Goal: Task Accomplishment & Management: Complete application form

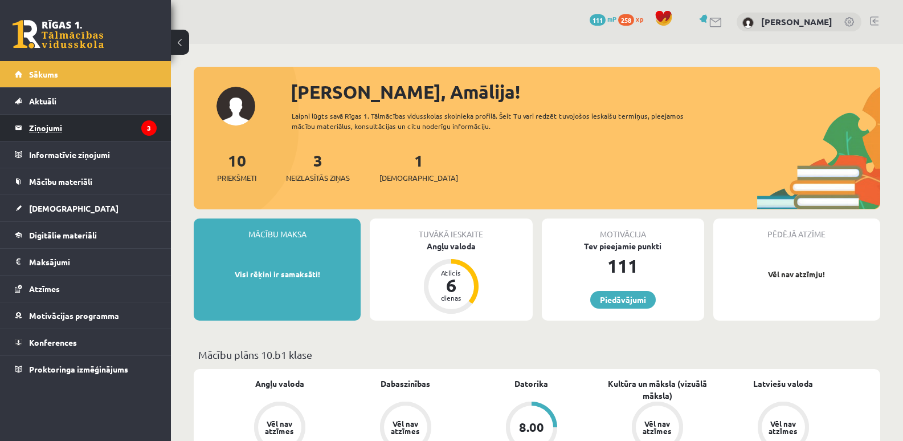
click at [125, 128] on legend "Ziņojumi 3" at bounding box center [93, 128] width 128 height 26
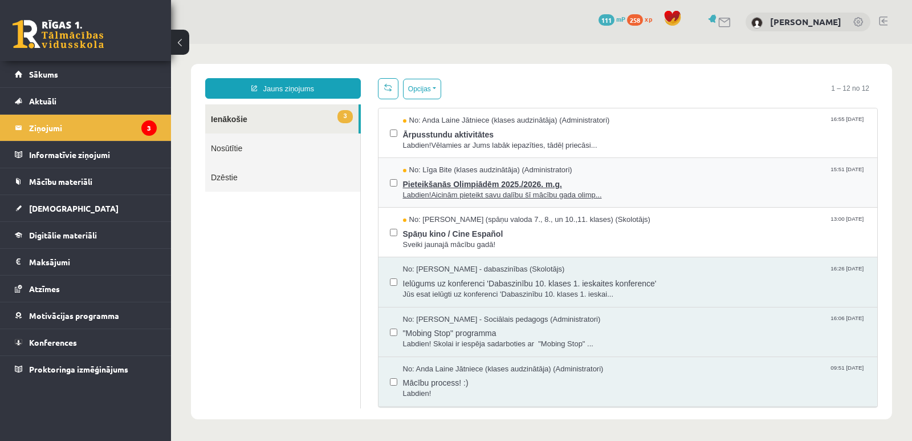
click at [434, 177] on span "Pieteikšanās Olimpiādēm 2025./2026. m.g." at bounding box center [634, 183] width 463 height 14
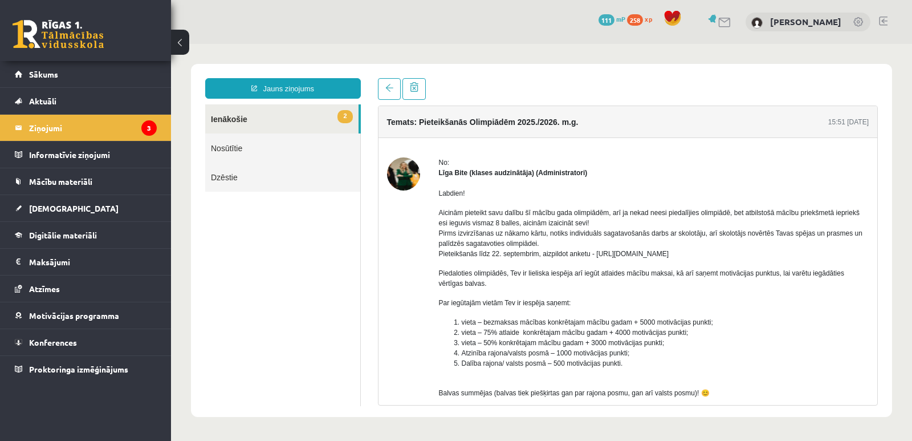
click at [308, 118] on link "2 Ienākošie" at bounding box center [281, 118] width 153 height 29
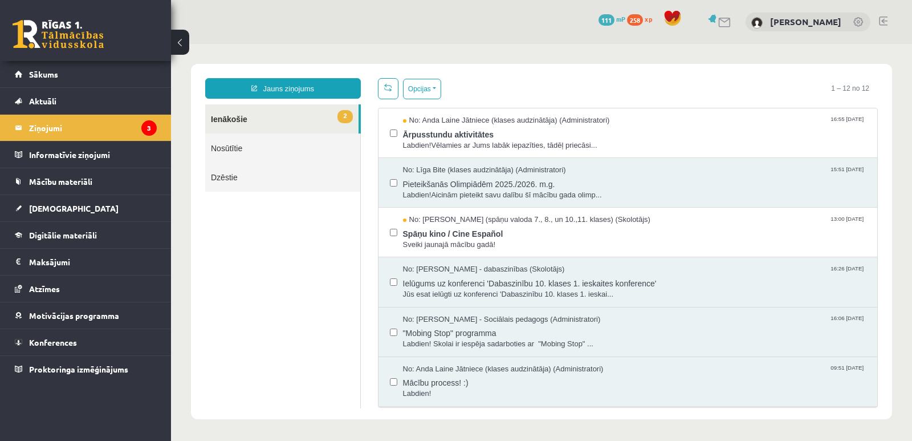
click at [345, 114] on span "2" at bounding box center [344, 116] width 15 height 13
click at [438, 120] on span "No: Anda Laine Jātniece (klases audzinātāja) (Administratori)" at bounding box center [506, 120] width 207 height 11
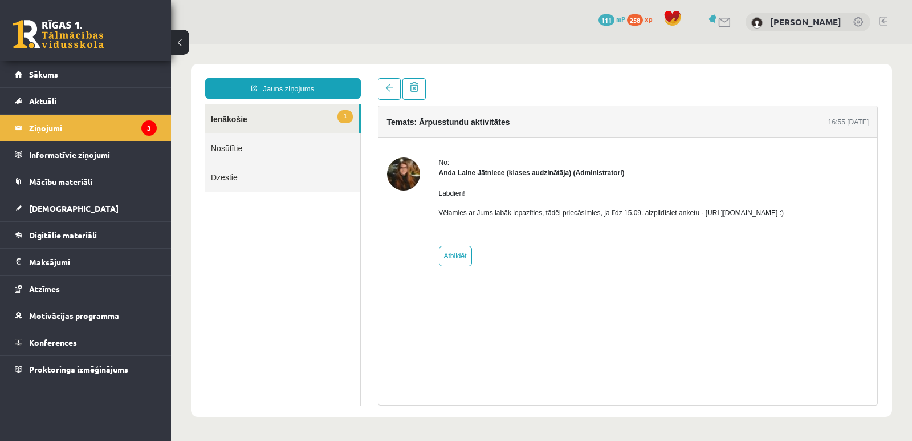
click at [276, 106] on link "1 Ienākošie" at bounding box center [281, 118] width 153 height 29
click at [272, 115] on link "1 Ienākošie" at bounding box center [281, 118] width 153 height 29
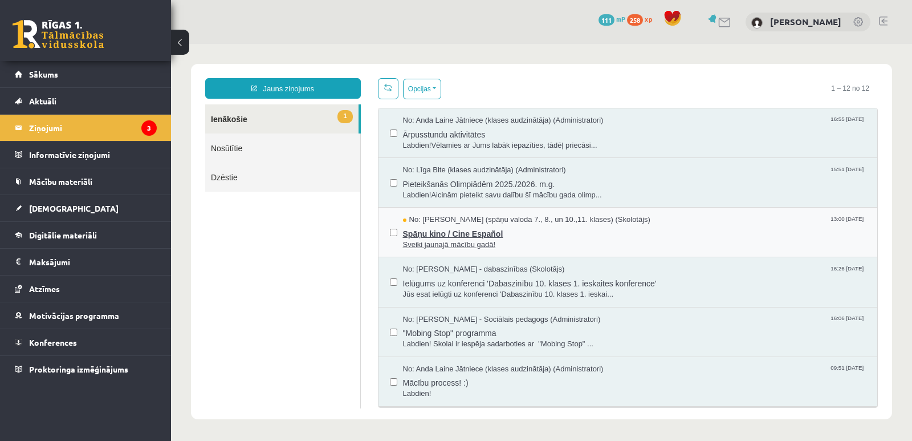
click at [445, 239] on span "Sveiki jaunajā mācību gadā!" at bounding box center [634, 244] width 463 height 11
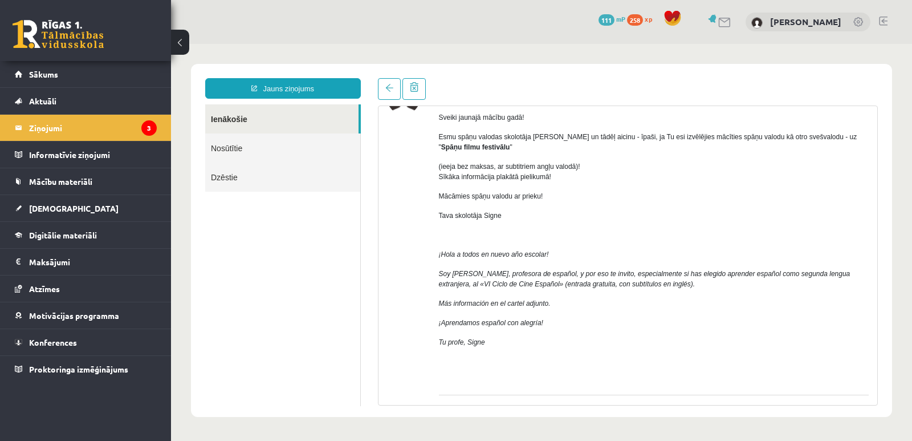
scroll to position [57, 0]
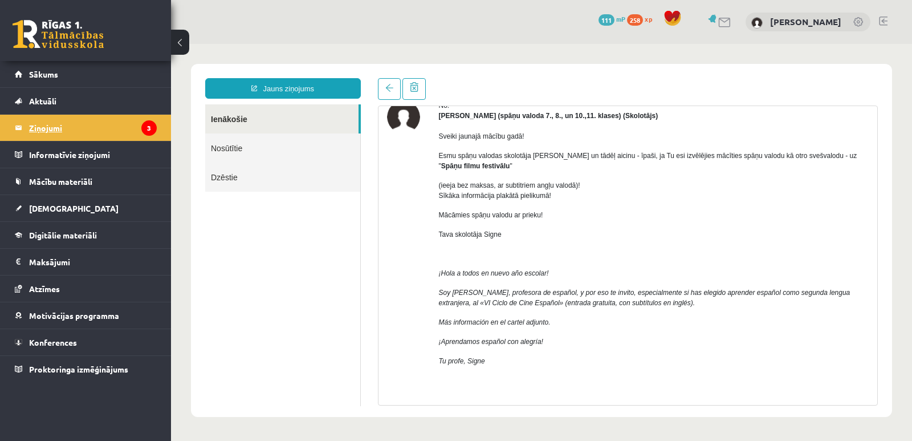
click at [153, 130] on icon "3" at bounding box center [148, 127] width 15 height 15
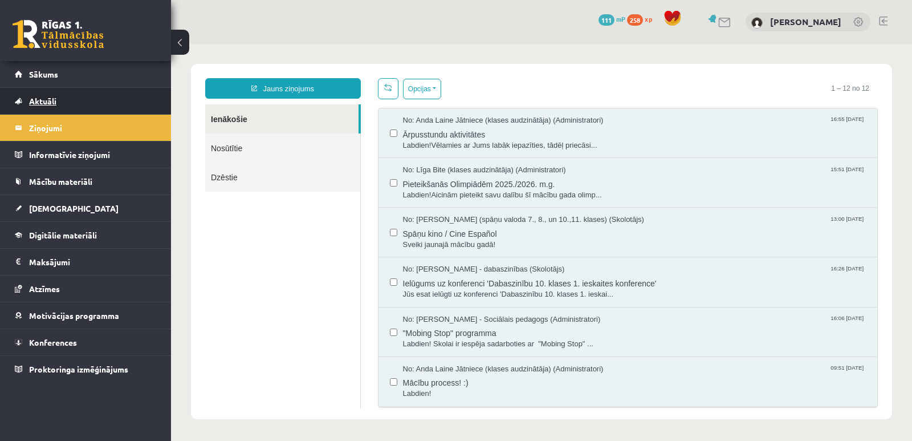
scroll to position [0, 0]
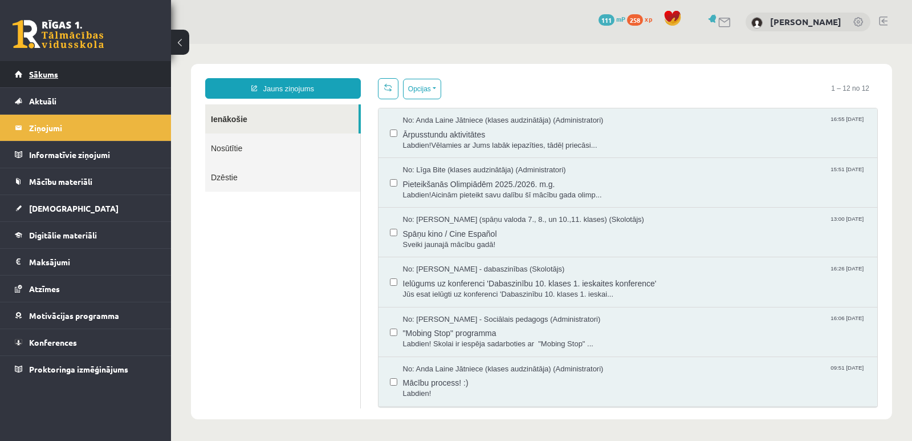
click at [47, 75] on span "Sākums" at bounding box center [43, 74] width 29 height 10
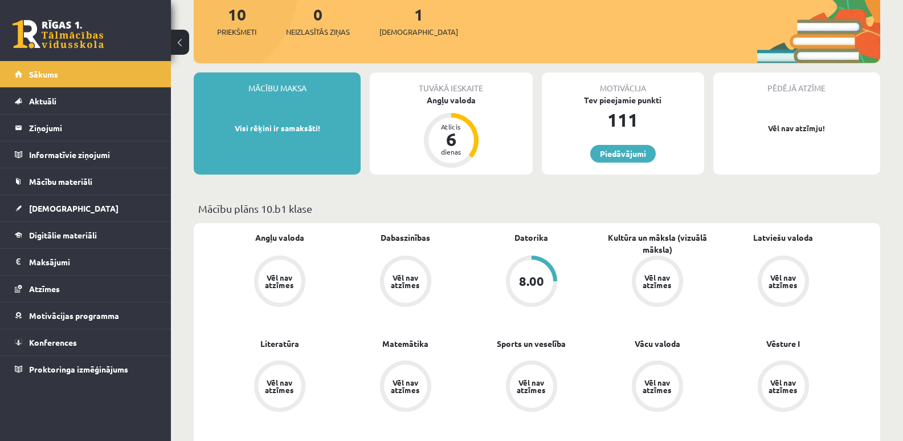
scroll to position [171, 0]
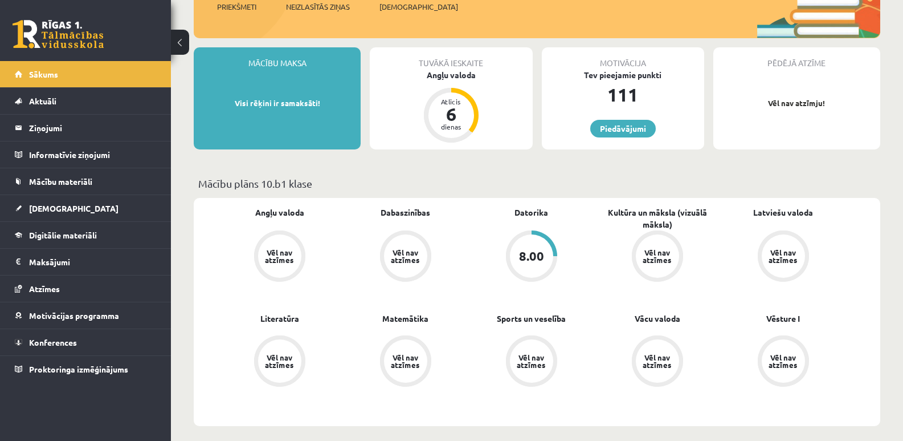
click at [533, 254] on div "8.00" at bounding box center [531, 256] width 25 height 13
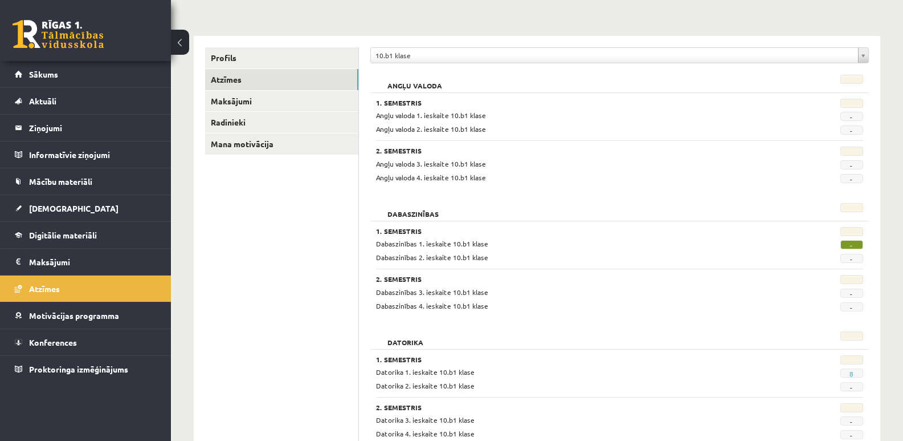
scroll to position [114, 0]
click at [850, 244] on span "-" at bounding box center [852, 243] width 23 height 9
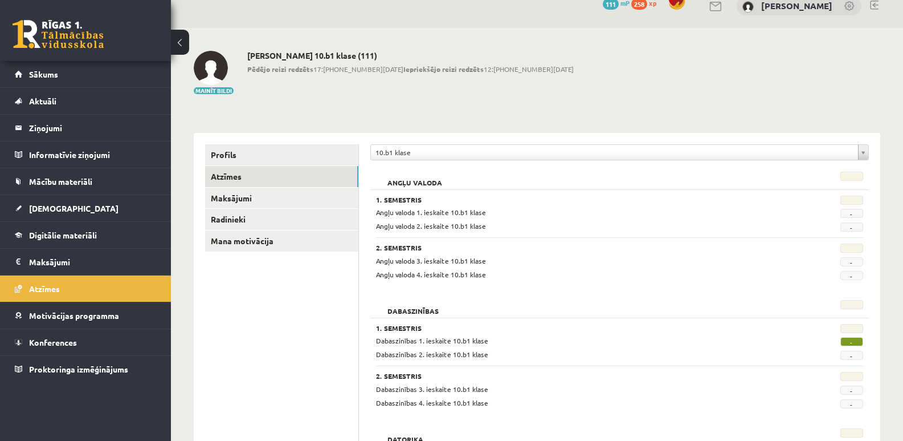
scroll to position [0, 0]
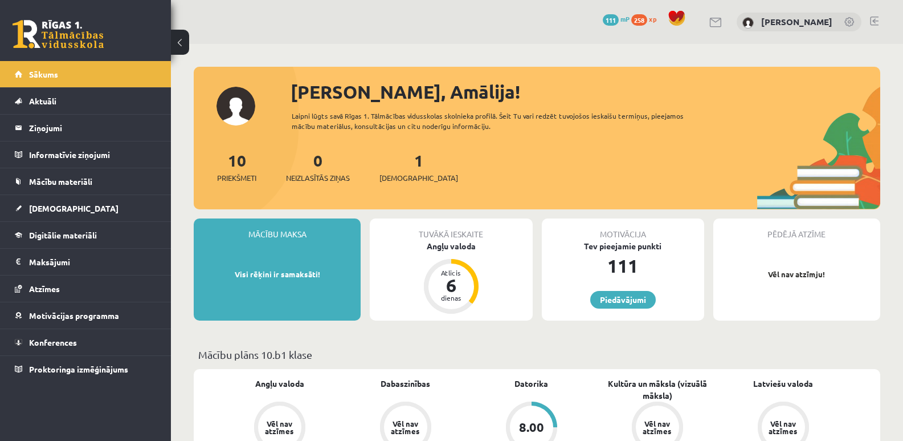
scroll to position [171, 0]
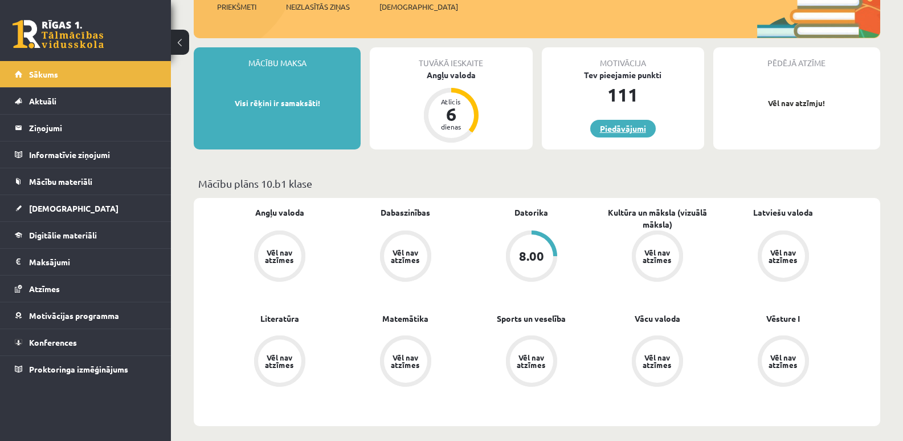
click at [605, 128] on link "Piedāvājumi" at bounding box center [623, 129] width 66 height 18
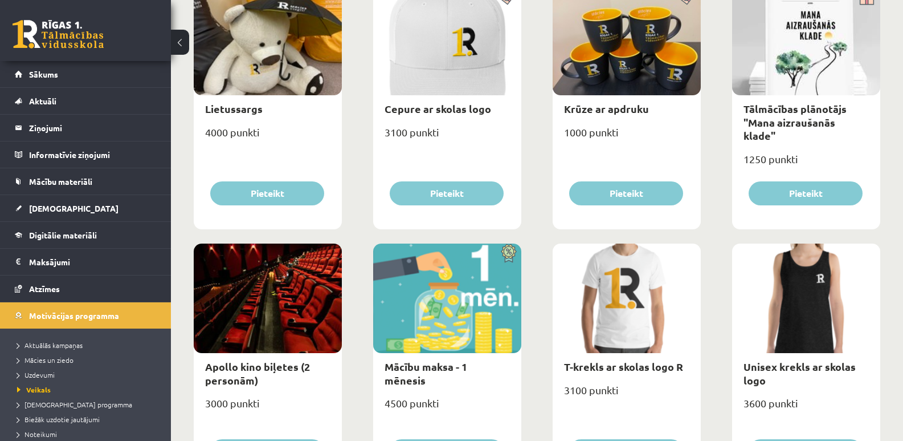
scroll to position [285, 0]
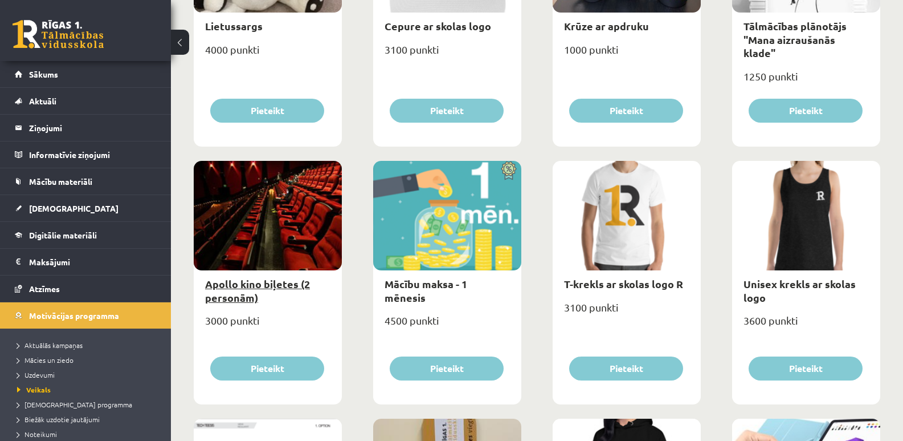
click at [267, 286] on link "Apollo kino biļetes (2 personām)" at bounding box center [257, 290] width 105 height 26
type input "*"
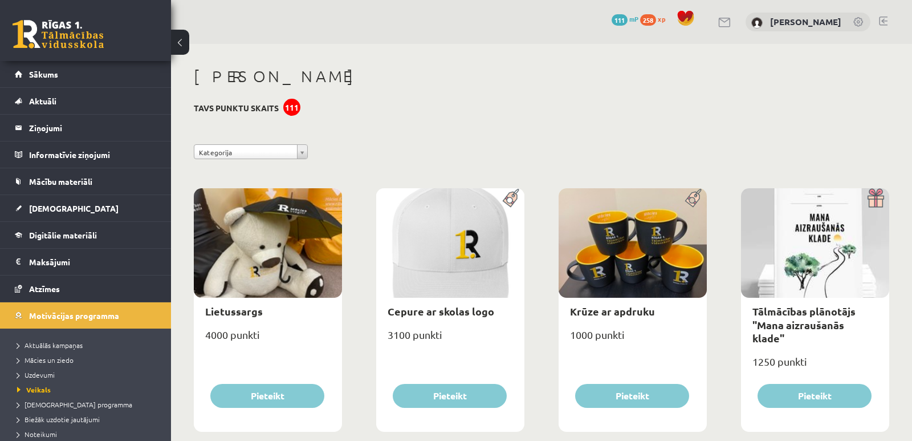
select select "**********"
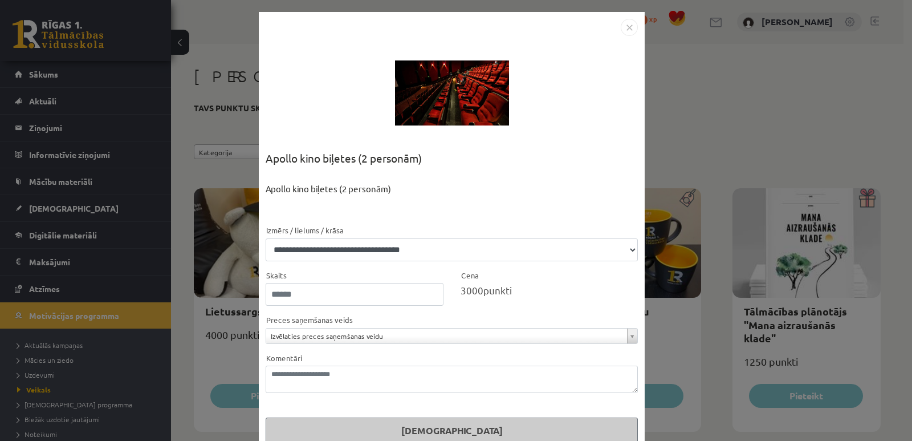
click at [623, 28] on img "Close" at bounding box center [629, 27] width 17 height 17
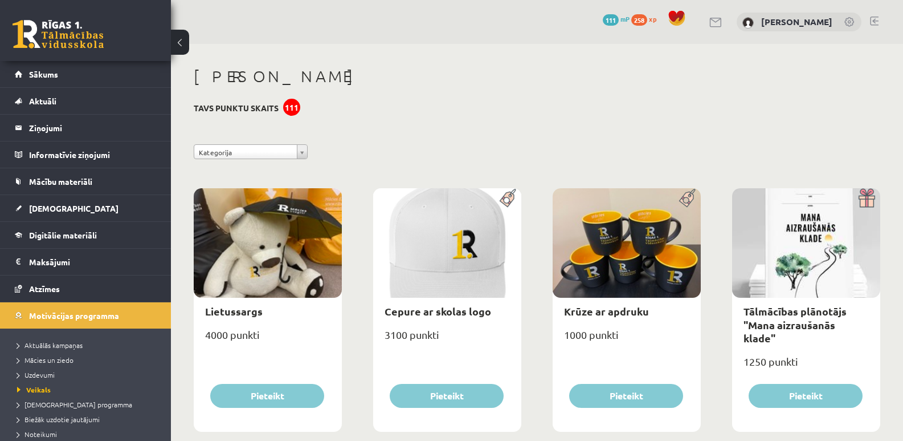
scroll to position [285, 0]
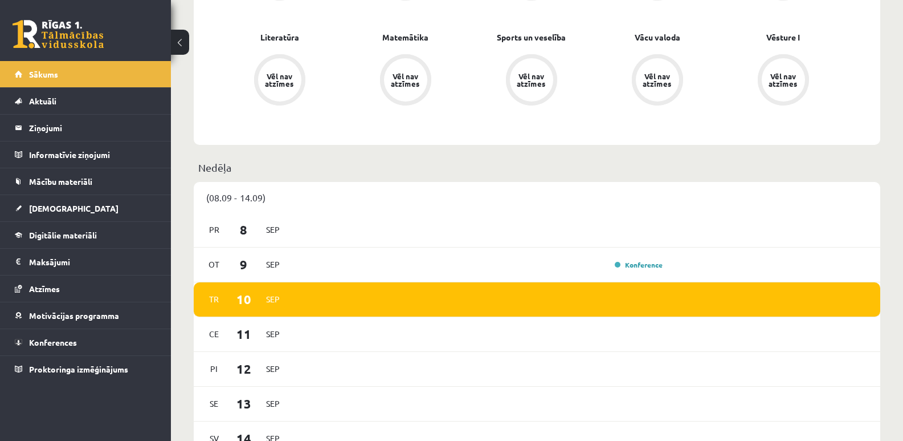
scroll to position [570, 0]
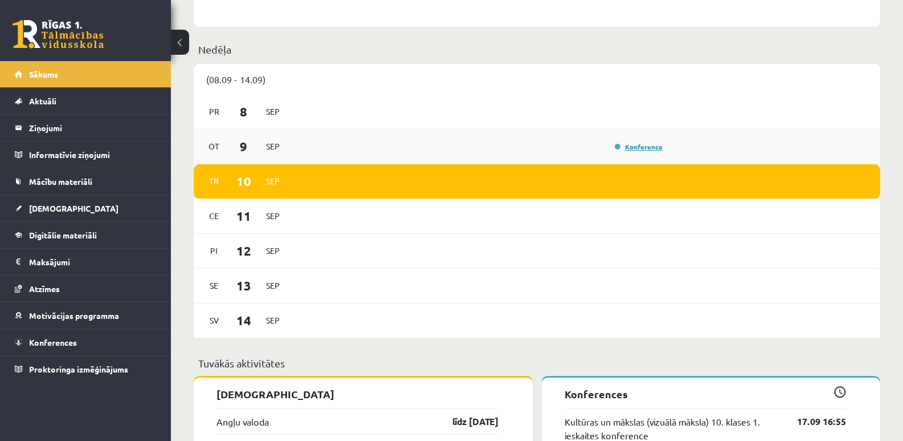
click at [642, 148] on link "Konference" at bounding box center [639, 146] width 48 height 9
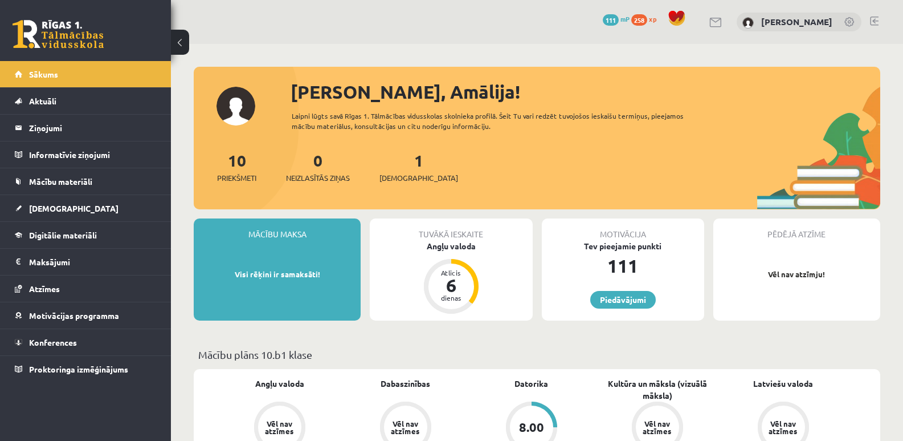
scroll to position [570, 0]
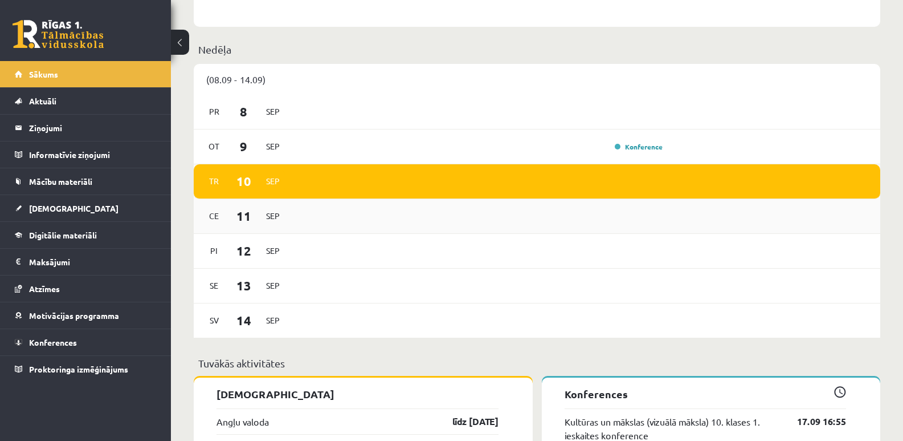
click at [278, 218] on span "Sep" at bounding box center [273, 216] width 24 height 18
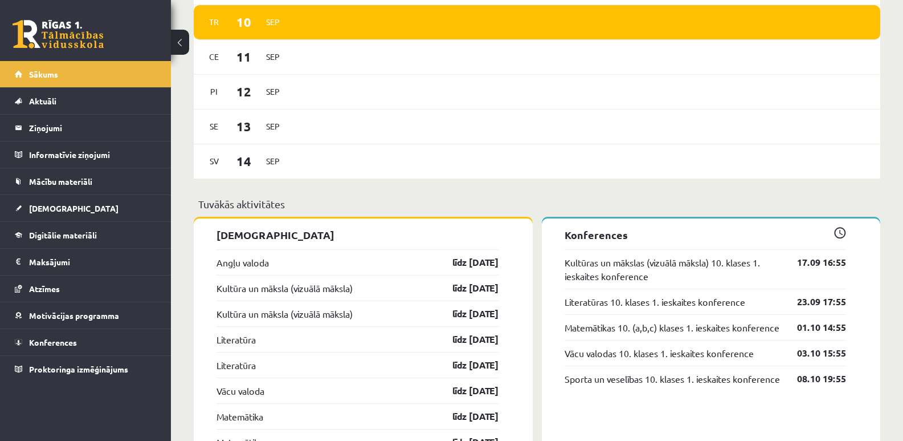
scroll to position [741, 0]
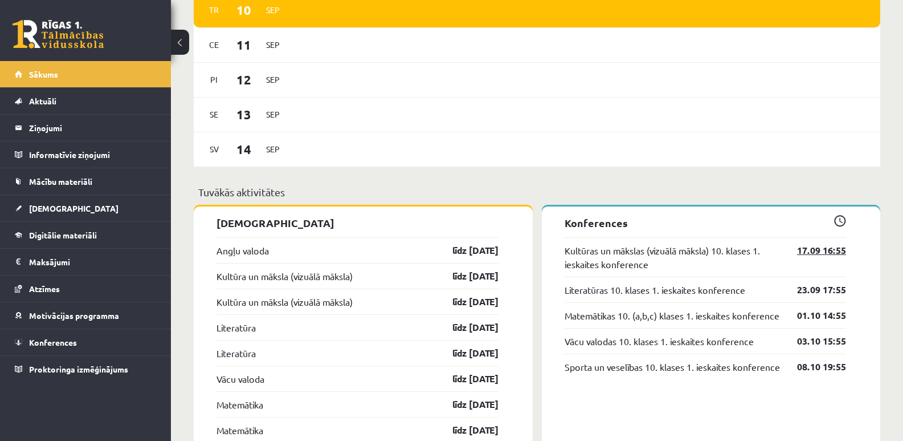
click at [829, 252] on link "17.09 16:55" at bounding box center [813, 250] width 66 height 14
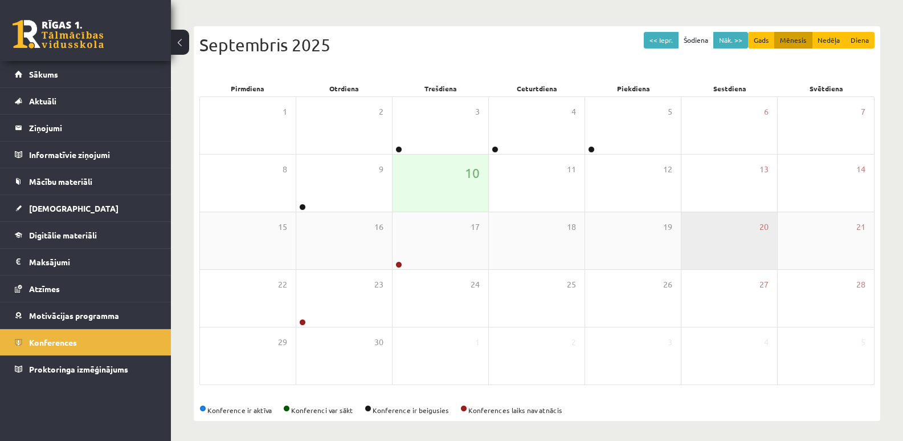
scroll to position [104, 0]
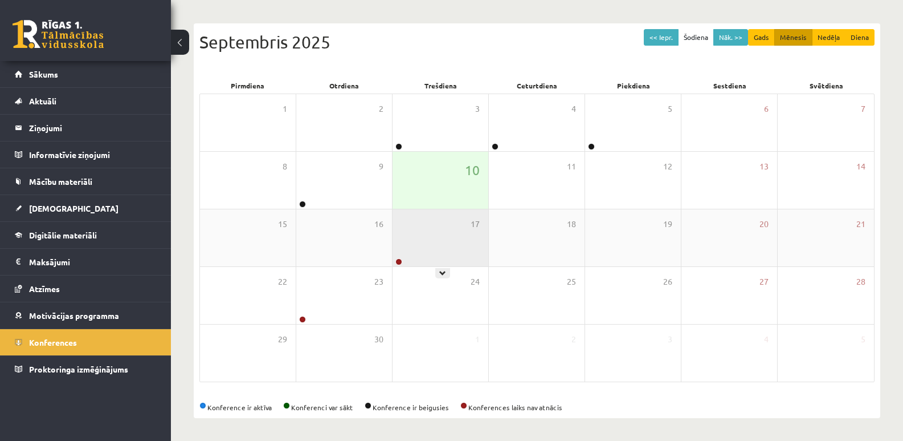
click at [422, 243] on div "17" at bounding box center [441, 237] width 96 height 57
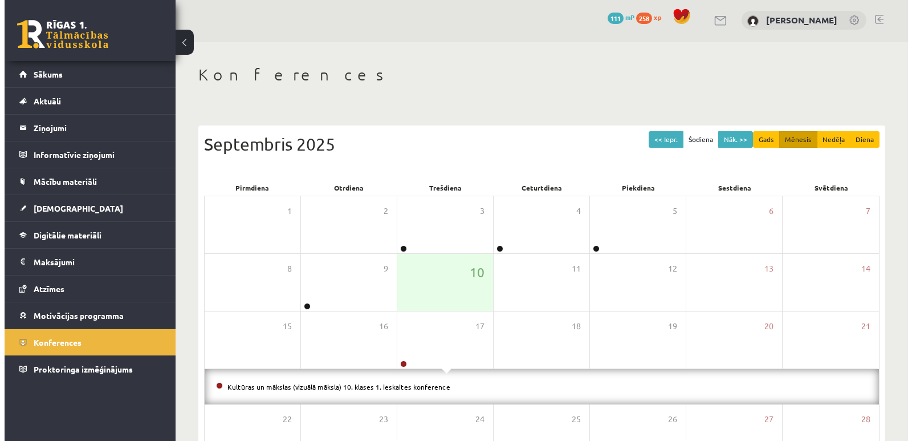
scroll to position [0, 0]
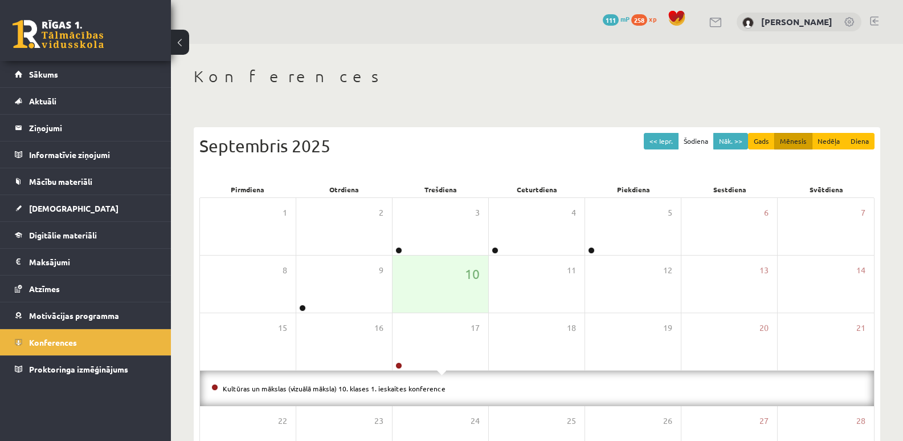
click at [492, 95] on div "Konferences << Iepr. Šodiena Nāk. >> Gads Mēnesis Nedēļa Diena [DATE] Pirmdiena…" at bounding box center [537, 312] width 732 height 536
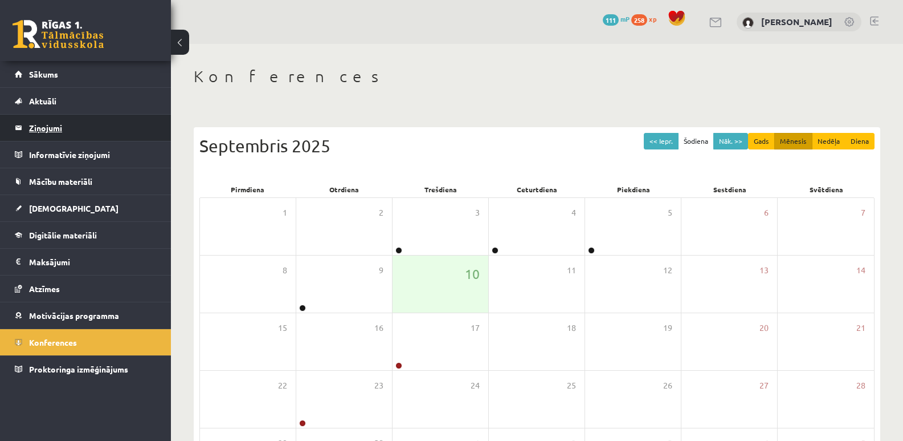
click at [46, 132] on legend "Ziņojumi 0" at bounding box center [93, 128] width 128 height 26
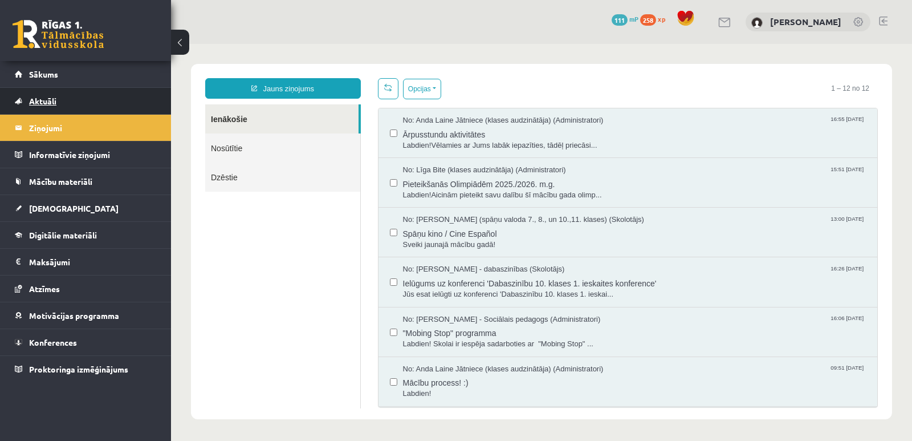
click at [62, 103] on link "Aktuāli" at bounding box center [86, 101] width 142 height 26
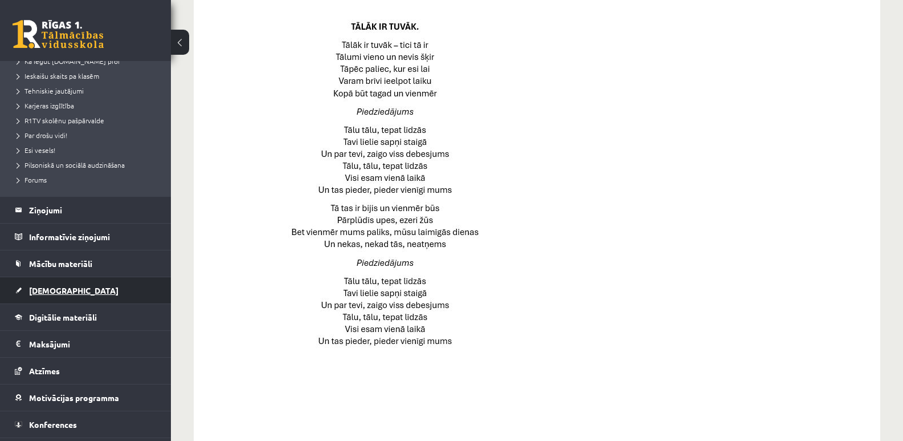
scroll to position [197, 0]
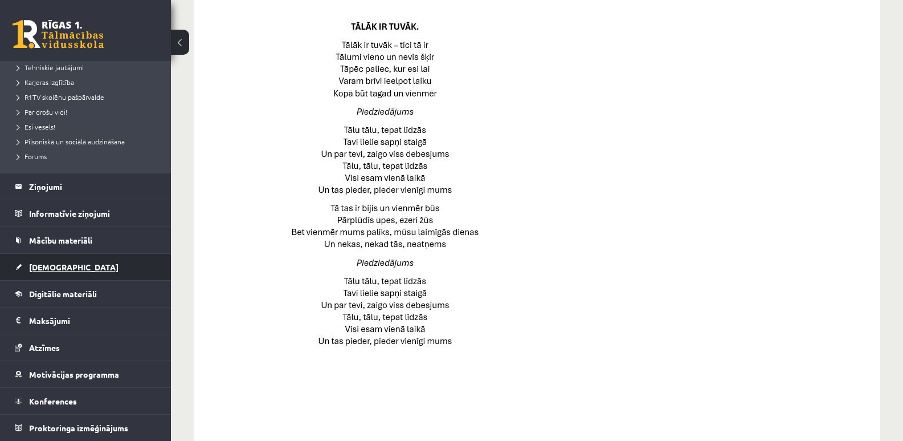
click at [47, 261] on link "[DEMOGRAPHIC_DATA]" at bounding box center [86, 267] width 142 height 26
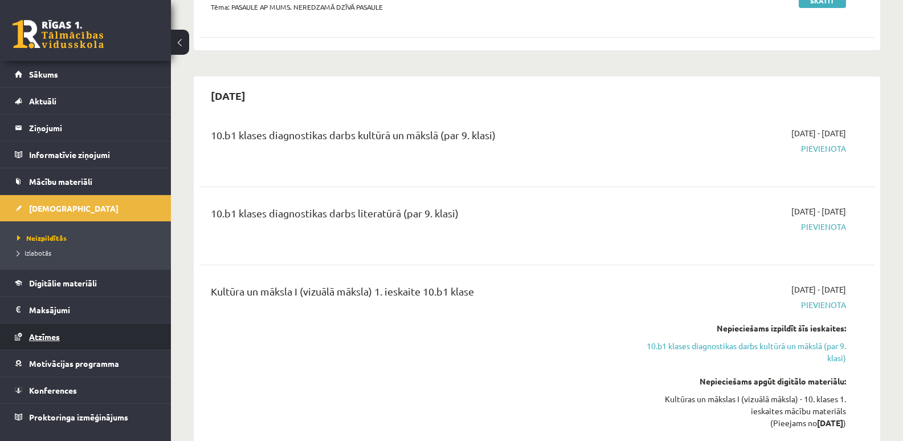
scroll to position [342, 0]
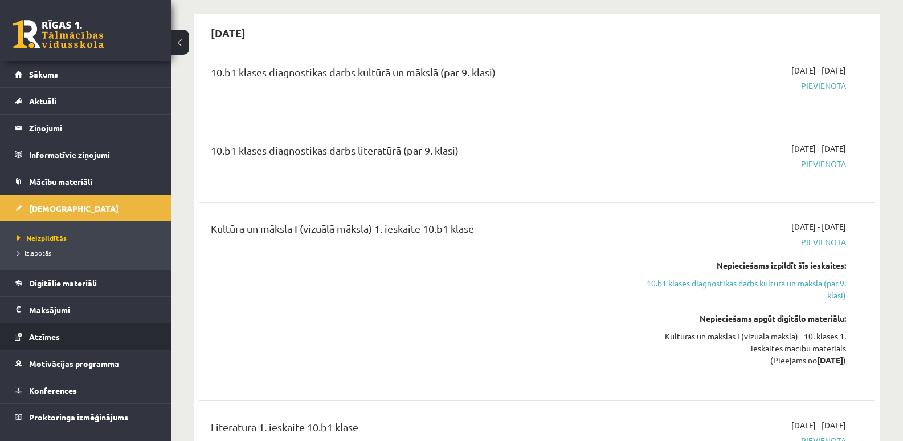
click at [53, 334] on span "Atzīmes" at bounding box center [44, 336] width 31 height 10
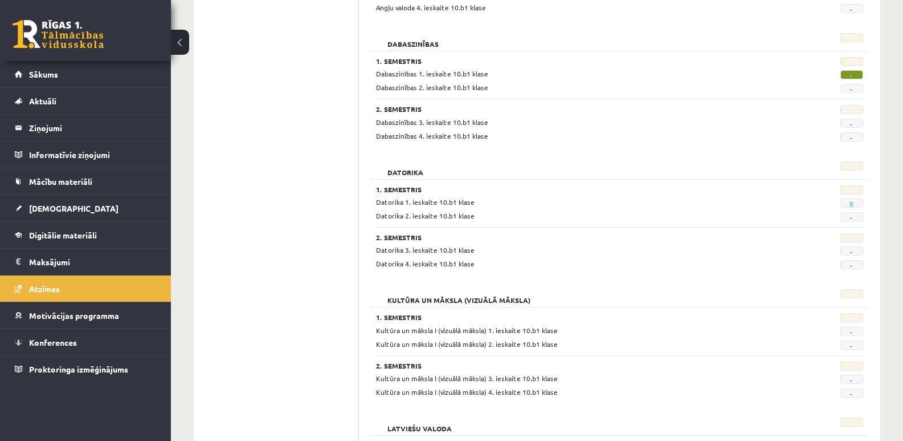
scroll to position [228, 0]
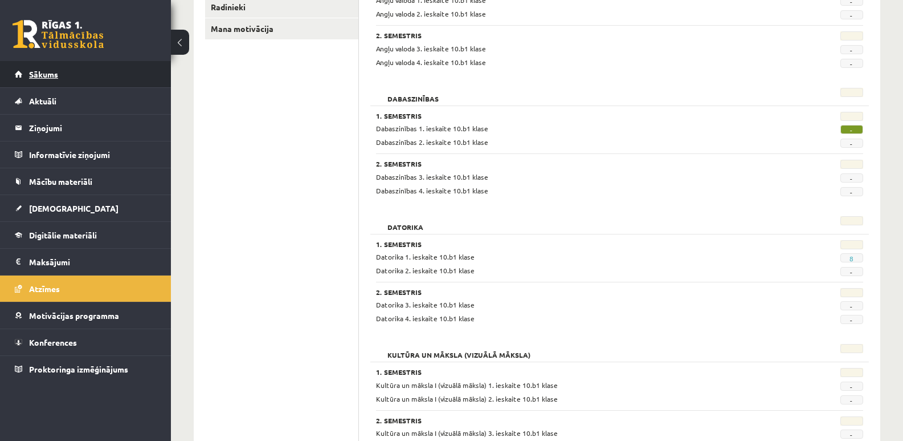
click at [44, 76] on span "Sākums" at bounding box center [43, 74] width 29 height 10
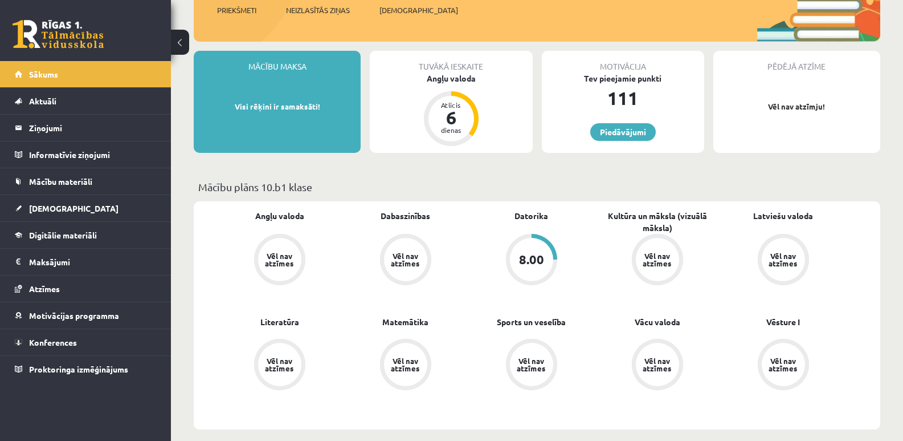
scroll to position [171, 0]
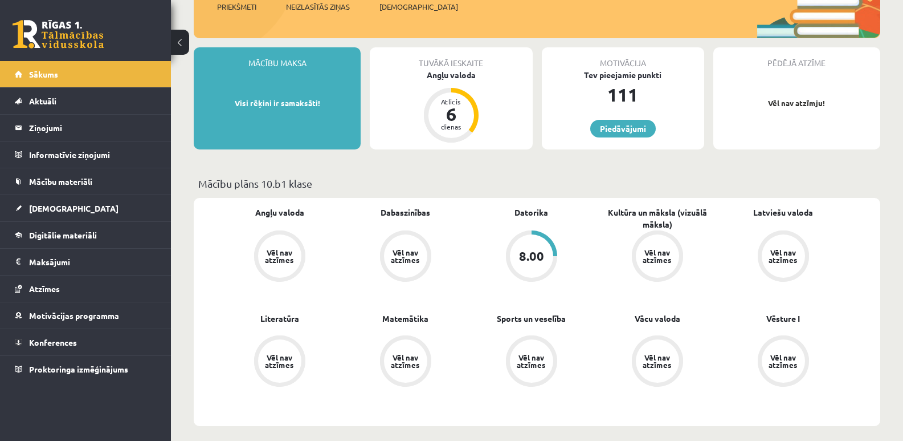
click at [543, 256] on div "8.00" at bounding box center [531, 256] width 25 height 13
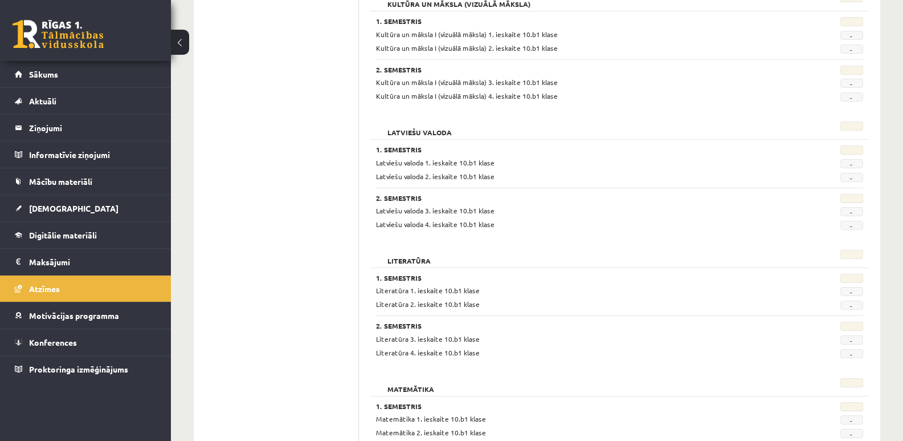
scroll to position [741, 0]
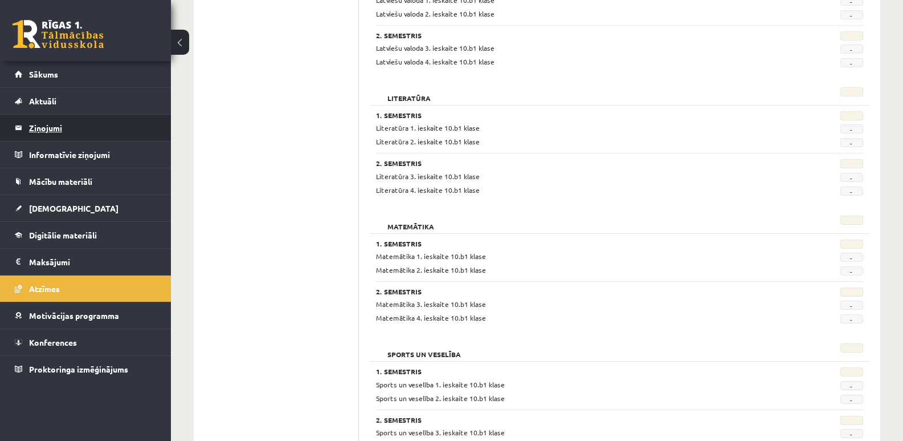
click at [53, 130] on legend "Ziņojumi 0" at bounding box center [93, 128] width 128 height 26
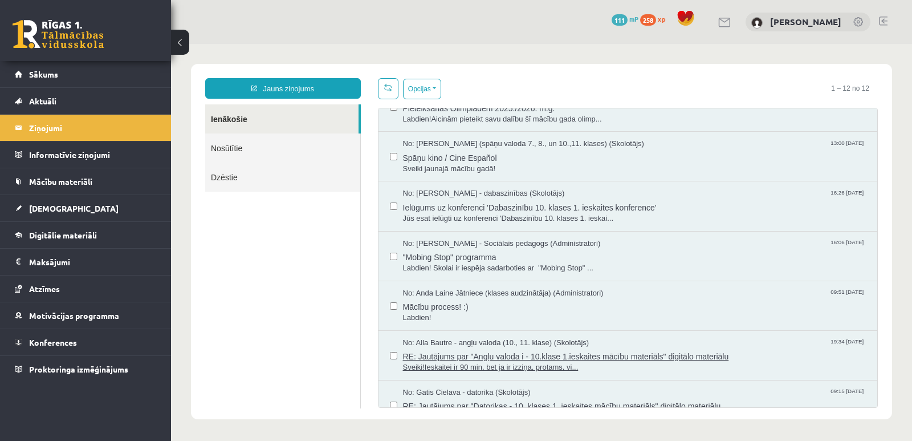
scroll to position [57, 0]
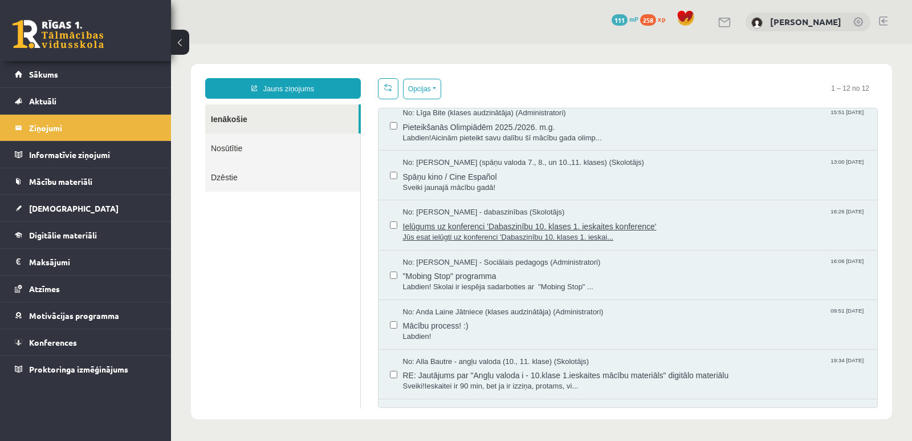
click at [508, 226] on span "Ielūgums uz konferenci 'Dabaszinību 10. klases 1. ieskaites konference'" at bounding box center [634, 225] width 463 height 14
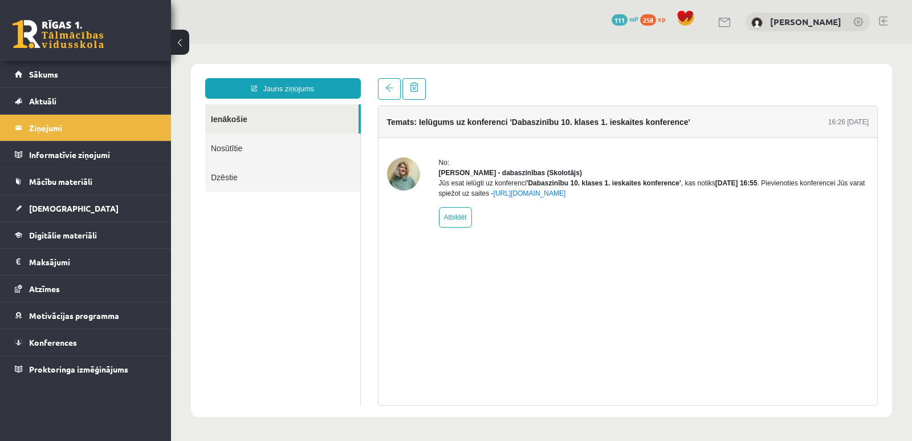
scroll to position [0, 0]
click at [385, 92] on link at bounding box center [389, 89] width 23 height 22
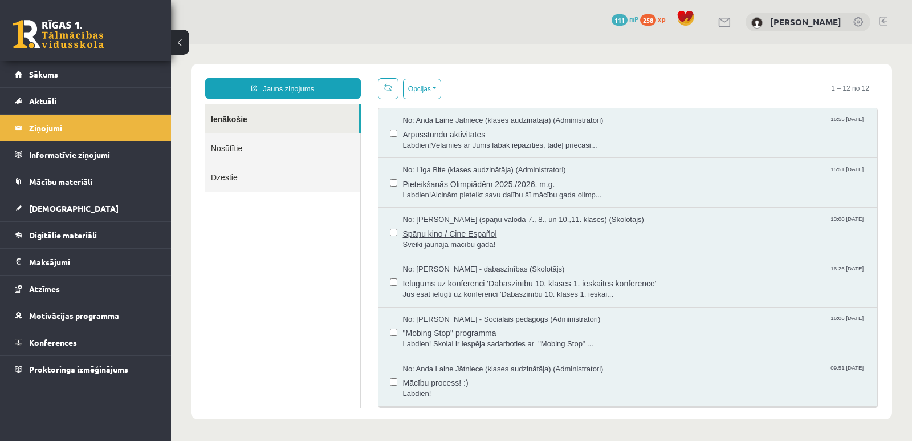
click at [476, 232] on span "Spāņu kino / Cine Español" at bounding box center [634, 232] width 463 height 14
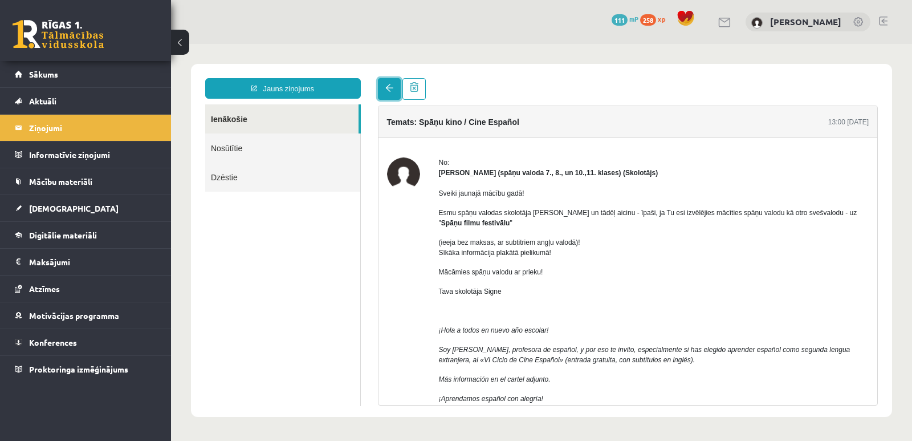
click at [389, 91] on span at bounding box center [389, 88] width 8 height 8
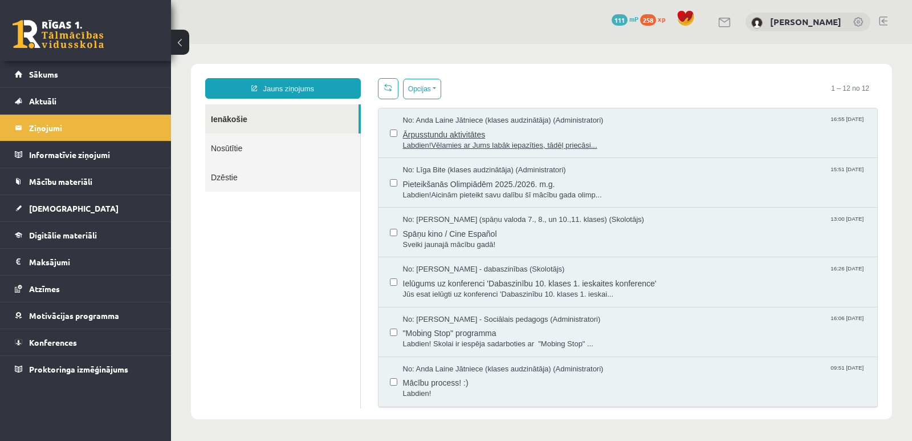
click at [478, 135] on span "Ārpusstundu aktivitātes" at bounding box center [634, 133] width 463 height 14
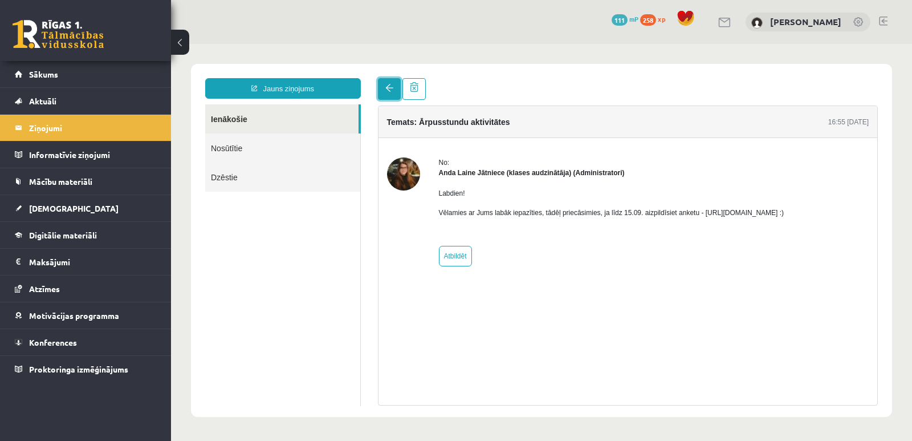
click at [392, 89] on span at bounding box center [389, 88] width 8 height 8
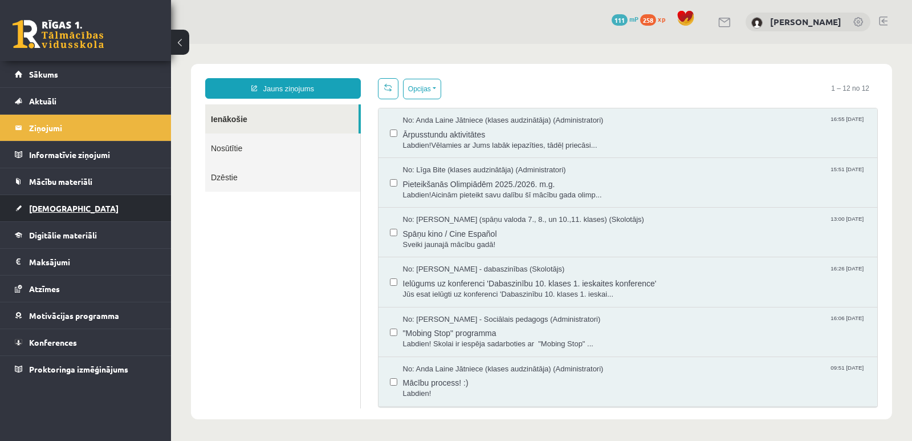
click at [43, 209] on span "[DEMOGRAPHIC_DATA]" at bounding box center [73, 208] width 89 height 10
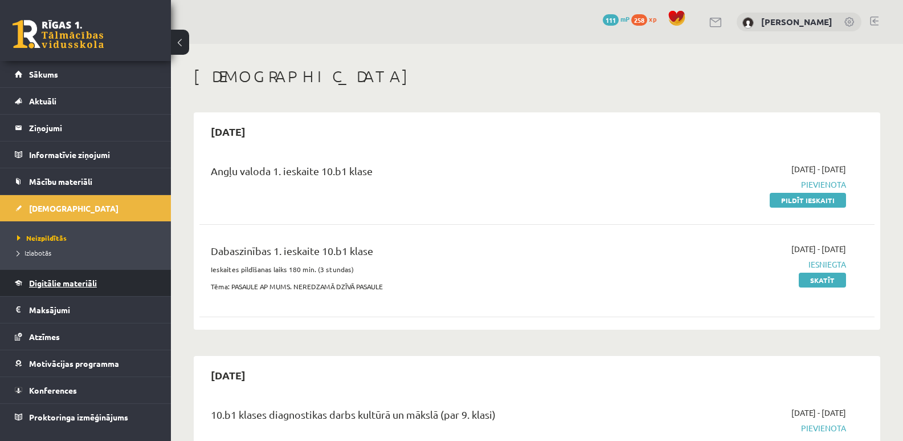
click at [88, 284] on span "Digitālie materiāli" at bounding box center [63, 283] width 68 height 10
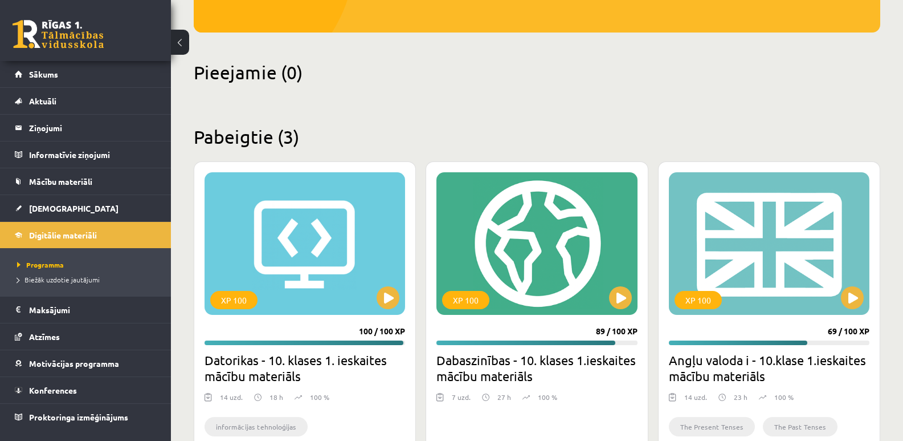
scroll to position [323, 0]
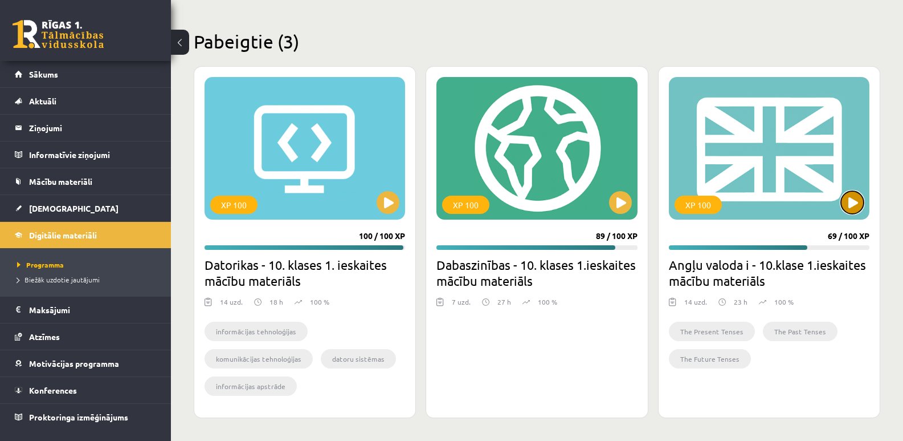
click at [852, 200] on button at bounding box center [852, 202] width 23 height 23
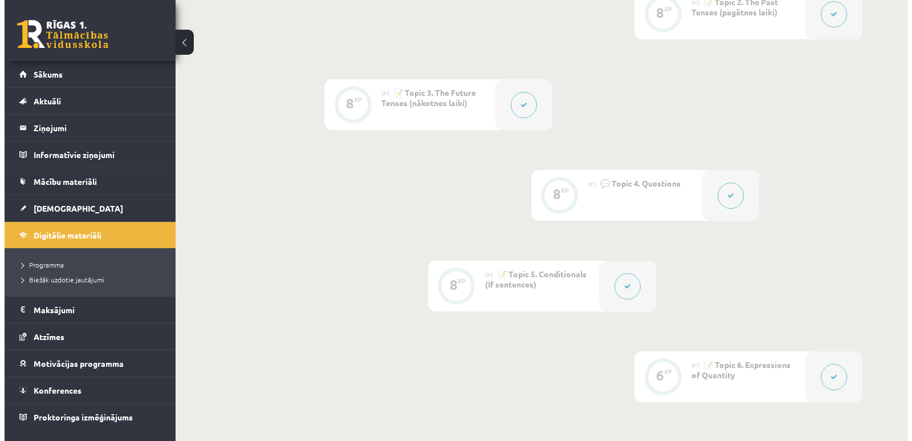
scroll to position [228, 0]
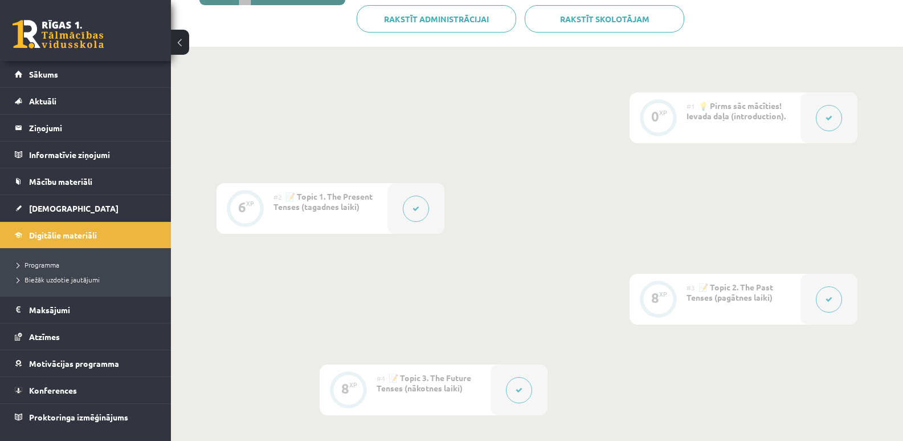
click at [415, 214] on button at bounding box center [416, 208] width 26 height 26
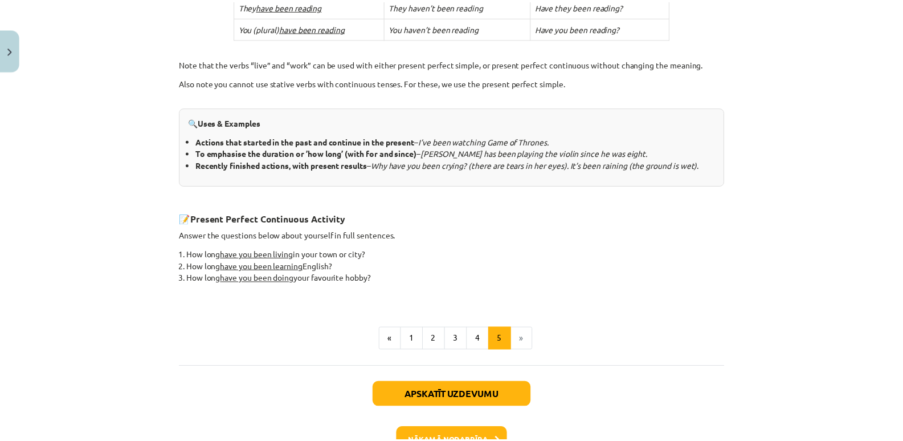
scroll to position [498, 0]
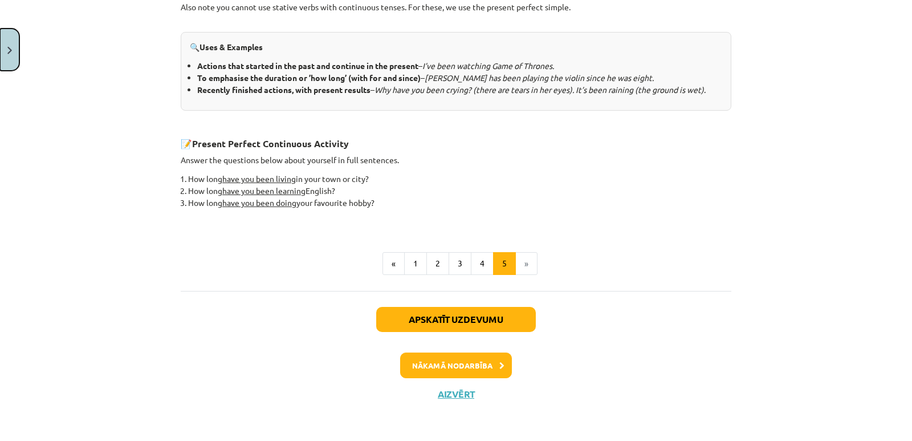
drag, startPoint x: 14, startPoint y: 52, endPoint x: 228, endPoint y: 149, distance: 235.4
click at [14, 52] on button "Close" at bounding box center [9, 49] width 19 height 42
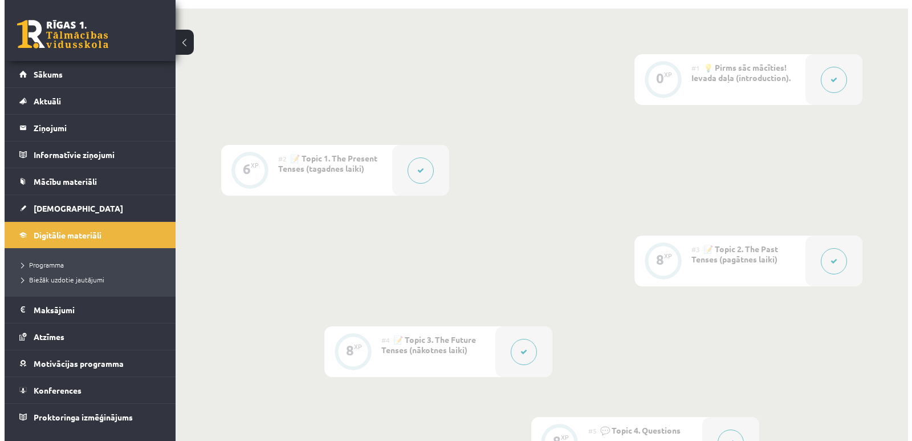
scroll to position [285, 0]
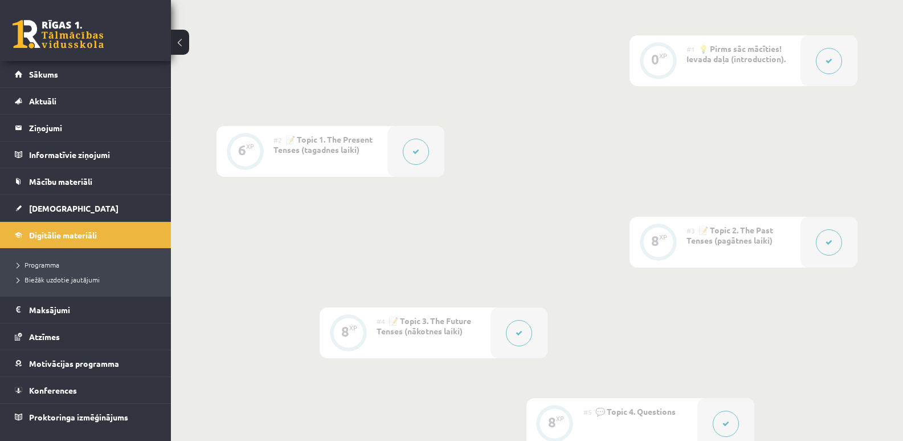
click at [812, 238] on div at bounding box center [829, 242] width 57 height 51
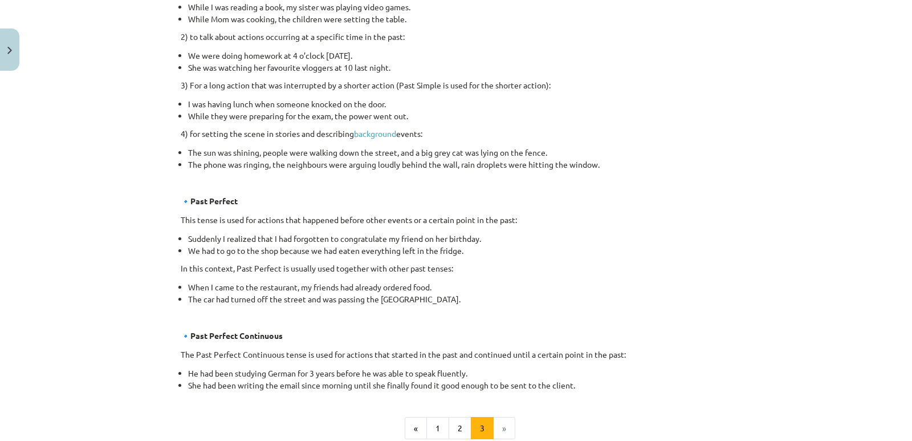
scroll to position [677, 0]
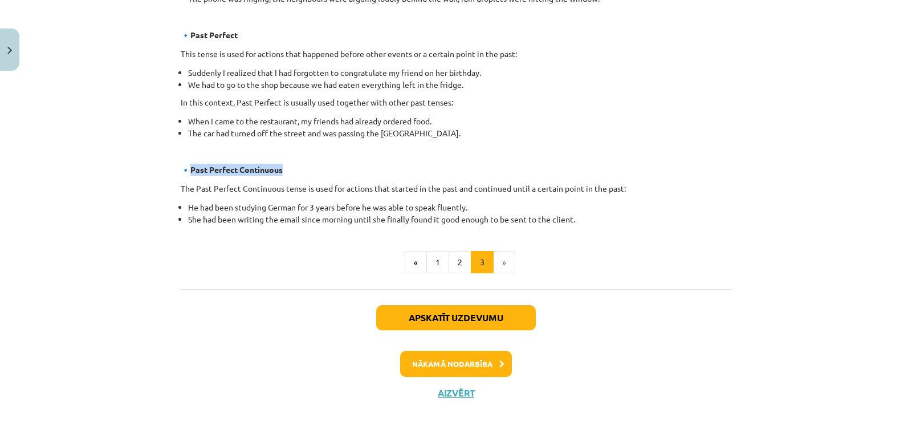
drag, startPoint x: 186, startPoint y: 169, endPoint x: 286, endPoint y: 168, distance: 99.2
click at [286, 168] on p "🔹 Past Perfect Continuous" at bounding box center [456, 170] width 551 height 12
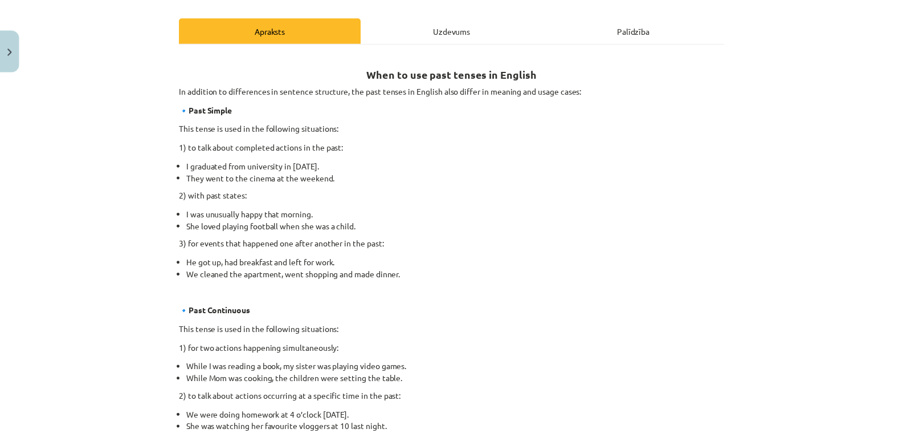
scroll to position [285, 0]
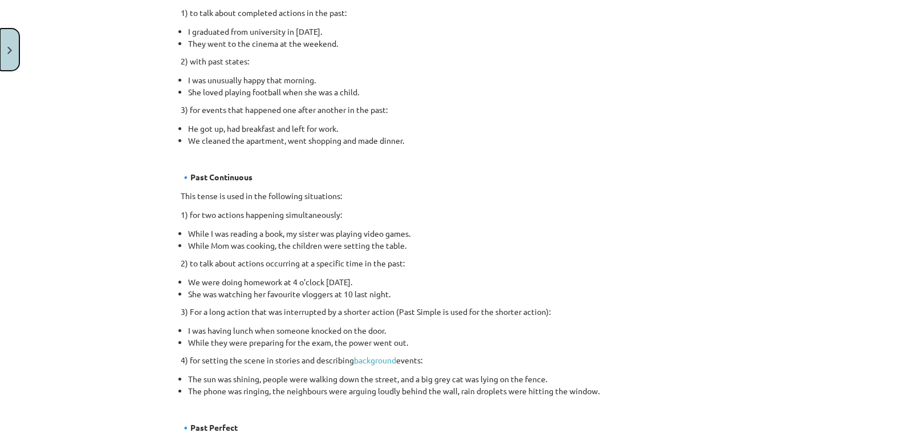
click at [5, 49] on button "Close" at bounding box center [9, 49] width 19 height 42
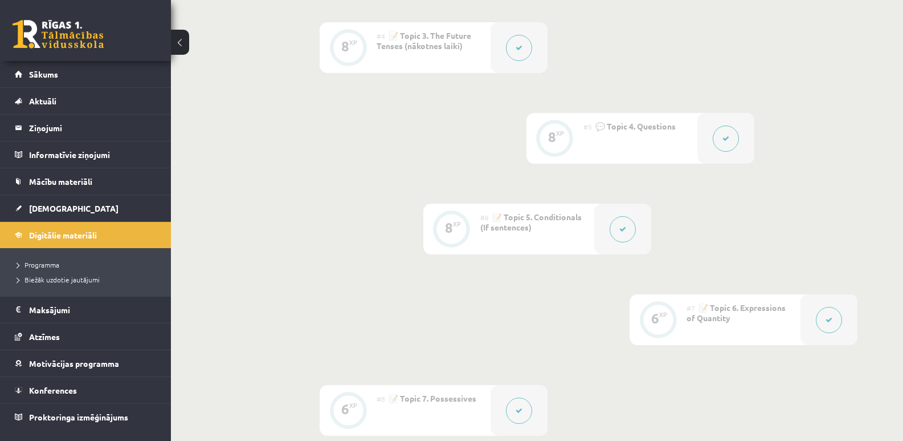
scroll to position [798, 0]
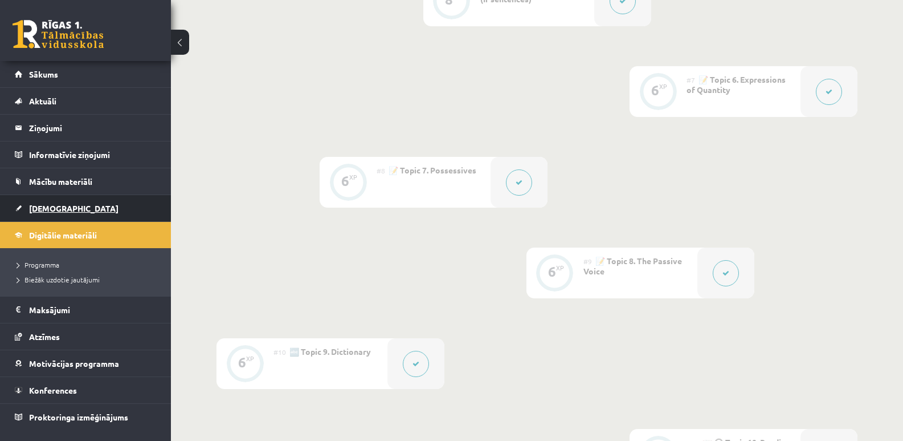
click at [111, 205] on link "[DEMOGRAPHIC_DATA]" at bounding box center [86, 208] width 142 height 26
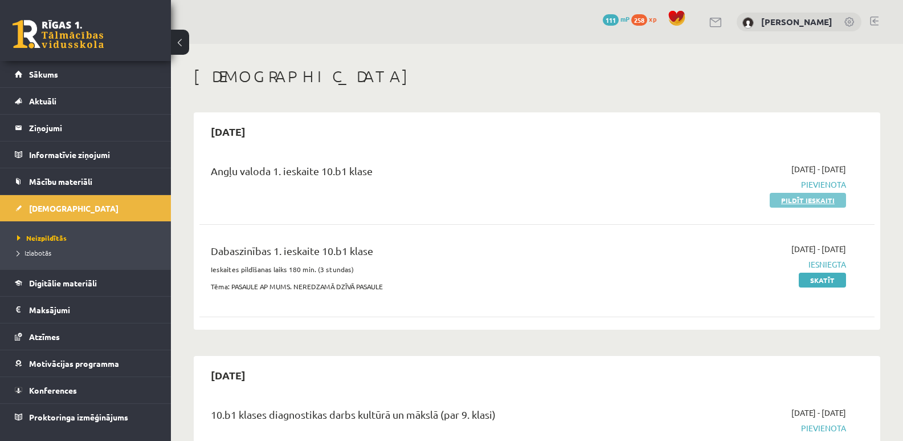
click at [799, 198] on link "Pildīt ieskaiti" at bounding box center [808, 200] width 76 height 15
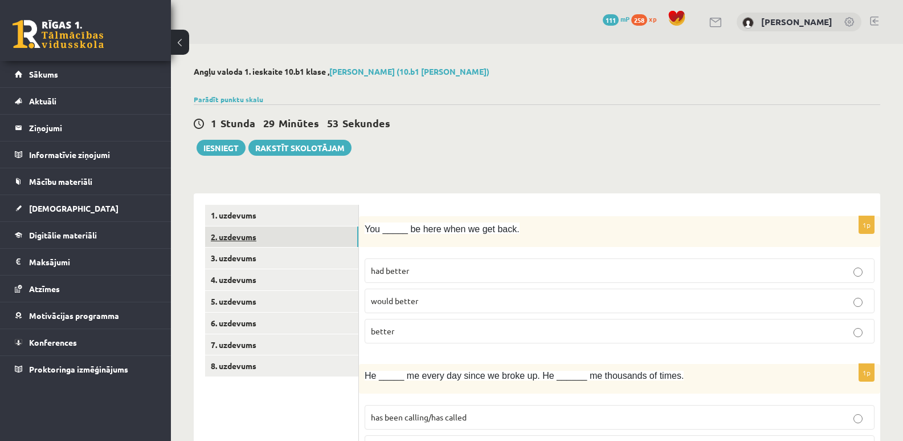
click at [241, 239] on link "2. uzdevums" at bounding box center [281, 236] width 153 height 21
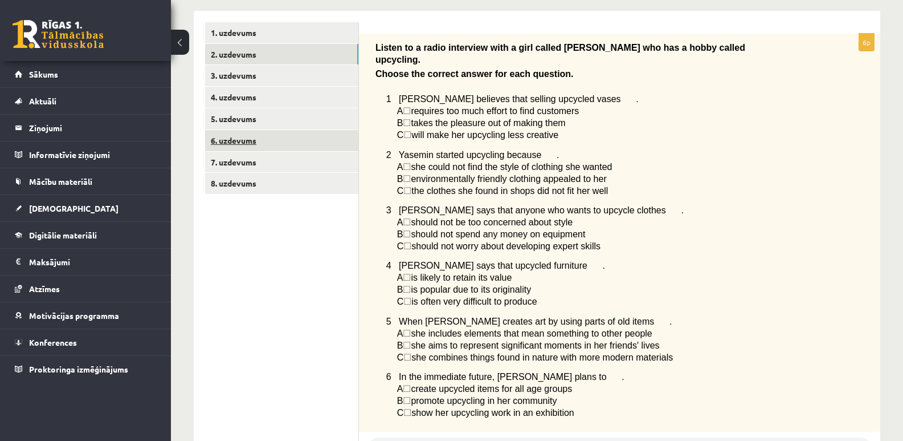
scroll to position [114, 0]
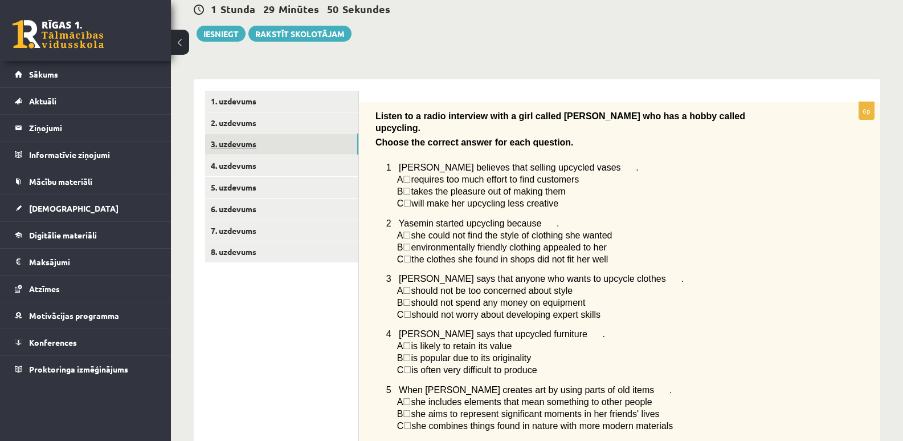
click at [247, 141] on link "3. uzdevums" at bounding box center [281, 143] width 153 height 21
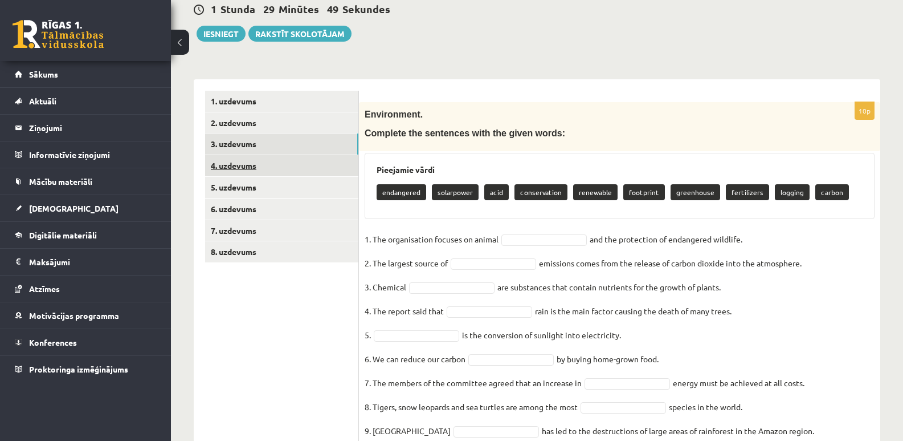
click at [242, 164] on link "4. uzdevums" at bounding box center [281, 165] width 153 height 21
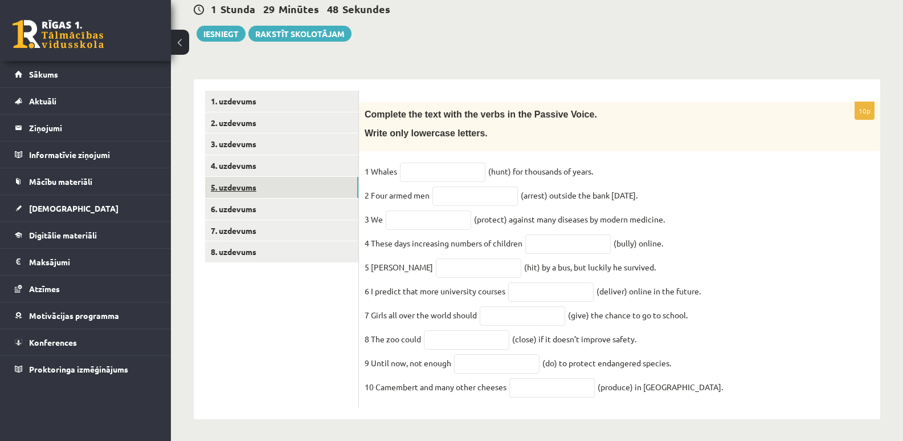
click at [238, 190] on link "5. uzdevums" at bounding box center [281, 187] width 153 height 21
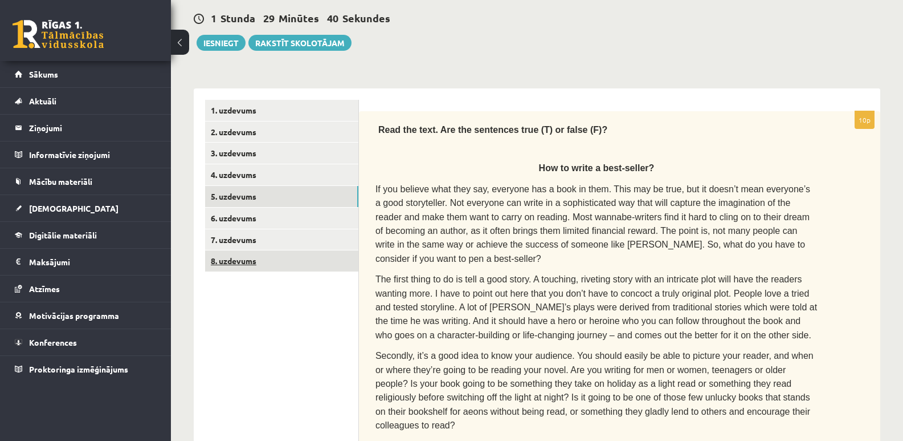
scroll to position [124, 0]
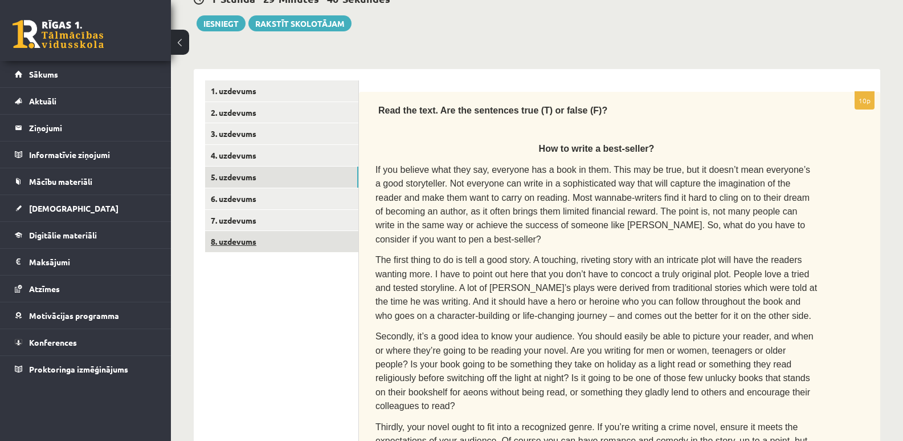
click at [244, 239] on link "8. uzdevums" at bounding box center [281, 241] width 153 height 21
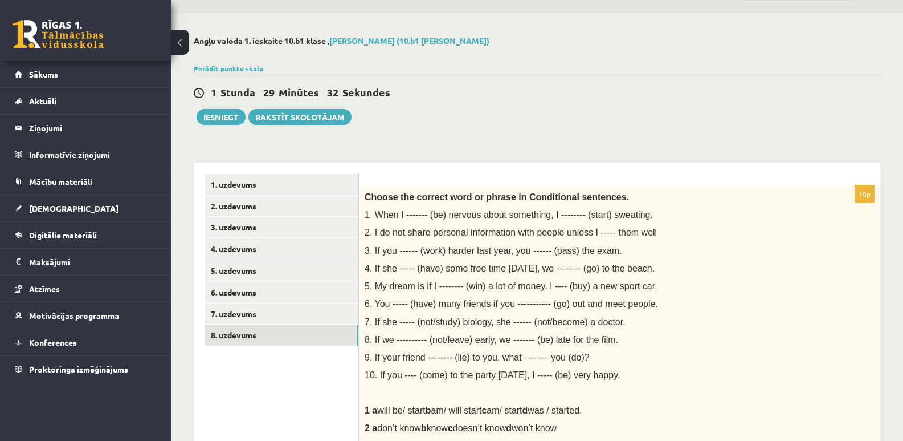
scroll to position [0, 0]
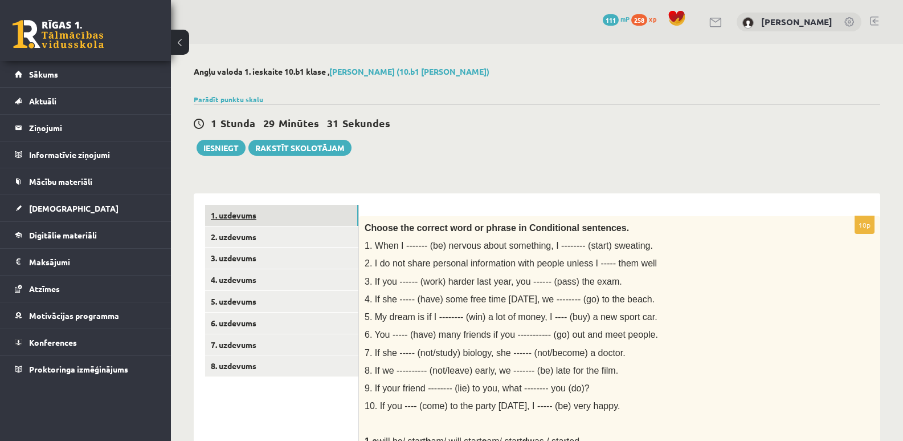
click at [243, 216] on link "1. uzdevums" at bounding box center [281, 215] width 153 height 21
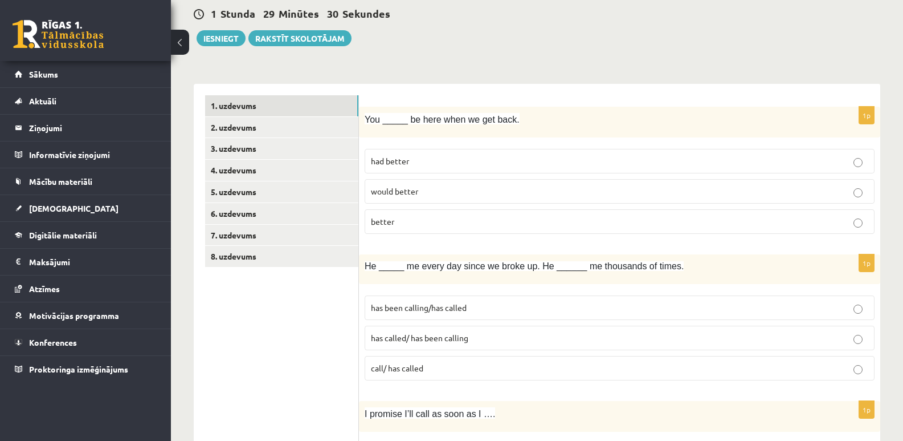
scroll to position [114, 0]
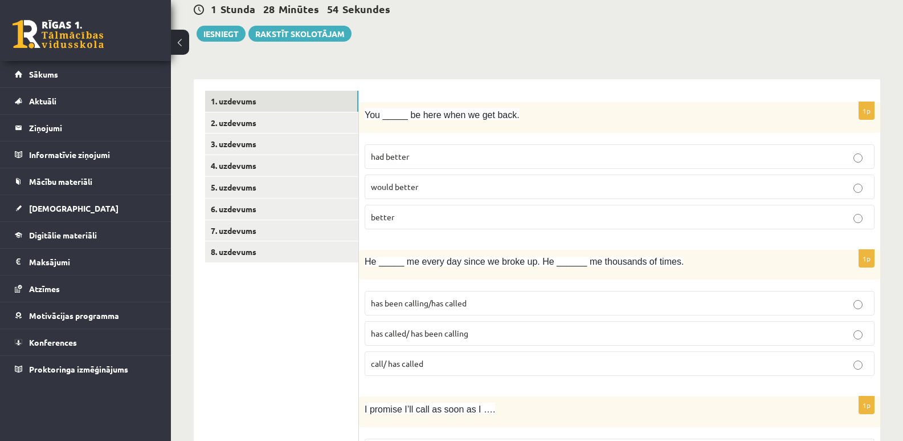
click at [398, 186] on span "would better" at bounding box center [394, 186] width 47 height 10
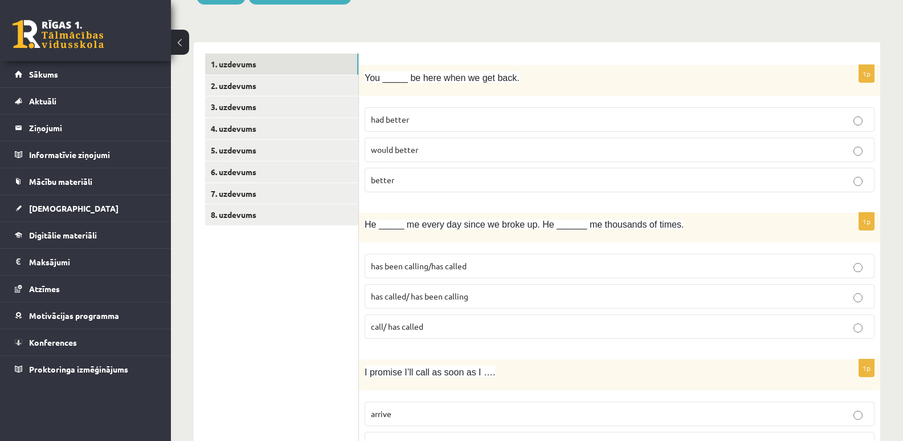
scroll to position [171, 0]
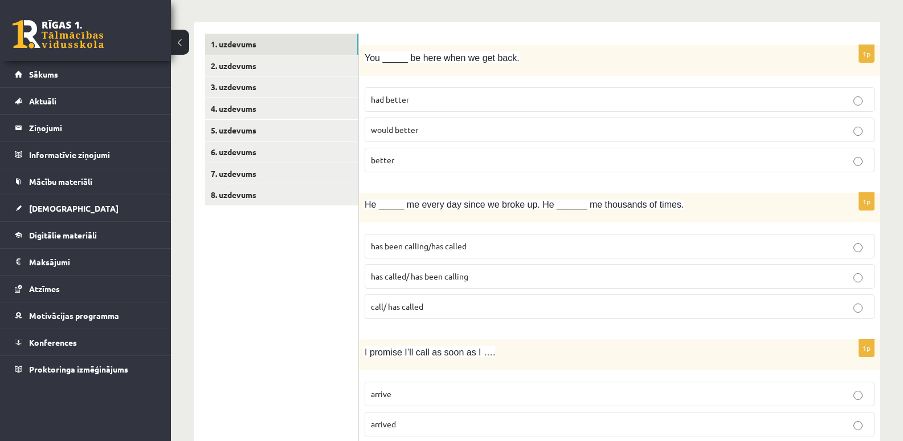
drag, startPoint x: 853, startPoint y: 280, endPoint x: 685, endPoint y: 306, distance: 169.5
click at [851, 280] on p "has called/ has been calling" at bounding box center [620, 276] width 498 height 12
click at [449, 247] on span "has been calling/has called" at bounding box center [419, 246] width 96 height 10
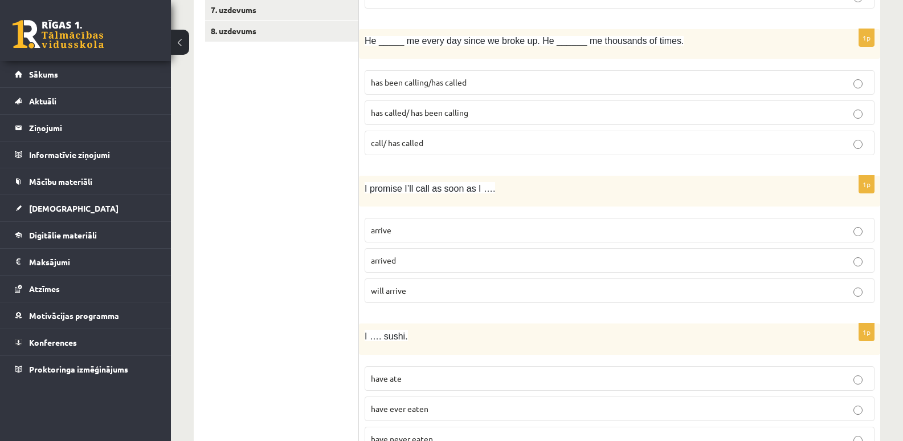
scroll to position [342, 0]
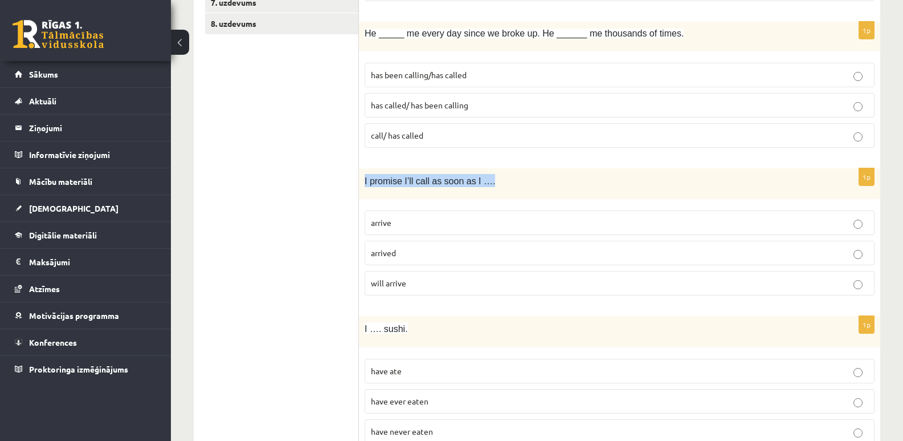
drag, startPoint x: 362, startPoint y: 182, endPoint x: 479, endPoint y: 182, distance: 116.8
click at [479, 182] on div "I promise I’ll call as soon as I …." at bounding box center [619, 183] width 521 height 31
copy span "I promise I’ll call as soon as I …."
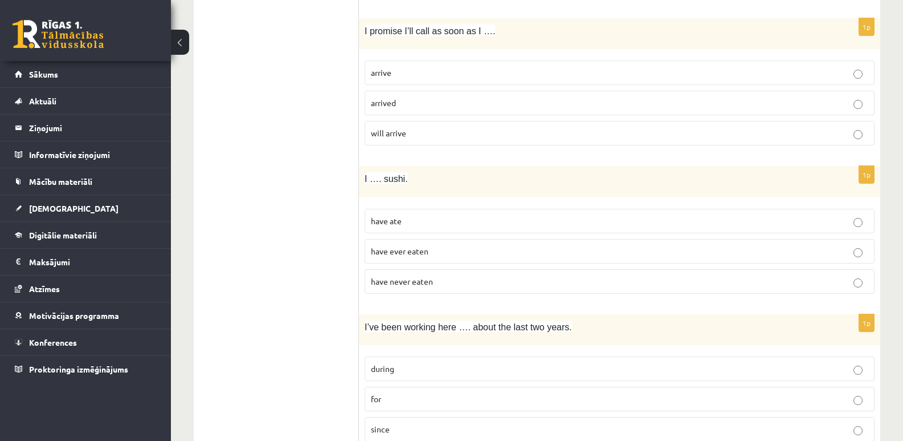
scroll to position [513, 0]
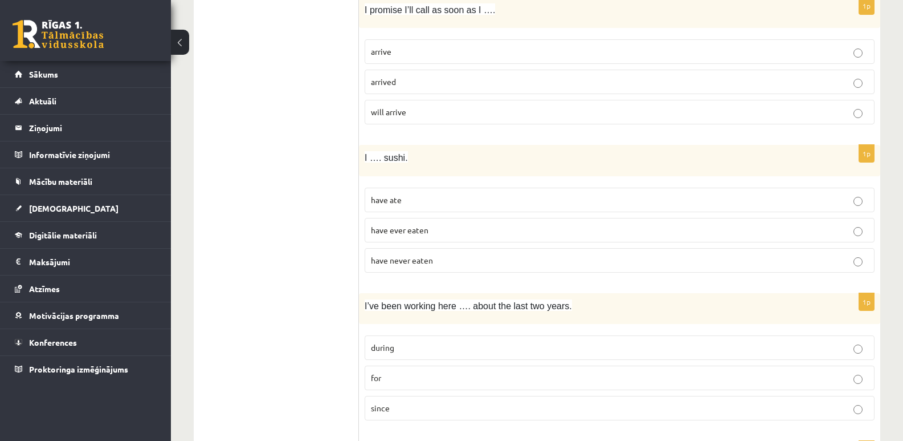
drag, startPoint x: 358, startPoint y: 163, endPoint x: 403, endPoint y: 157, distance: 44.8
click at [448, 161] on p "I …. sushi." at bounding box center [591, 156] width 453 height 13
drag, startPoint x: 414, startPoint y: 160, endPoint x: 363, endPoint y: 159, distance: 51.3
click at [363, 159] on div "I …. sushi." at bounding box center [619, 160] width 521 height 31
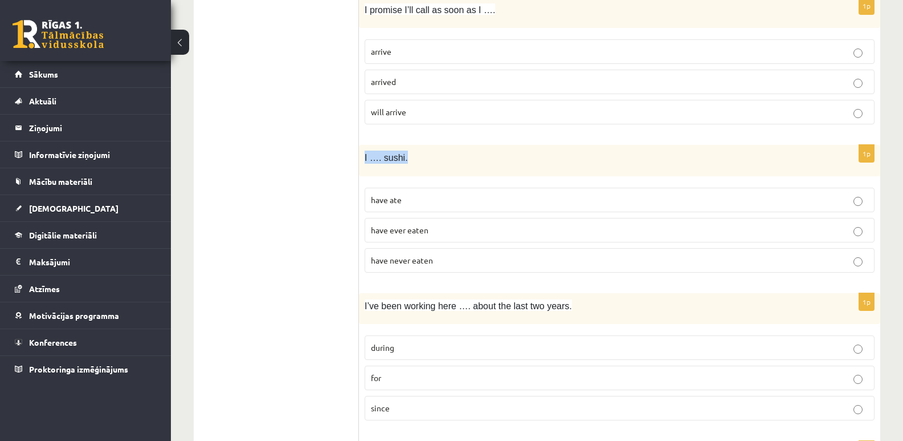
copy span "I …. sushi."
drag, startPoint x: 365, startPoint y: 199, endPoint x: 439, endPoint y: 257, distance: 93.4
click at [439, 257] on fieldset "have ate have ever eaten have never eaten" at bounding box center [620, 229] width 510 height 94
copy fieldset "have ate have ever eaten have never eaten"
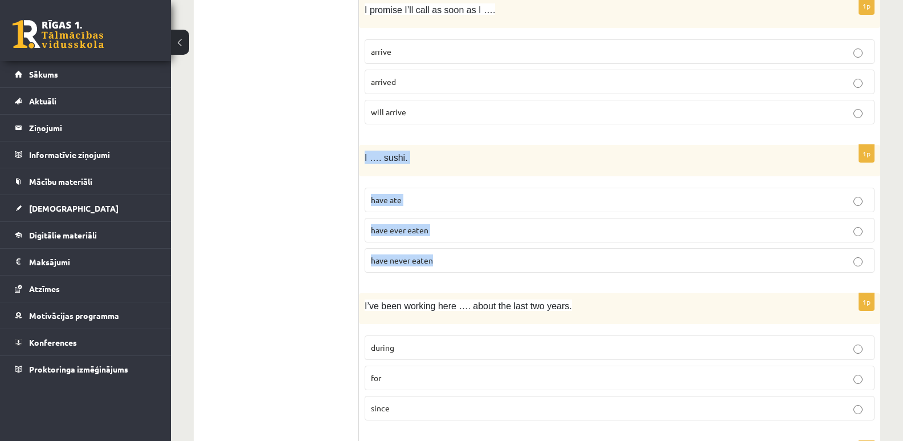
drag, startPoint x: 360, startPoint y: 156, endPoint x: 439, endPoint y: 256, distance: 127.5
click at [439, 256] on div "1p I …. sushi. have ate have ever eaten have never eaten" at bounding box center [619, 213] width 521 height 137
copy div "I …. sushi. have ate have ever eaten have never eaten"
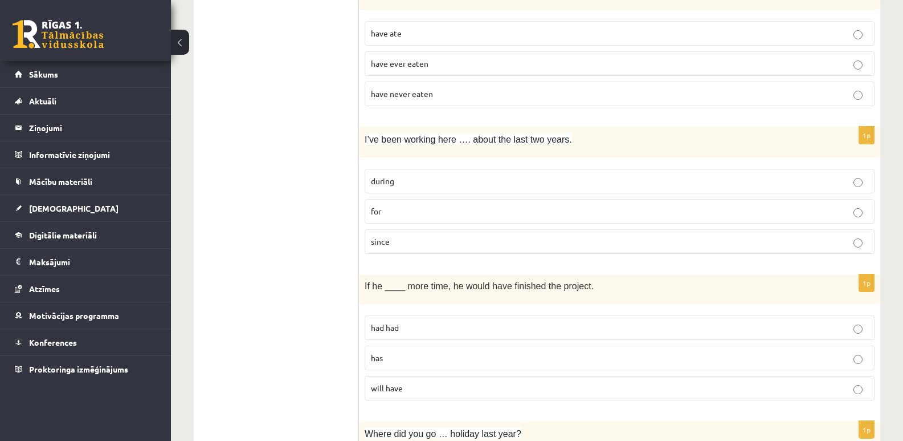
scroll to position [684, 0]
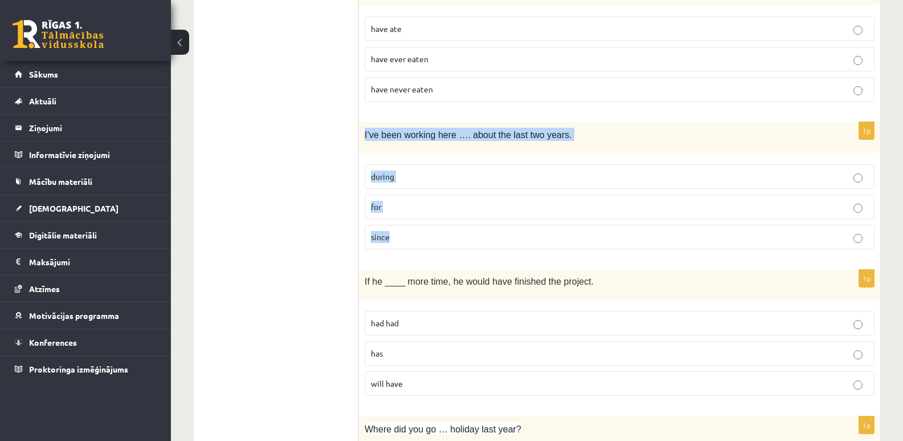
drag, startPoint x: 359, startPoint y: 137, endPoint x: 402, endPoint y: 228, distance: 100.4
click at [402, 228] on div "1p I’ve been working here …. about the last two years. during for since" at bounding box center [619, 190] width 521 height 137
copy div "I’ve been working here …. about the last two years. during for since"
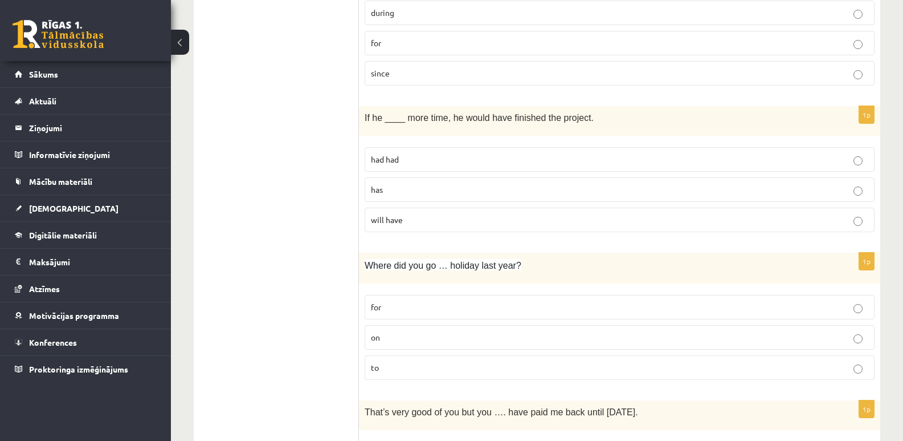
scroll to position [855, 0]
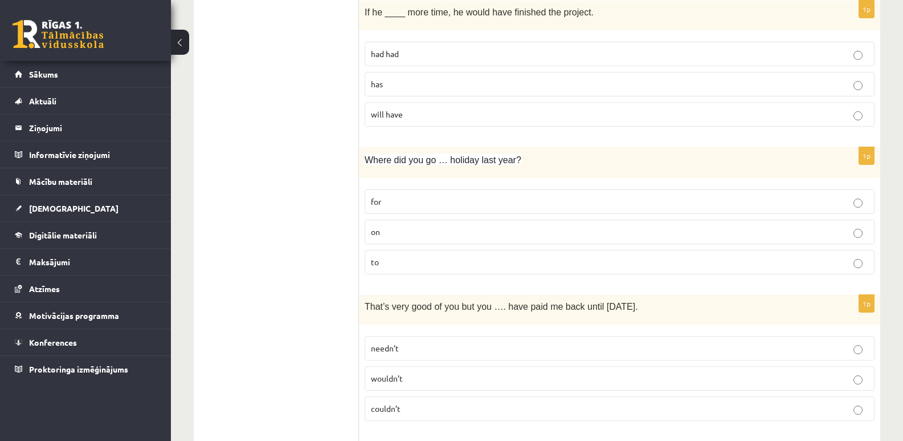
scroll to position [969, 0]
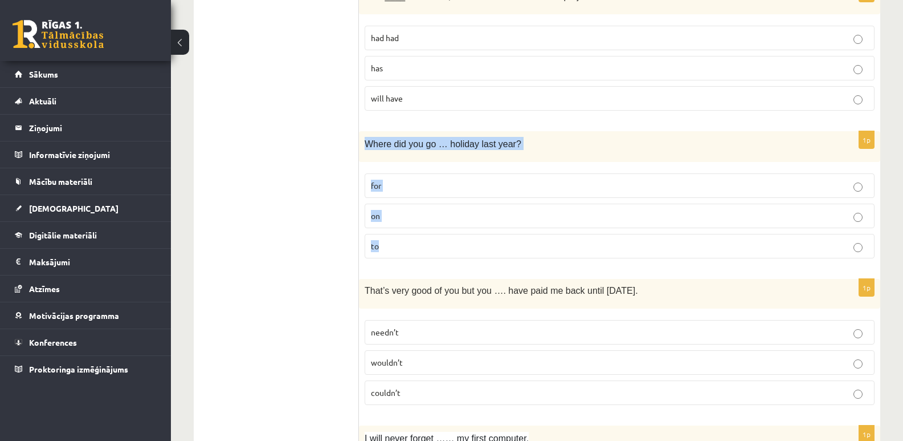
drag, startPoint x: 362, startPoint y: 145, endPoint x: 418, endPoint y: 232, distance: 103.2
click at [418, 232] on div "1p Where did you go … holiday last year? for on to" at bounding box center [619, 199] width 521 height 137
copy div "Where did you go … holiday last year? for on to"
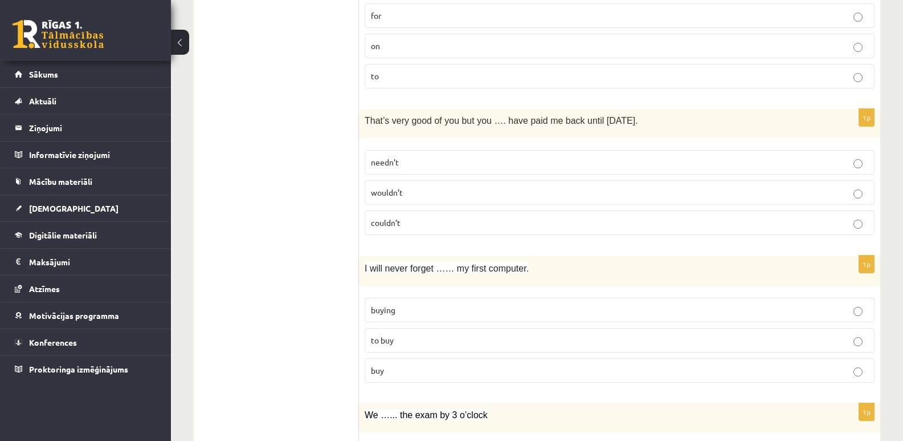
scroll to position [1140, 0]
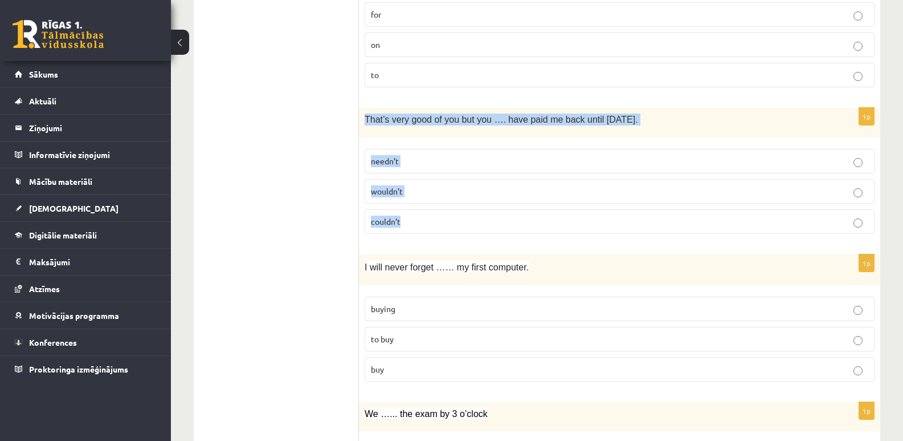
drag, startPoint x: 366, startPoint y: 119, endPoint x: 408, endPoint y: 215, distance: 104.4
click at [408, 215] on div "1p That’s very good of you but you …. have paid me back until tomorrow. needn’t…" at bounding box center [619, 175] width 521 height 135
copy div "That’s very good of you but you …. have paid me back until tomorrow. needn’t wo…"
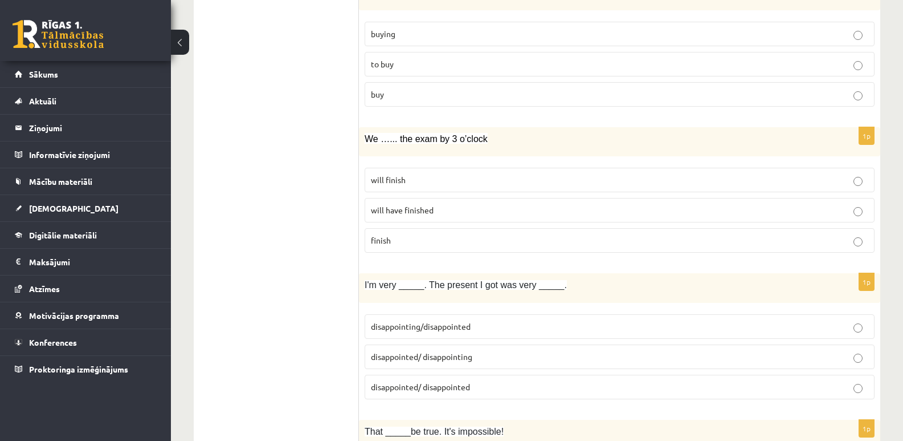
scroll to position [1425, 0]
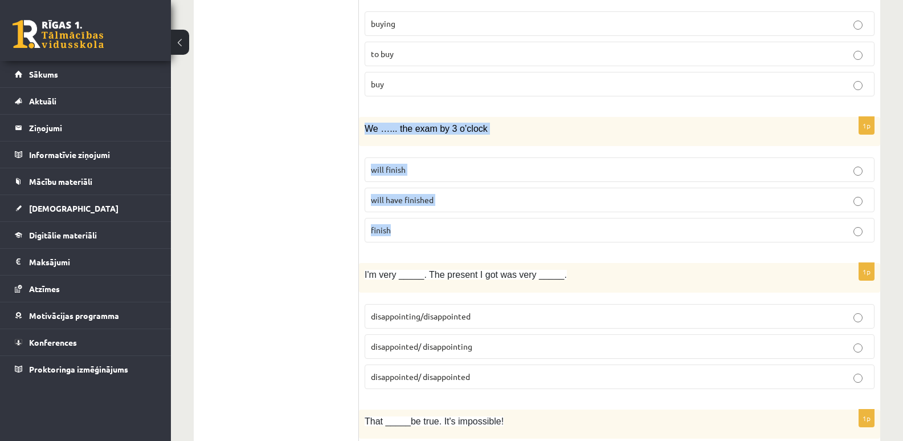
drag, startPoint x: 362, startPoint y: 129, endPoint x: 406, endPoint y: 225, distance: 104.6
click at [406, 225] on div "1p We …... the exam by 3 o’clock will finish will have finished finish" at bounding box center [619, 184] width 521 height 135
copy div "We …... the exam by 3 o’clock will finish will have finished finish"
click at [287, 218] on ul "1. uzdevums 2. uzdevums 3. uzdevums 4. uzdevums 5. uzdevums 6. uzdevums 7. uzde…" at bounding box center [282, 249] width 154 height 2938
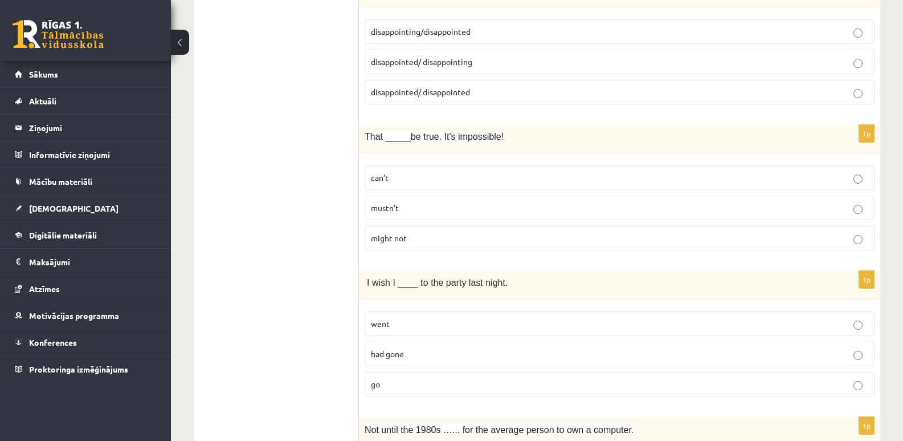
scroll to position [1710, 0]
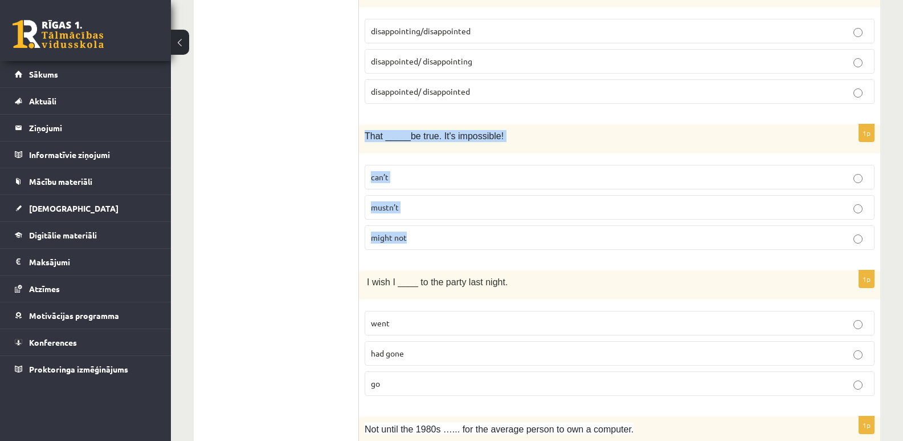
drag, startPoint x: 364, startPoint y: 138, endPoint x: 418, endPoint y: 226, distance: 102.8
click at [418, 226] on div "1p That _____be true. It's impossible! can’t mustn’t might not" at bounding box center [619, 191] width 521 height 135
copy div "That _____be true. It's impossible! can’t mustn’t might not"
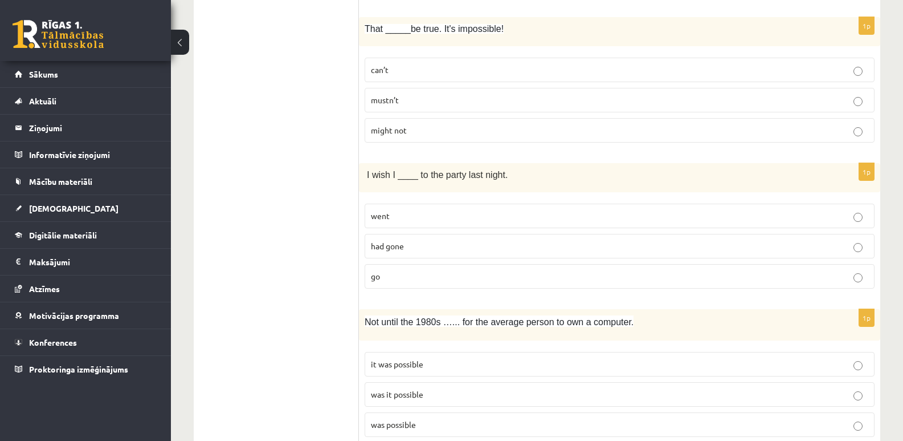
scroll to position [1824, 0]
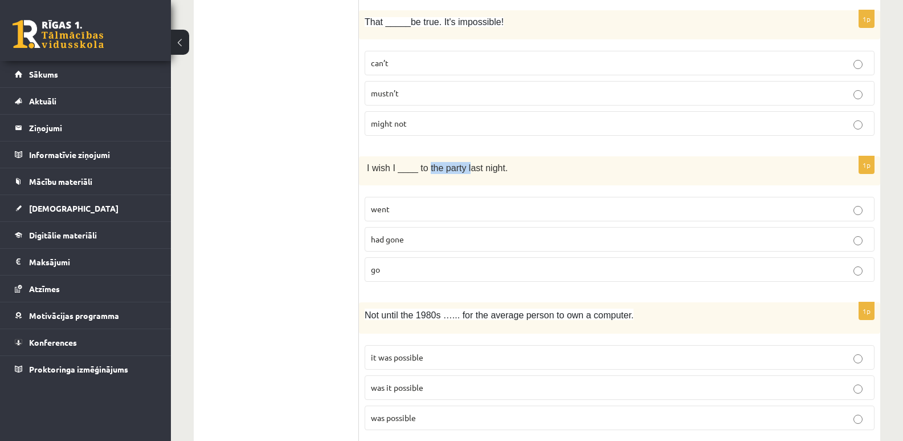
drag, startPoint x: 425, startPoint y: 166, endPoint x: 462, endPoint y: 166, distance: 37.0
click at [462, 166] on span "I wish I ____ to the party last night." at bounding box center [437, 168] width 141 height 10
click at [487, 169] on span "I wish I ____ to the party last night." at bounding box center [437, 168] width 141 height 10
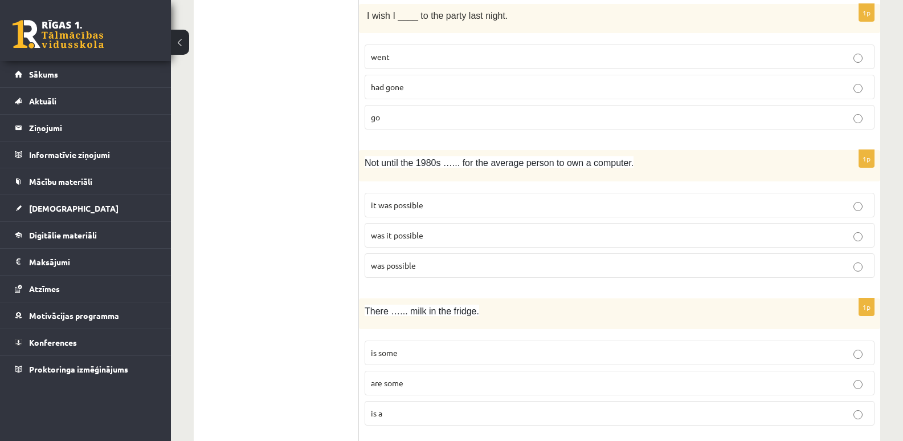
scroll to position [1995, 0]
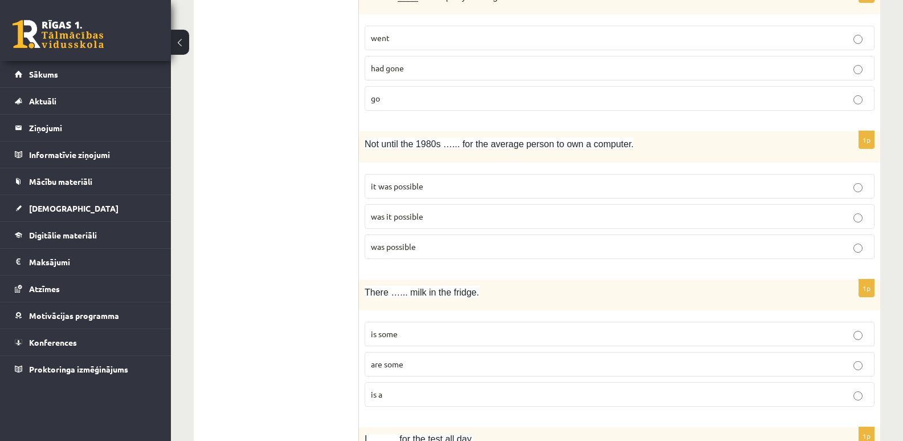
click at [411, 186] on span "it was possible" at bounding box center [397, 186] width 52 height 10
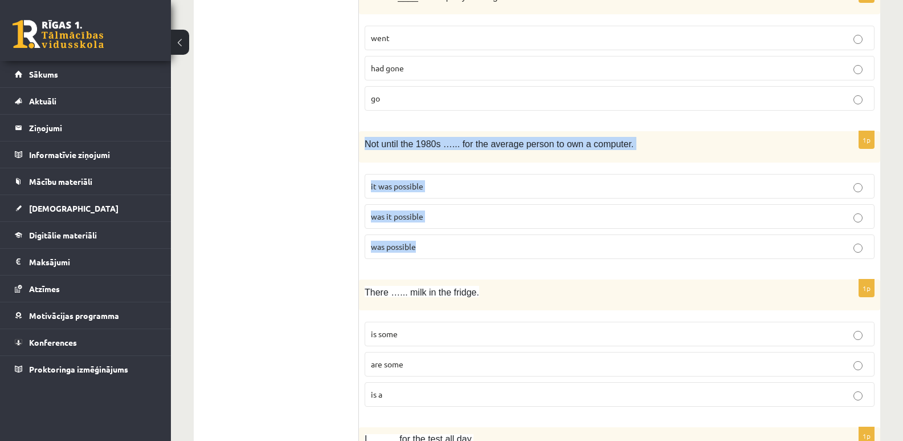
drag, startPoint x: 361, startPoint y: 142, endPoint x: 426, endPoint y: 242, distance: 118.7
click at [426, 242] on div "1p Not until the 1980s …... for the average person to own a computer. it was po…" at bounding box center [619, 199] width 521 height 137
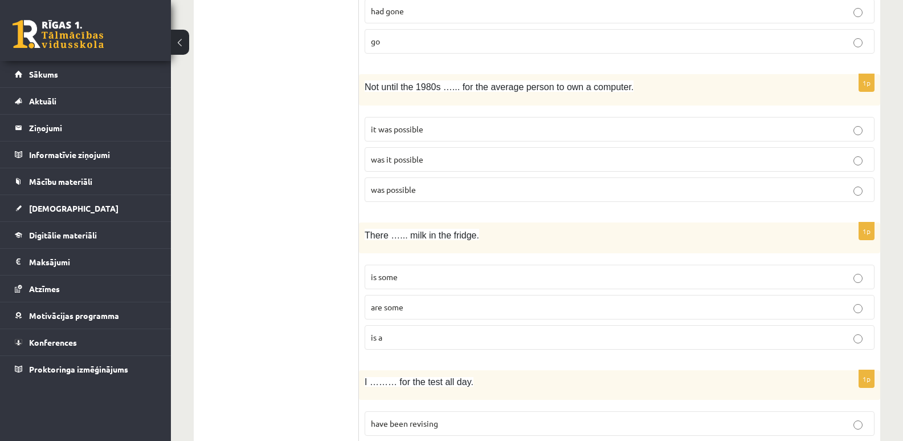
scroll to position [2109, 0]
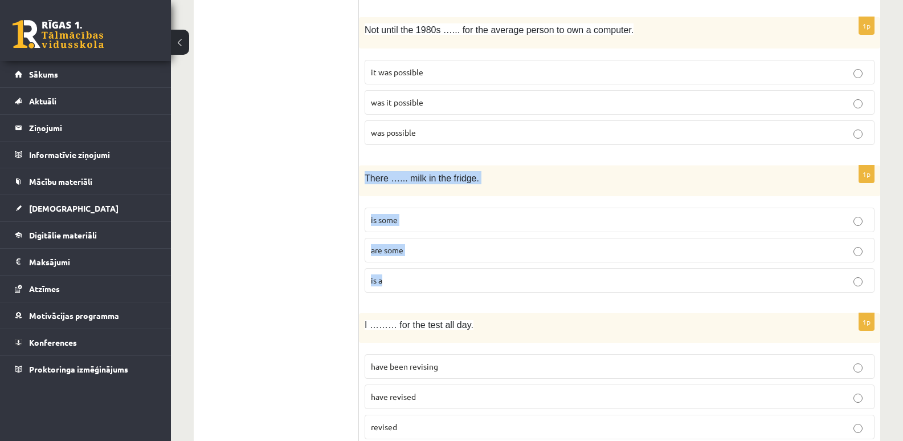
drag, startPoint x: 365, startPoint y: 179, endPoint x: 408, endPoint y: 271, distance: 101.7
click at [408, 271] on div "1p There …... milk in the fridge. is some are some is a" at bounding box center [619, 233] width 521 height 137
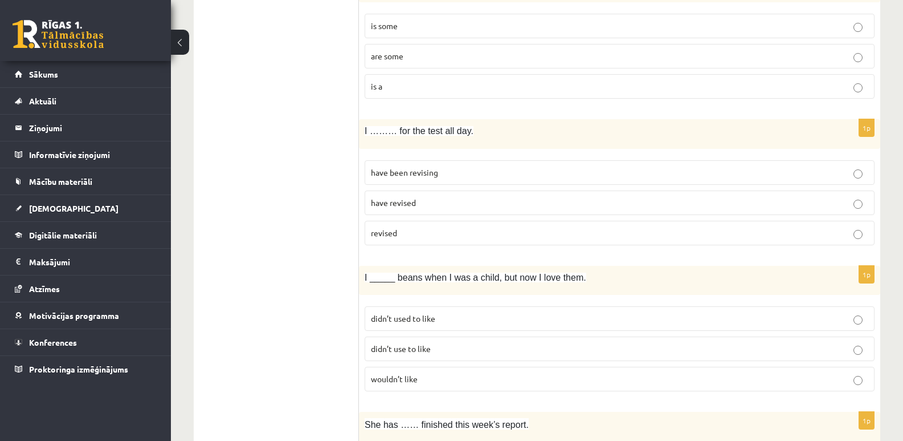
scroll to position [2284, 0]
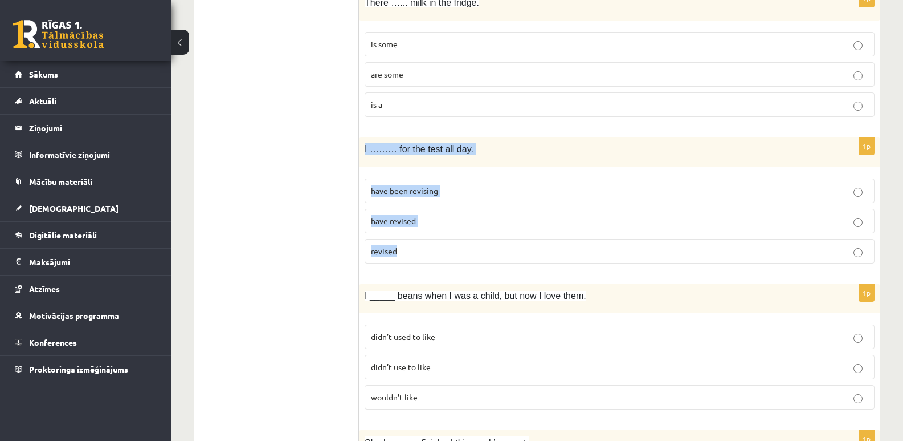
drag, startPoint x: 364, startPoint y: 149, endPoint x: 428, endPoint y: 236, distance: 108.1
click at [428, 236] on div "1p I ……… for the test all day. have been revising have revised revised" at bounding box center [619, 204] width 521 height 135
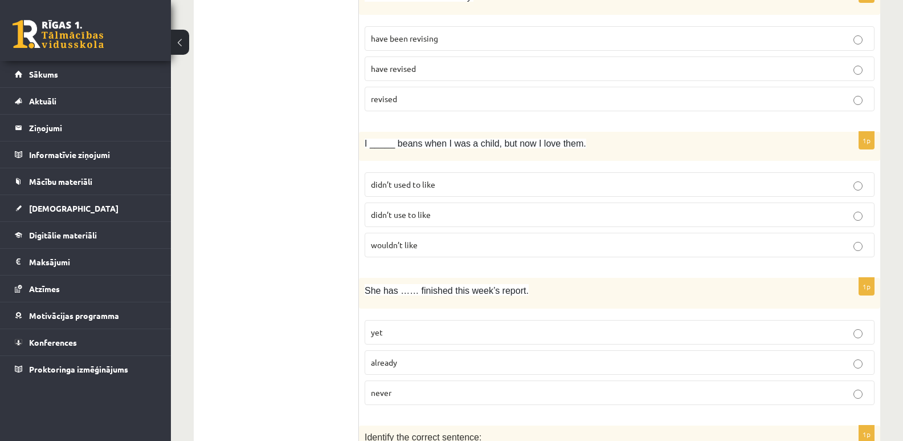
scroll to position [2512, 0]
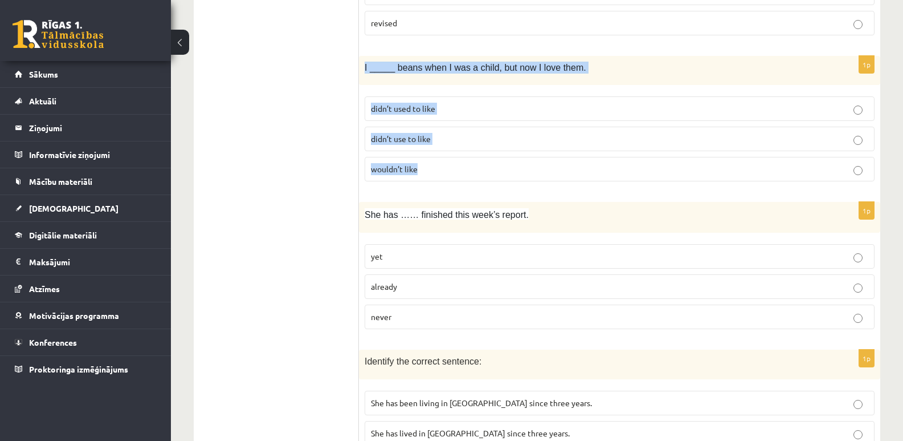
drag, startPoint x: 360, startPoint y: 68, endPoint x: 418, endPoint y: 166, distance: 114.0
click at [418, 166] on div "1p I _____ beans when I was a child, but now I love them. didn’t used to like d…" at bounding box center [619, 123] width 521 height 135
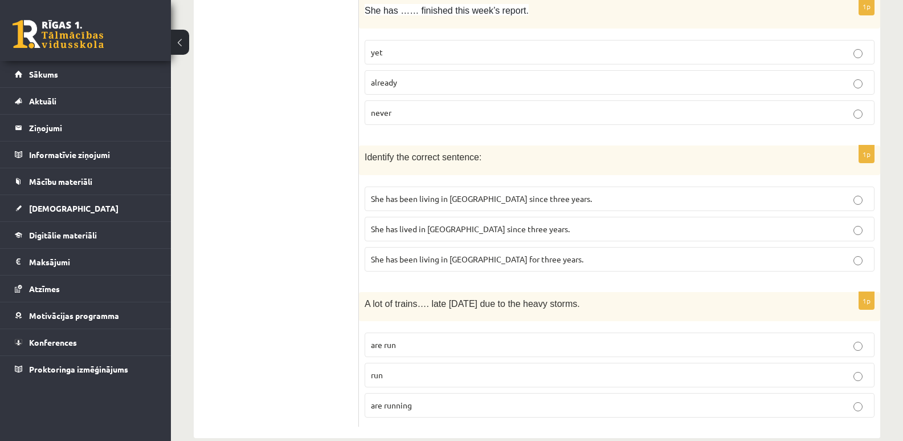
scroll to position [2737, 0]
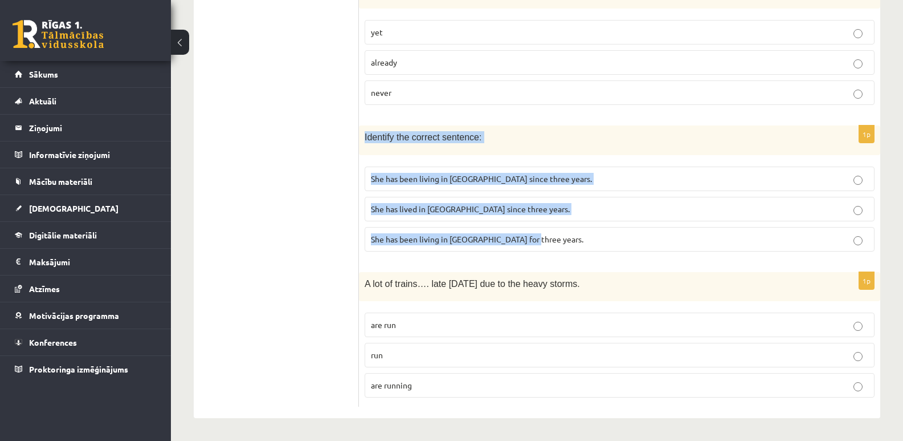
drag, startPoint x: 364, startPoint y: 137, endPoint x: 531, endPoint y: 251, distance: 201.9
click at [531, 251] on div "1p Identify the correct sentence: She has been living in Paris since three year…" at bounding box center [619, 192] width 521 height 135
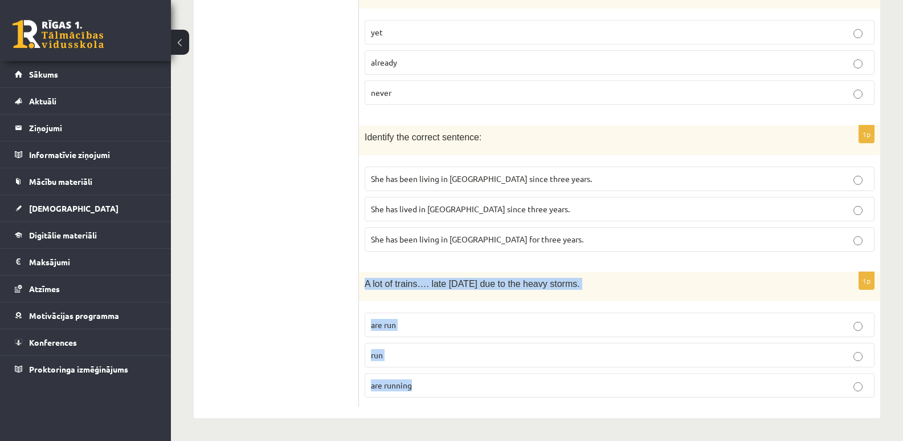
drag, startPoint x: 362, startPoint y: 283, endPoint x: 435, endPoint y: 390, distance: 130.1
click at [435, 390] on div "1p A lot of trains…. late today due to the heavy storms. are run run are running" at bounding box center [619, 339] width 521 height 135
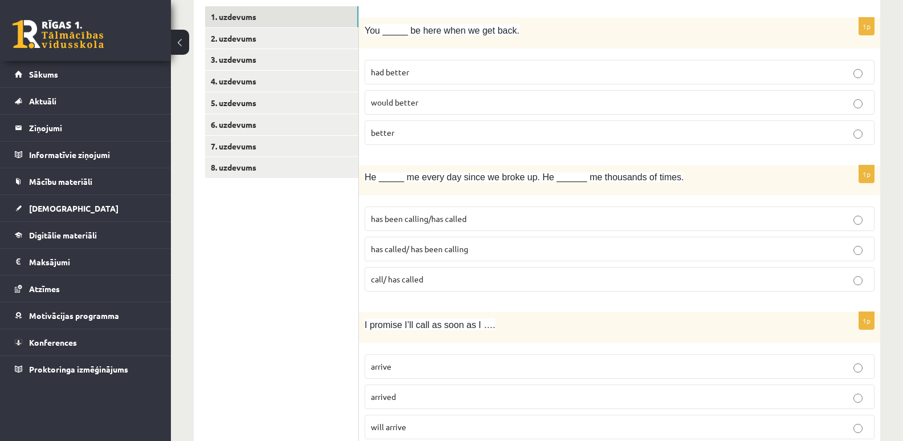
scroll to position [1, 0]
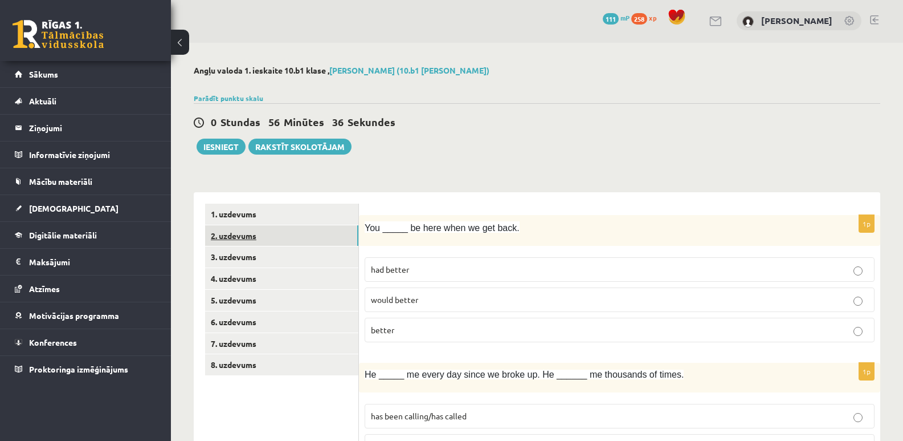
click at [245, 234] on link "2. uzdevums" at bounding box center [281, 235] width 153 height 21
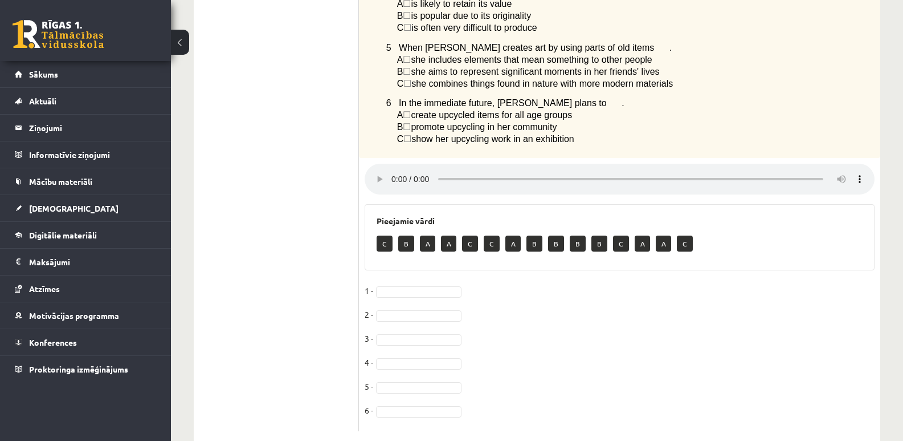
scroll to position [474, 0]
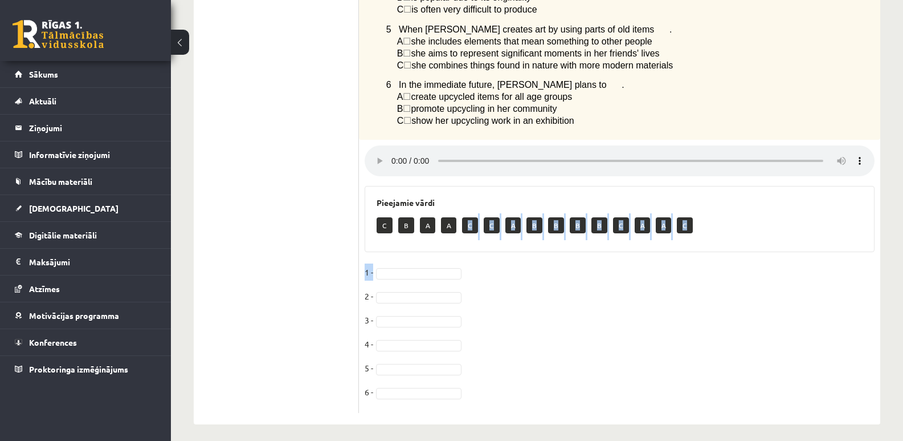
drag, startPoint x: 470, startPoint y: 215, endPoint x: 423, endPoint y: 269, distance: 71.1
click at [423, 269] on div "6p Listen to a radio interview with a girl called Yasemin who has a hobby calle…" at bounding box center [619, 77] width 521 height 671
click at [544, 275] on fieldset "1 - 2 - 3 - 4 - 5 - 6 -" at bounding box center [620, 335] width 510 height 144
drag, startPoint x: 383, startPoint y: 221, endPoint x: 392, endPoint y: 232, distance: 14.2
click at [389, 249] on div "6p Listen to a radio interview with a girl called Yasemin who has a hobby calle…" at bounding box center [619, 77] width 521 height 671
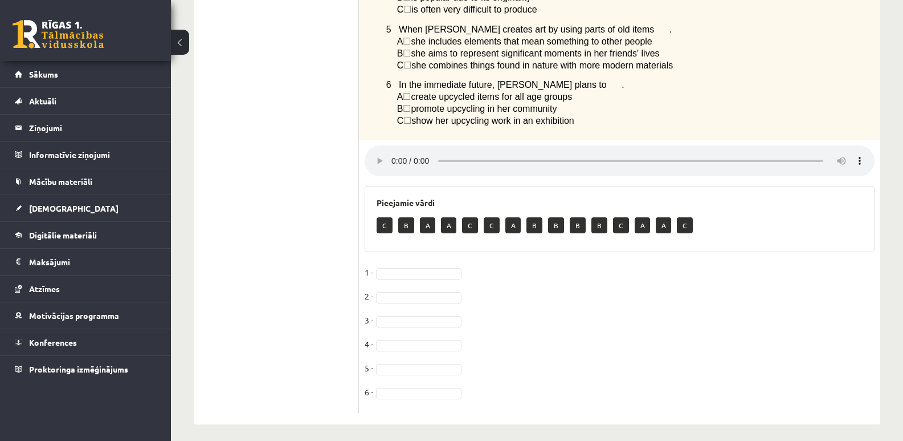
click at [613, 277] on fieldset "1 - 2 - 3 - 4 - 5 - 6 -" at bounding box center [620, 335] width 510 height 144
click at [385, 219] on p "C" at bounding box center [385, 225] width 16 height 16
click at [643, 307] on fieldset "1 - 2 - 3 - 4 - 5 - 6 -" at bounding box center [620, 335] width 510 height 144
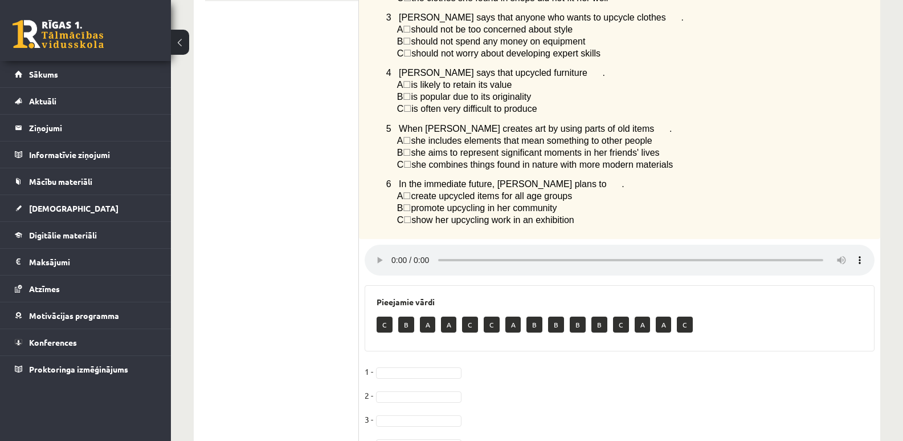
scroll to position [360, 0]
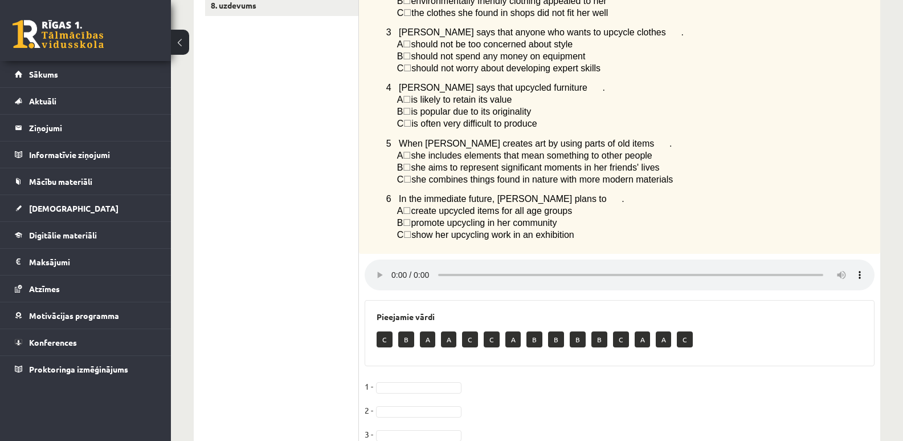
click at [411, 150] on span "☐" at bounding box center [407, 155] width 8 height 10
click at [585, 397] on fieldset "1 - 2 - 3 - 4 - 5 - 6 -" at bounding box center [620, 449] width 510 height 144
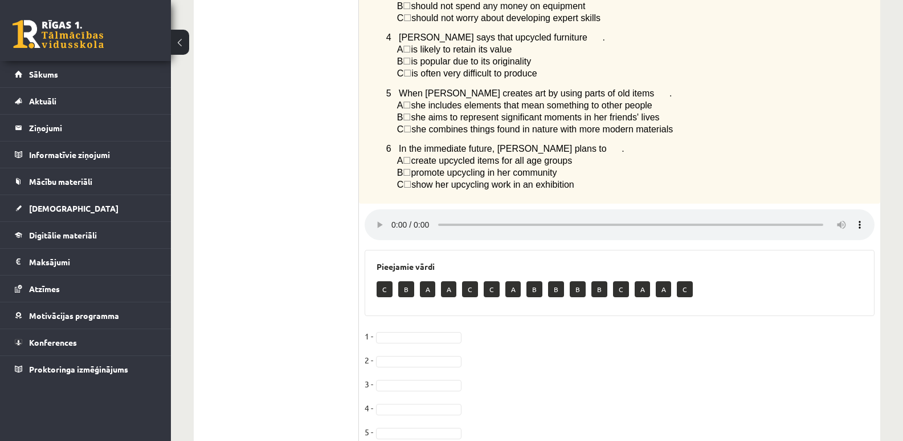
scroll to position [474, 0]
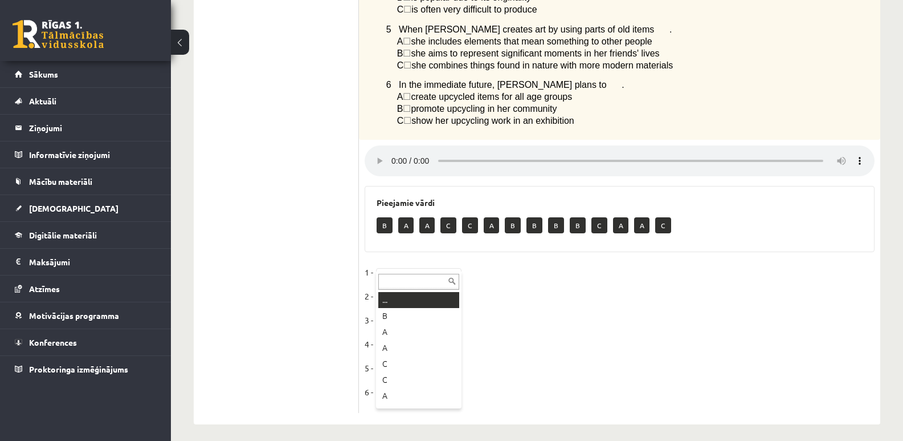
click at [433, 283] on input "text" at bounding box center [418, 282] width 81 height 16
click at [452, 280] on input "text" at bounding box center [418, 282] width 81 height 16
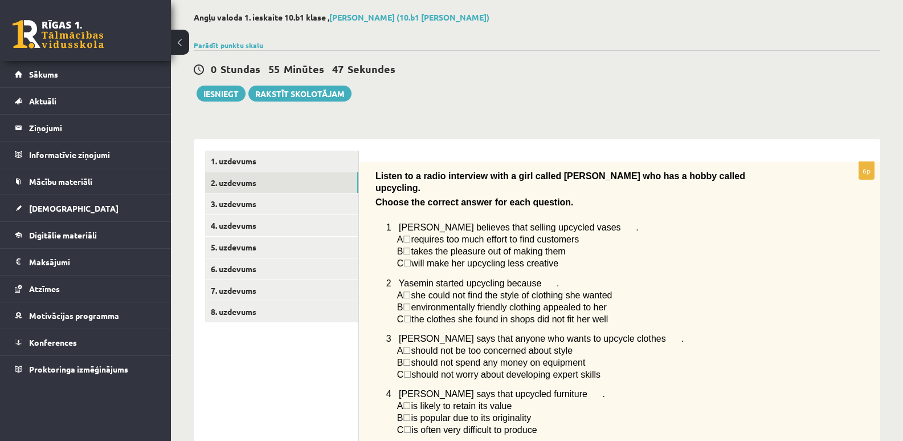
scroll to position [57, 0]
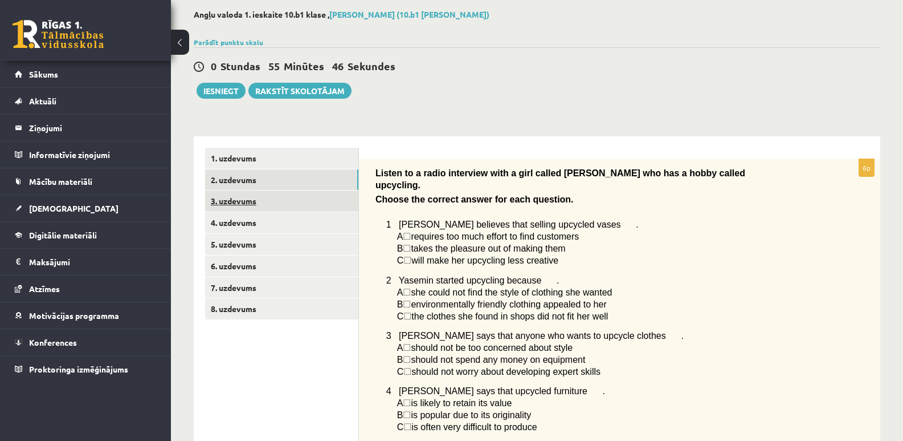
click at [245, 199] on link "3. uzdevums" at bounding box center [281, 200] width 153 height 21
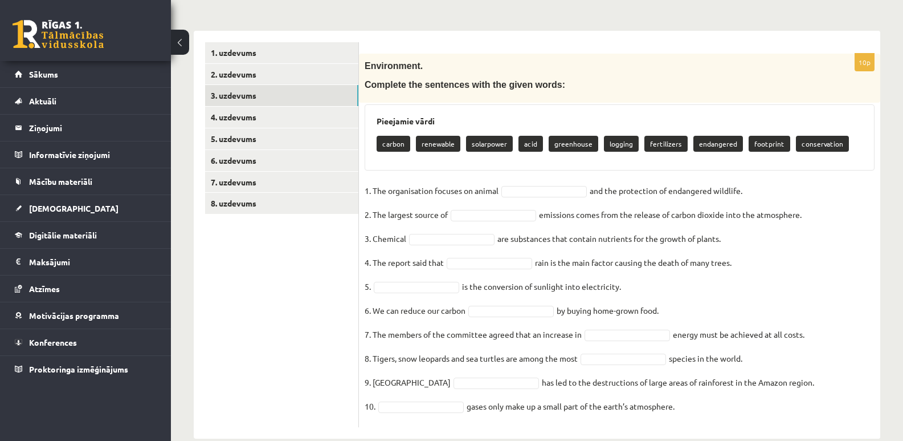
scroll to position [171, 0]
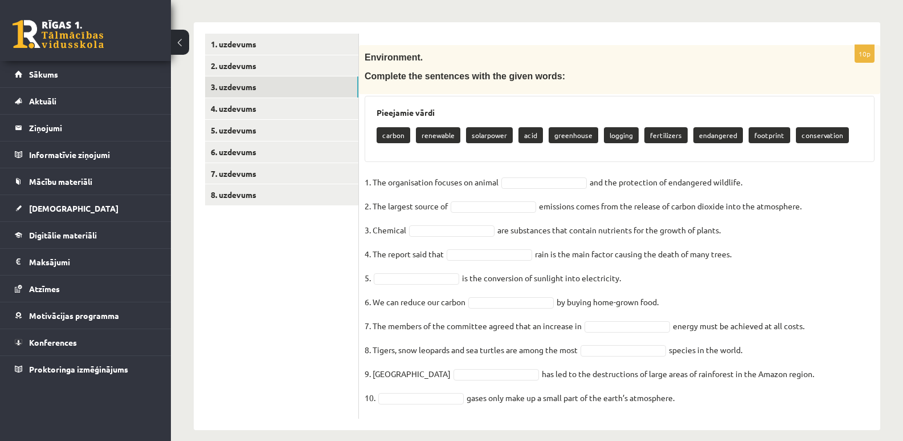
drag, startPoint x: 372, startPoint y: 181, endPoint x: 752, endPoint y: 189, distance: 379.7
click at [752, 189] on fieldset "1. The organisation focuses on animal and the protection of endangered wildlife…" at bounding box center [620, 292] width 510 height 239
click at [851, 189] on fieldset "1. The organisation focuses on animal and the protection of endangered wildlife…" at bounding box center [620, 292] width 510 height 239
click at [817, 133] on p "conservation" at bounding box center [822, 135] width 53 height 16
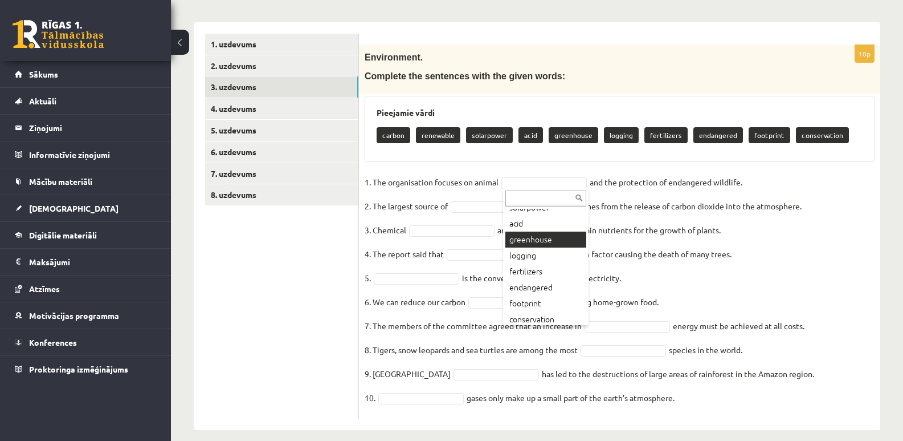
scroll to position [62, 0]
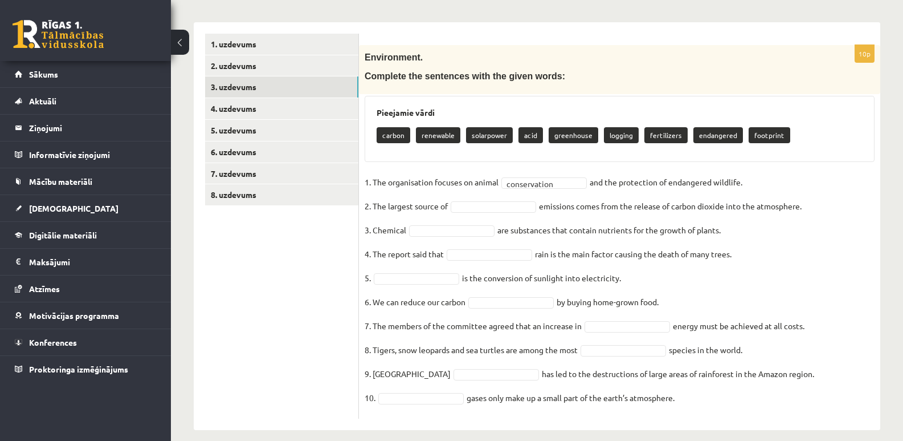
drag, startPoint x: 372, startPoint y: 183, endPoint x: 774, endPoint y: 184, distance: 401.8
click at [774, 184] on fieldset "**********" at bounding box center [620, 292] width 510 height 239
click at [286, 301] on ul "1. uzdevums 2. uzdevums 3. uzdevums 4. uzdevums 5. uzdevums 6. uzdevums 7. uzde…" at bounding box center [282, 226] width 154 height 385
drag, startPoint x: 812, startPoint y: 210, endPoint x: 653, endPoint y: 200, distance: 159.3
click at [645, 201] on fieldset "**********" at bounding box center [620, 292] width 510 height 239
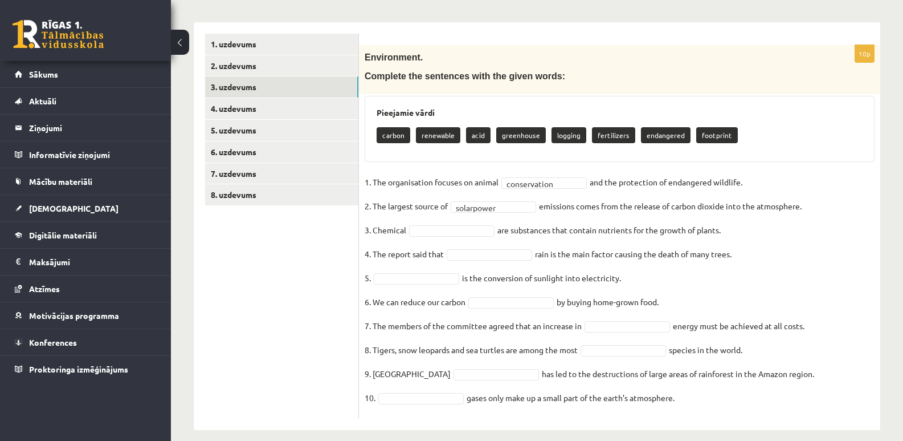
click at [772, 260] on fieldset "**********" at bounding box center [620, 292] width 510 height 239
drag, startPoint x: 544, startPoint y: 207, endPoint x: 828, endPoint y: 208, distance: 283.8
click at [828, 208] on fieldset "**********" at bounding box center [620, 292] width 510 height 239
drag, startPoint x: 369, startPoint y: 202, endPoint x: 811, endPoint y: 205, distance: 441.7
click at [811, 205] on fieldset "**********" at bounding box center [620, 292] width 510 height 239
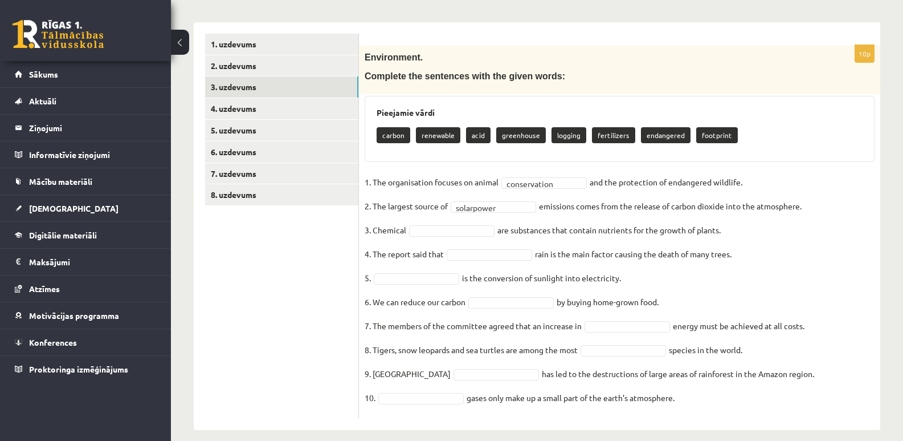
click at [608, 161] on div "Pieejamie vārdi carbon renewable acid greenhouse logging fertilizers endangered…" at bounding box center [620, 129] width 510 height 66
drag, startPoint x: 373, startPoint y: 204, endPoint x: 820, endPoint y: 209, distance: 446.3
click at [820, 209] on fieldset "**********" at bounding box center [620, 292] width 510 height 239
click at [298, 287] on ul "1. uzdevums 2. uzdevums 3. uzdevums 4. uzdevums 5. uzdevums 6. uzdevums 7. uzde…" at bounding box center [282, 226] width 154 height 385
drag, startPoint x: 735, startPoint y: 235, endPoint x: 555, endPoint y: 237, distance: 179.5
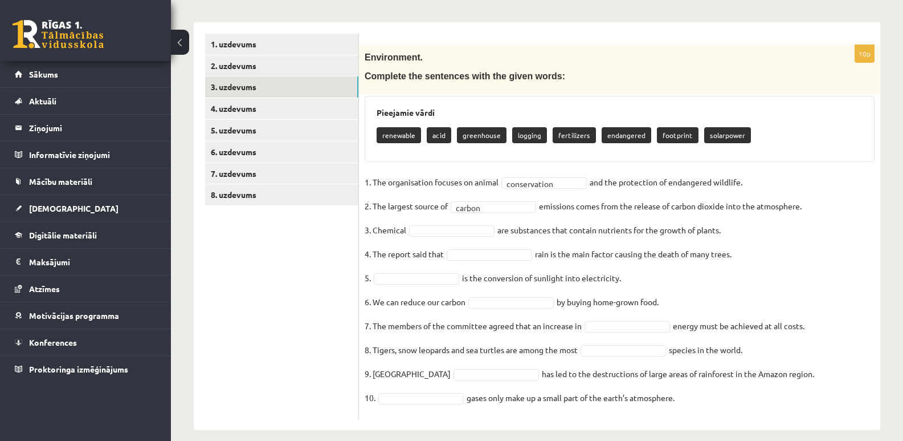
click at [555, 237] on fieldset "**********" at bounding box center [620, 292] width 510 height 239
click at [755, 230] on fieldset "**********" at bounding box center [620, 292] width 510 height 239
click at [792, 276] on fieldset "**********" at bounding box center [620, 292] width 510 height 239
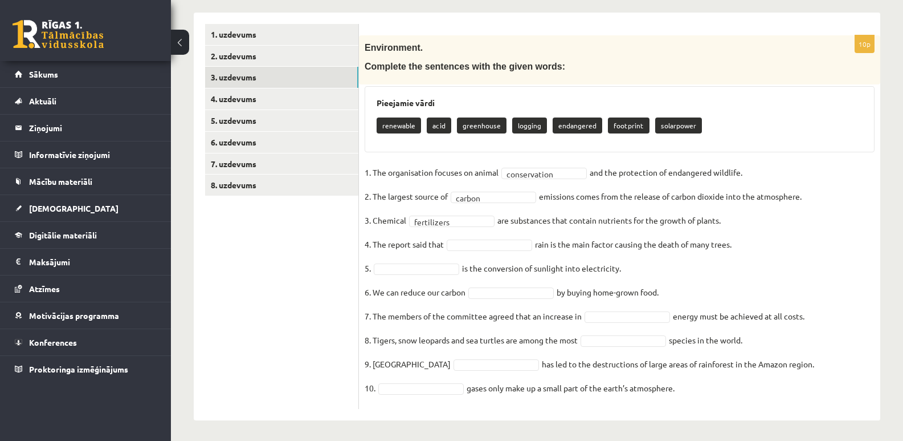
scroll to position [184, 0]
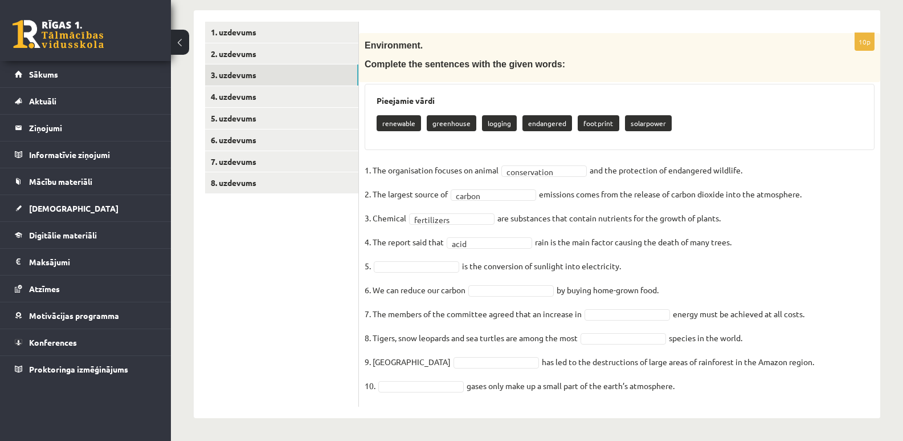
drag, startPoint x: 374, startPoint y: 243, endPoint x: 758, endPoint y: 235, distance: 384.2
click at [758, 235] on fieldset "**********" at bounding box center [620, 280] width 510 height 239
click at [775, 266] on fieldset "**********" at bounding box center [620, 280] width 510 height 239
click at [761, 261] on fieldset "**********" at bounding box center [620, 280] width 510 height 239
click at [734, 288] on fieldset "**********" at bounding box center [620, 280] width 510 height 239
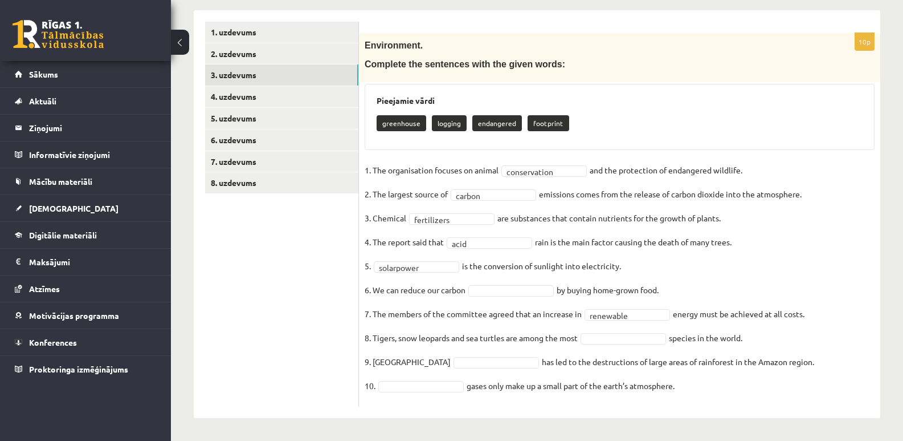
drag, startPoint x: 370, startPoint y: 313, endPoint x: 812, endPoint y: 312, distance: 441.7
click at [812, 312] on fieldset "**********" at bounding box center [620, 280] width 510 height 239
click at [833, 269] on fieldset "**********" at bounding box center [620, 280] width 510 height 239
drag, startPoint x: 373, startPoint y: 338, endPoint x: 771, endPoint y: 334, distance: 397.8
click at [771, 334] on fieldset "**********" at bounding box center [620, 280] width 510 height 239
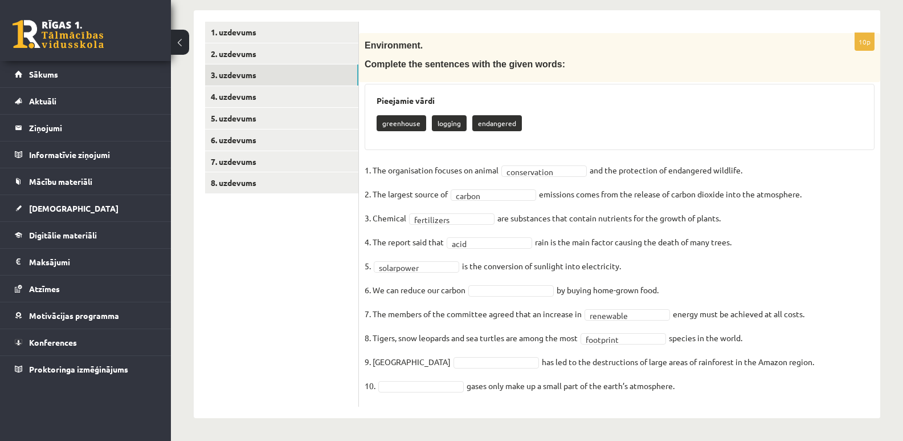
click at [801, 341] on fieldset "**********" at bounding box center [620, 280] width 510 height 239
drag, startPoint x: 372, startPoint y: 362, endPoint x: 779, endPoint y: 360, distance: 407.5
click at [779, 360] on fieldset "**********" at bounding box center [620, 280] width 510 height 239
click at [804, 361] on fieldset "**********" at bounding box center [620, 280] width 510 height 239
click at [690, 388] on fieldset "**********" at bounding box center [620, 280] width 510 height 239
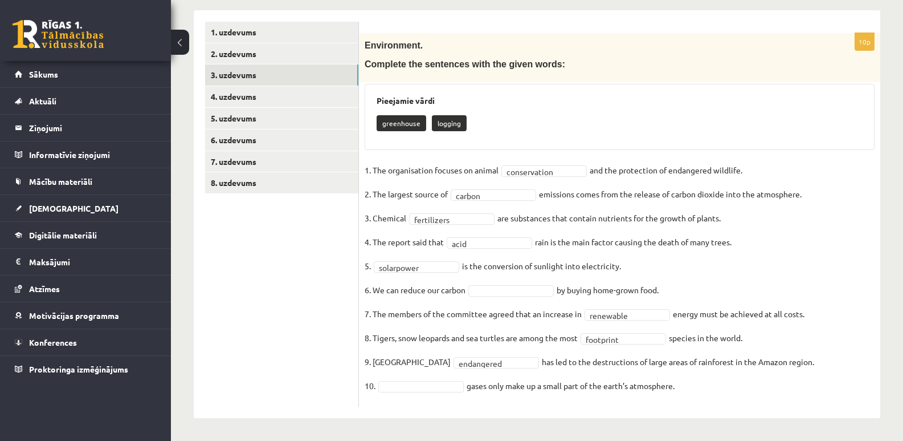
drag, startPoint x: 697, startPoint y: 385, endPoint x: 465, endPoint y: 388, distance: 232.0
click at [465, 388] on fieldset "**********" at bounding box center [620, 280] width 510 height 239
click at [255, 311] on ul "1. uzdevums 2. uzdevums 3. uzdevums 4. uzdevums 5. uzdevums 6. uzdevums 7. uzde…" at bounding box center [282, 214] width 154 height 385
drag, startPoint x: 665, startPoint y: 291, endPoint x: 372, endPoint y: 283, distance: 293.6
click at [372, 283] on fieldset "**********" at bounding box center [620, 280] width 510 height 239
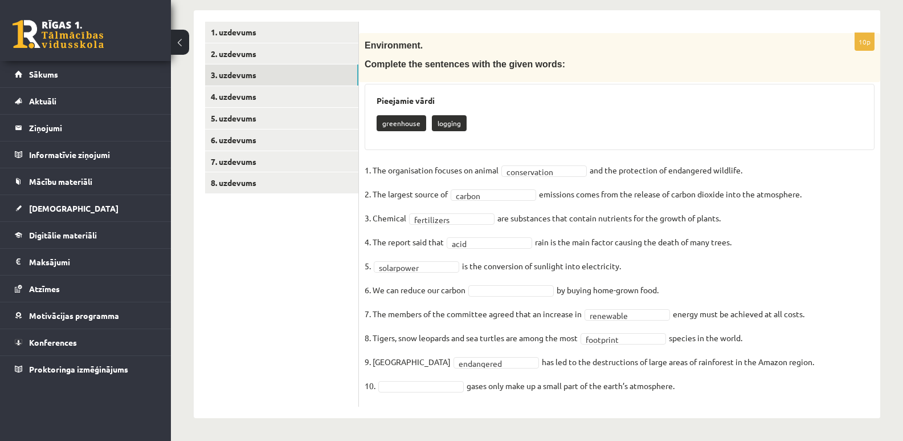
click at [746, 273] on fieldset "**********" at bounding box center [620, 280] width 510 height 239
click at [711, 387] on fieldset "**********" at bounding box center [620, 280] width 510 height 239
drag, startPoint x: 696, startPoint y: 389, endPoint x: 455, endPoint y: 380, distance: 241.3
click at [455, 380] on fieldset "**********" at bounding box center [620, 280] width 510 height 239
click at [817, 372] on fieldset "**********" at bounding box center [620, 280] width 510 height 239
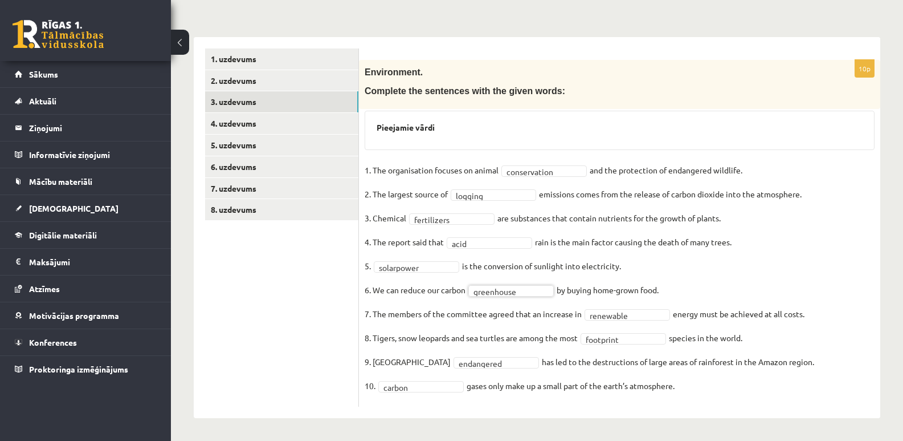
scroll to position [157, 0]
click at [782, 275] on fieldset "**********" at bounding box center [620, 280] width 510 height 239
drag, startPoint x: 370, startPoint y: 288, endPoint x: 684, endPoint y: 292, distance: 314.1
click at [684, 292] on fieldset "**********" at bounding box center [620, 280] width 510 height 239
click at [838, 256] on fieldset "**********" at bounding box center [620, 280] width 510 height 239
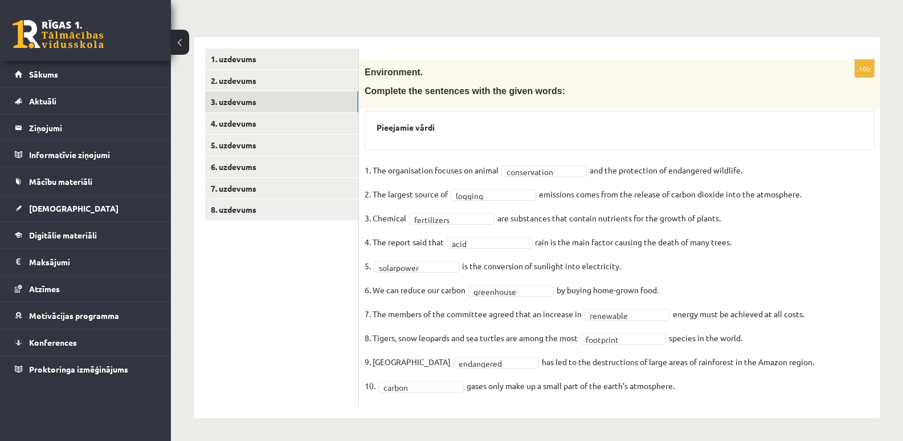
drag, startPoint x: 372, startPoint y: 195, endPoint x: 810, endPoint y: 199, distance: 438.3
click at [810, 199] on fieldset "**********" at bounding box center [620, 280] width 510 height 239
click at [280, 311] on ul "1. uzdevums 2. uzdevums 3. uzdevums 4. uzdevums 5. uzdevums 6. uzdevums 7. uzde…" at bounding box center [282, 227] width 154 height 358
click at [763, 264] on fieldset "**********" at bounding box center [620, 280] width 510 height 239
drag, startPoint x: 411, startPoint y: 388, endPoint x: 479, endPoint y: 336, distance: 86.2
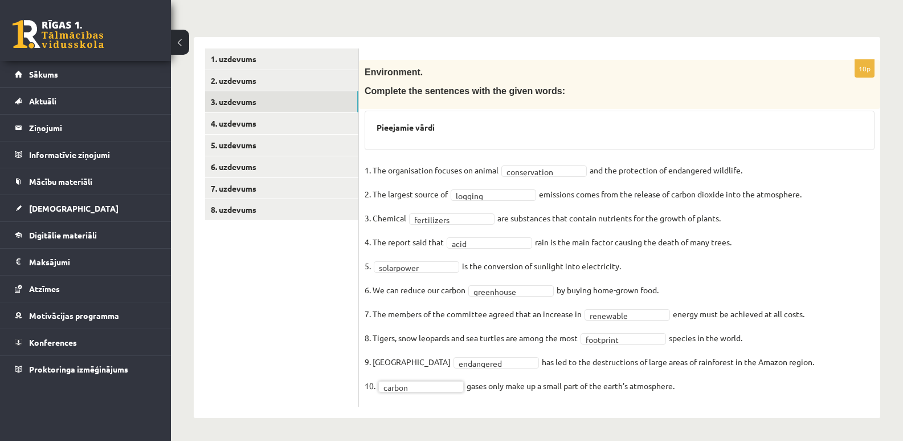
click at [724, 397] on fieldset "**********" at bounding box center [620, 280] width 510 height 239
click at [243, 123] on link "4. uzdevums" at bounding box center [281, 123] width 153 height 21
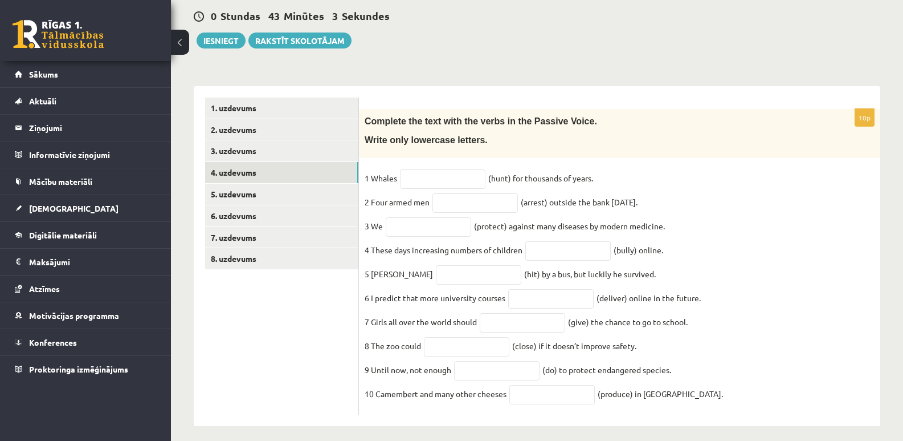
scroll to position [127, 0]
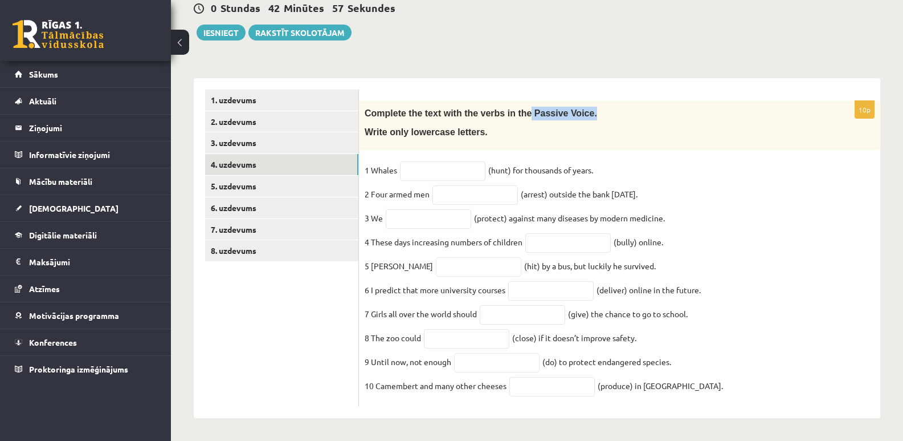
drag, startPoint x: 514, startPoint y: 103, endPoint x: 568, endPoint y: 98, distance: 54.4
click at [568, 107] on p "Complete the text with the verbs in the Passive Voice." at bounding box center [591, 114] width 453 height 14
click at [756, 253] on fieldset "1 Whales (hunt) for thousands of years. 2 Four armed men (arrest) outside the b…" at bounding box center [620, 280] width 510 height 239
drag, startPoint x: 486, startPoint y: 160, endPoint x: 515, endPoint y: 160, distance: 29.1
click at [515, 161] on fieldset "1 Whales (hunt) for thousands of years. 2 Four armed men (arrest) outside the b…" at bounding box center [620, 280] width 510 height 239
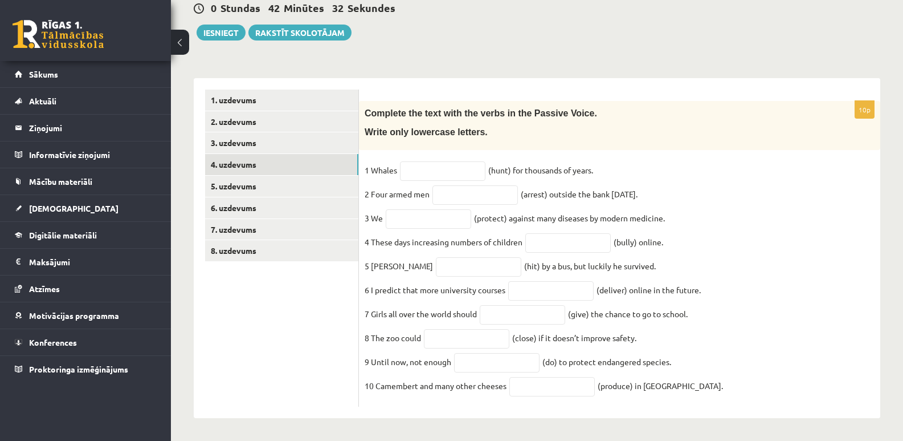
click at [719, 186] on fieldset "1 Whales (hunt) for thousands of years. 2 Four armed men (arrest) outside the b…" at bounding box center [620, 280] width 510 height 239
drag, startPoint x: 577, startPoint y: 103, endPoint x: 515, endPoint y: 103, distance: 61.6
click at [515, 107] on p "Complete the text with the verbs in the Passive Voice." at bounding box center [591, 114] width 453 height 14
click at [657, 133] on div "Complete the text with the verbs in the Passive Voice. Write only lowercase let…" at bounding box center [619, 125] width 521 height 49
click at [450, 161] on input "text" at bounding box center [442, 170] width 85 height 19
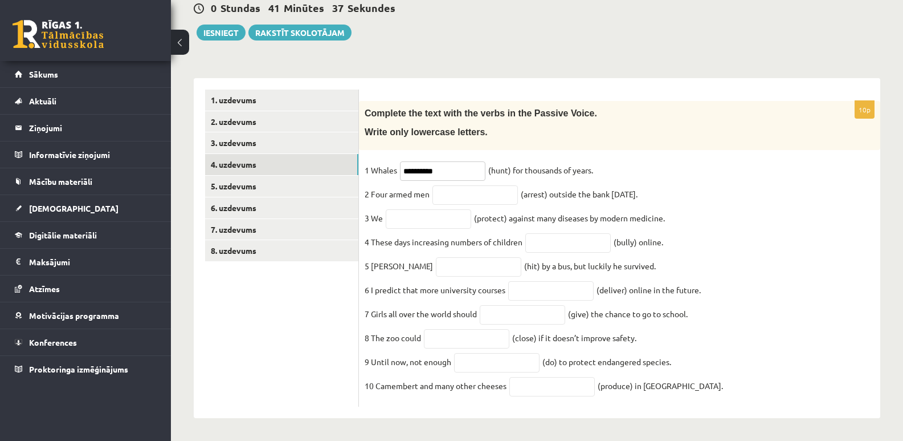
type input "**********"
click at [473, 188] on input "text" at bounding box center [475, 194] width 85 height 19
type input "**********"
click at [442, 213] on input "text" at bounding box center [428, 218] width 85 height 19
type input "**********"
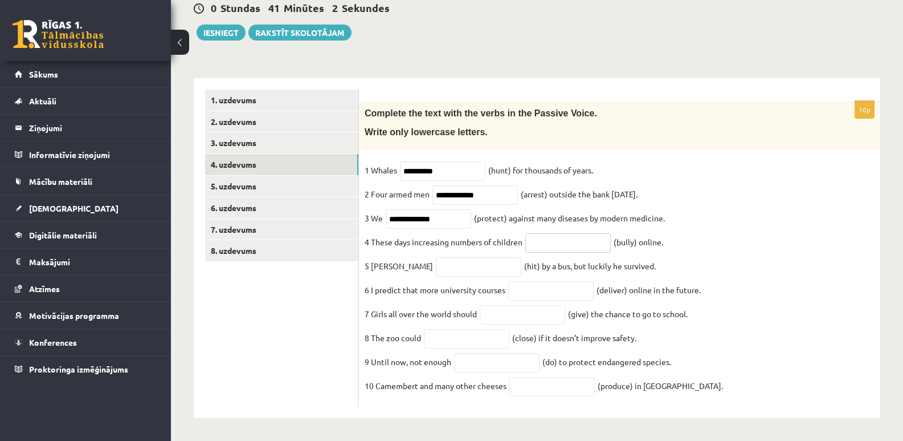
click at [549, 236] on input "text" at bounding box center [567, 242] width 85 height 19
type input "**********"
click at [457, 259] on input "text" at bounding box center [478, 266] width 85 height 19
type input "**********"
click at [534, 290] on input "text" at bounding box center [550, 290] width 85 height 19
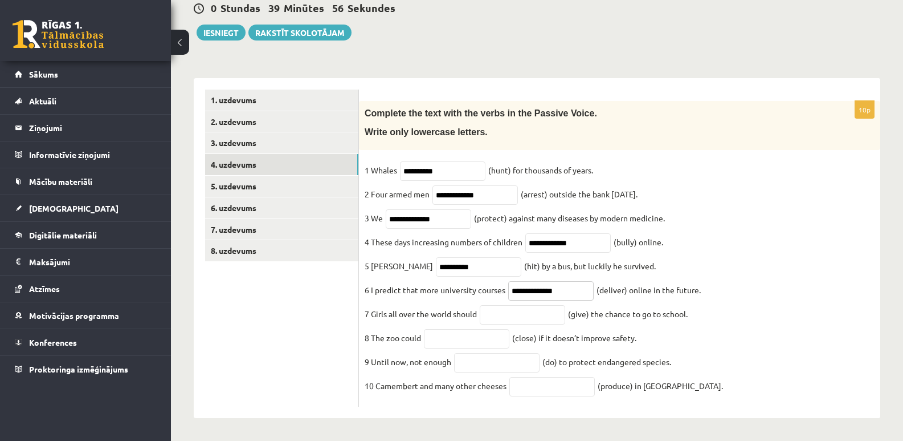
type input "**********"
click at [510, 311] on input "text" at bounding box center [522, 314] width 85 height 19
type input "**********"
click at [462, 336] on input "text" at bounding box center [466, 338] width 85 height 19
type input "******"
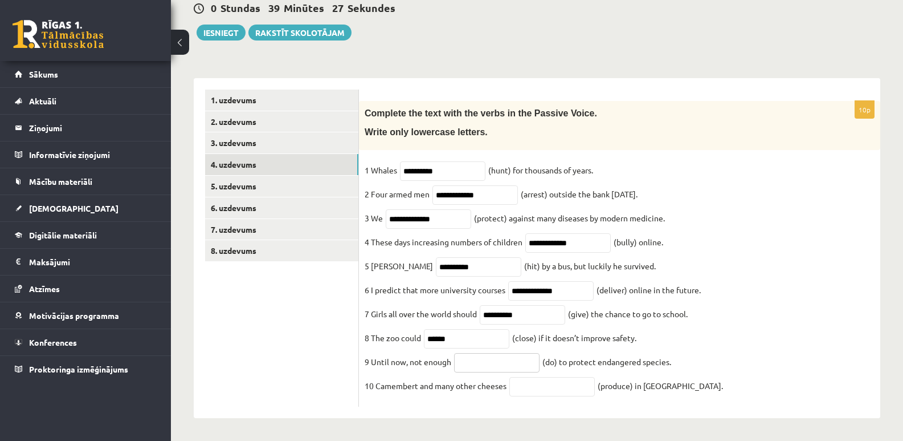
click at [478, 364] on input "text" at bounding box center [496, 362] width 85 height 19
type input "**********"
click at [564, 384] on input "text" at bounding box center [552, 386] width 85 height 19
type input "**********"
click at [744, 319] on fieldset "**********" at bounding box center [620, 280] width 510 height 239
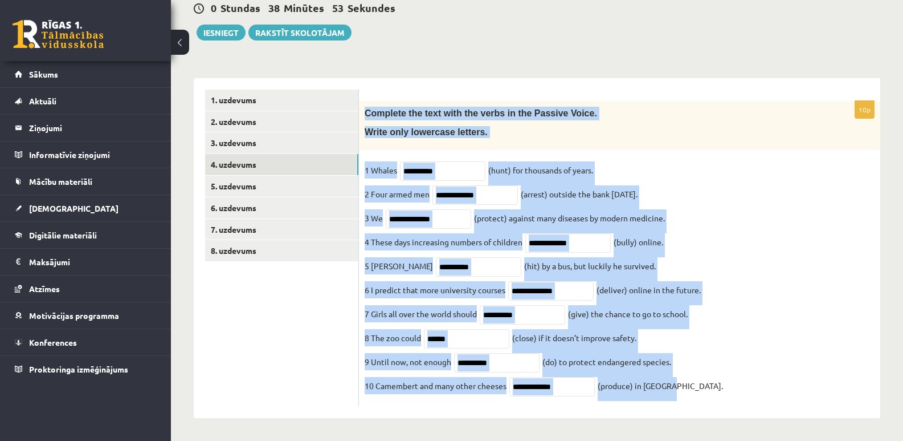
drag, startPoint x: 365, startPoint y: 101, endPoint x: 676, endPoint y: 387, distance: 422.3
click at [676, 387] on div "**********" at bounding box center [619, 253] width 521 height 305
click at [449, 161] on input "**********" at bounding box center [442, 170] width 85 height 19
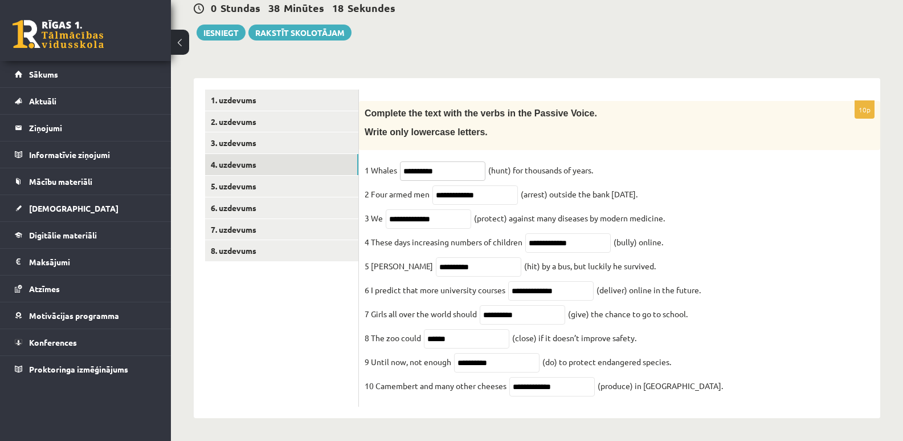
click at [414, 161] on input "**********" at bounding box center [442, 170] width 85 height 19
type input "**********"
drag, startPoint x: 453, startPoint y: 184, endPoint x: 413, endPoint y: 185, distance: 39.4
click at [413, 185] on fieldset "**********" at bounding box center [620, 280] width 510 height 239
type input "**********"
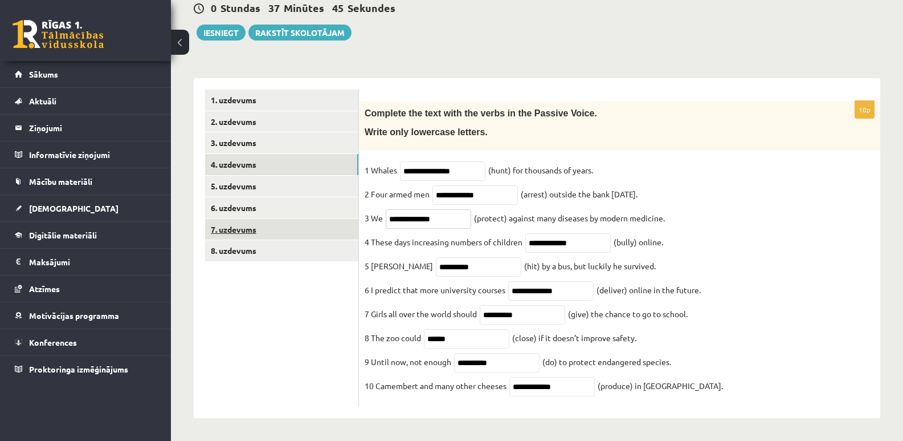
drag, startPoint x: 404, startPoint y: 210, endPoint x: 351, endPoint y: 210, distance: 53.6
click at [351, 210] on div "**********" at bounding box center [537, 248] width 687 height 340
type input "**********"
drag, startPoint x: 589, startPoint y: 236, endPoint x: 520, endPoint y: 236, distance: 69.5
click at [520, 236] on fieldset "**********" at bounding box center [620, 280] width 510 height 239
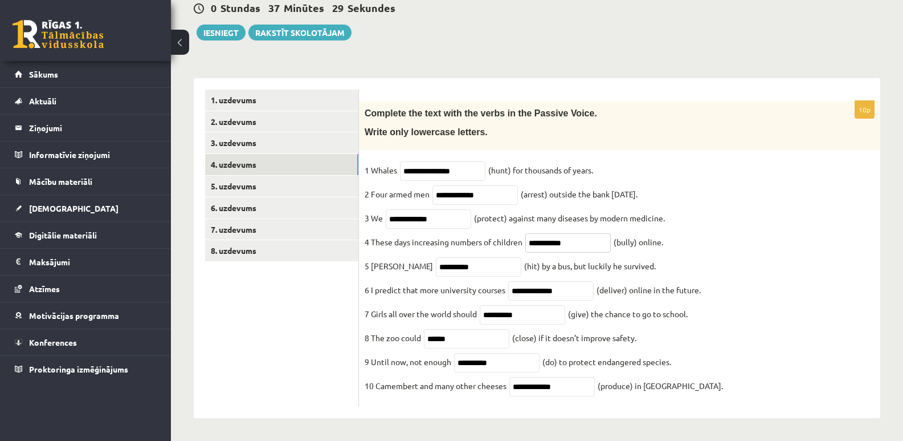
type input "**********"
drag, startPoint x: 403, startPoint y: 260, endPoint x: 351, endPoint y: 258, distance: 51.9
click at [351, 258] on div "**********" at bounding box center [537, 248] width 687 height 340
type input "*******"
drag, startPoint x: 528, startPoint y: 284, endPoint x: 479, endPoint y: 284, distance: 48.4
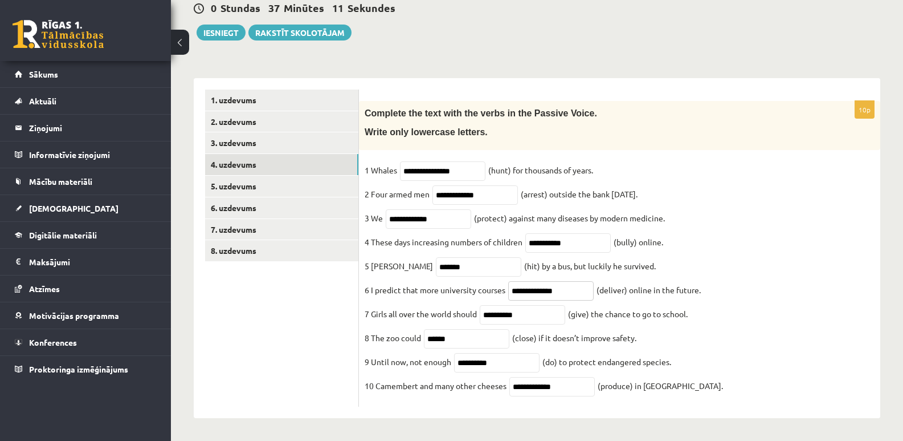
click at [479, 284] on fieldset "**********" at bounding box center [620, 280] width 510 height 239
type input "**********"
drag, startPoint x: 501, startPoint y: 311, endPoint x: 464, endPoint y: 311, distance: 37.0
click at [464, 311] on fieldset "**********" at bounding box center [620, 280] width 510 height 239
type input "********"
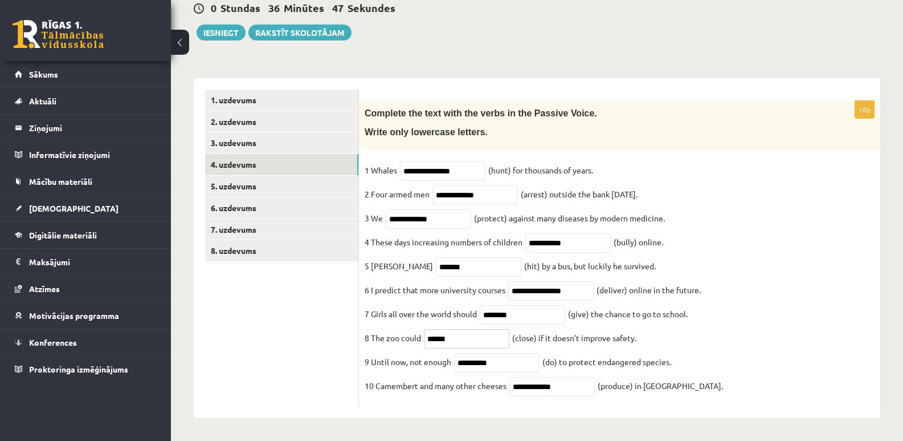
click at [425, 336] on input "******" at bounding box center [466, 338] width 85 height 19
type input "*********"
drag, startPoint x: 519, startPoint y: 361, endPoint x: 427, endPoint y: 361, distance: 91.8
click at [427, 361] on fieldset "**********" at bounding box center [620, 280] width 510 height 239
click at [481, 362] on input "**********" at bounding box center [496, 362] width 85 height 19
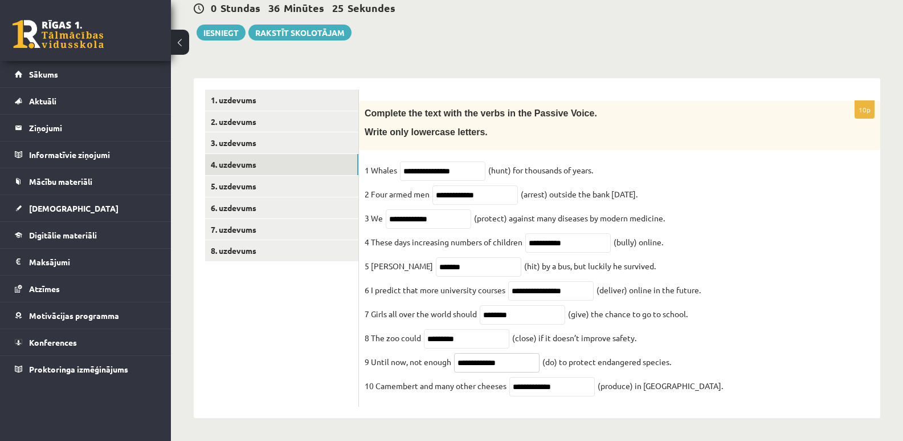
type input "**********"
drag, startPoint x: 531, startPoint y: 389, endPoint x: 492, endPoint y: 388, distance: 38.8
click at [492, 388] on fieldset "**********" at bounding box center [620, 280] width 510 height 239
type input "**********"
click at [794, 268] on fieldset "**********" at bounding box center [620, 280] width 510 height 239
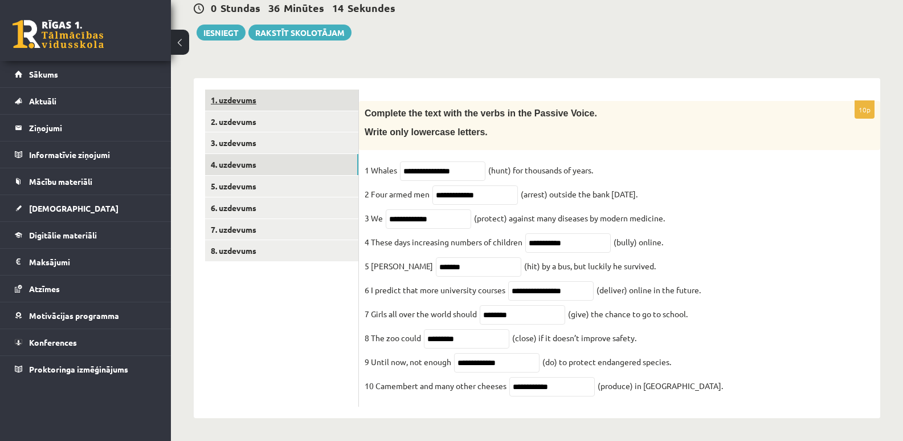
click at [242, 89] on link "1. uzdevums" at bounding box center [281, 99] width 153 height 21
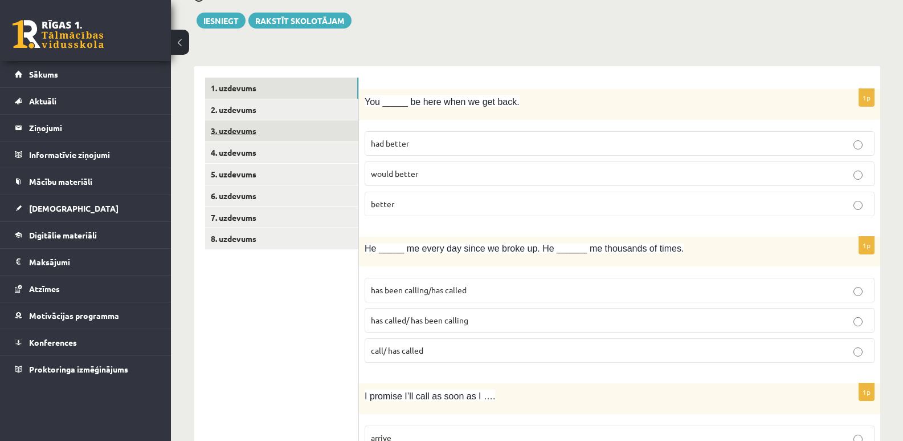
click at [238, 130] on link "3. uzdevums" at bounding box center [281, 130] width 153 height 21
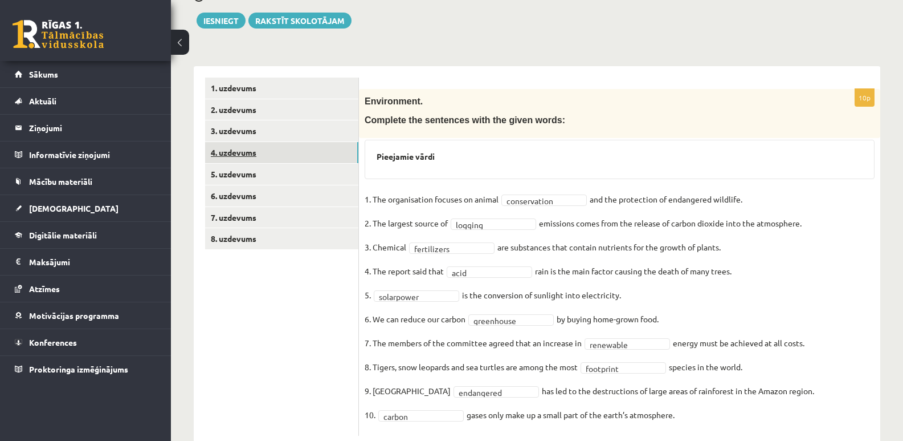
click at [237, 150] on link "4. uzdevums" at bounding box center [281, 152] width 153 height 21
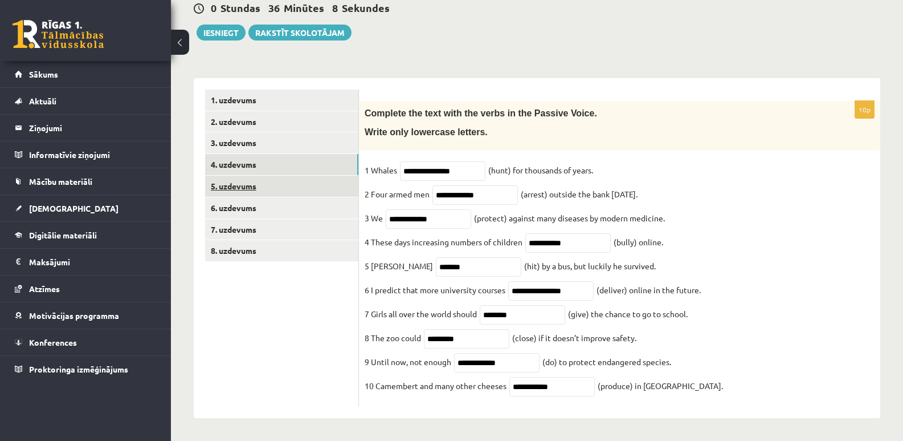
click at [237, 176] on link "5. uzdevums" at bounding box center [281, 186] width 153 height 21
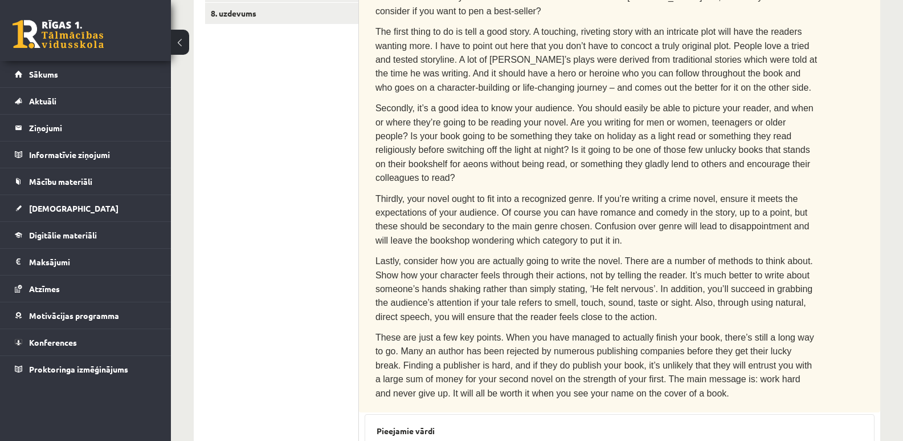
scroll to position [67, 0]
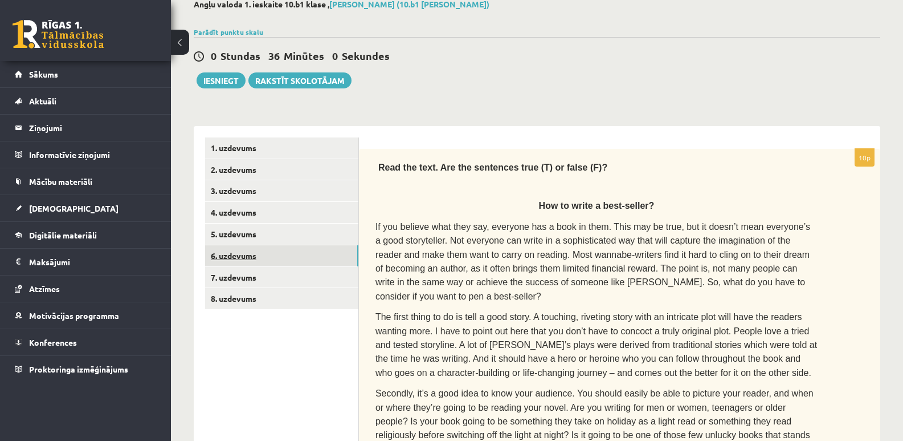
click at [250, 255] on link "6. uzdevums" at bounding box center [281, 255] width 153 height 21
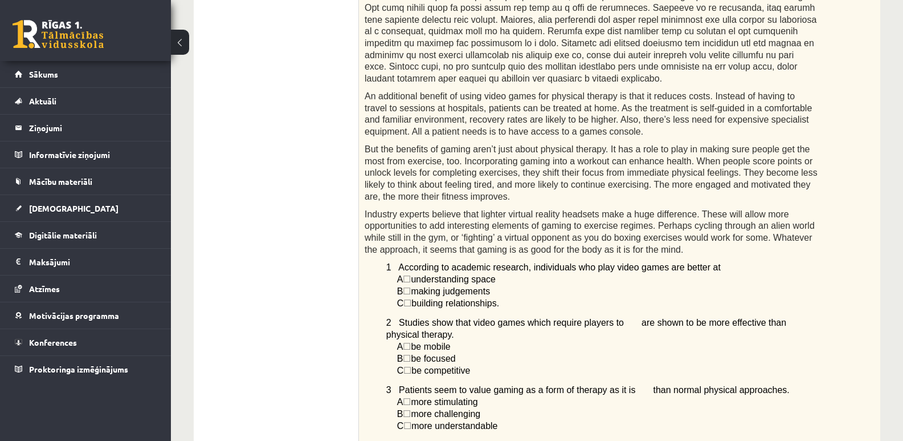
scroll to position [265, 0]
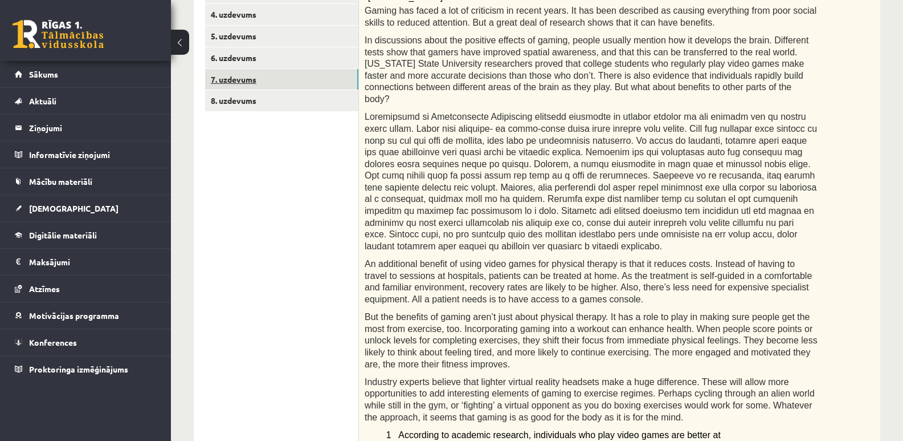
click at [238, 80] on link "7. uzdevums" at bounding box center [281, 79] width 153 height 21
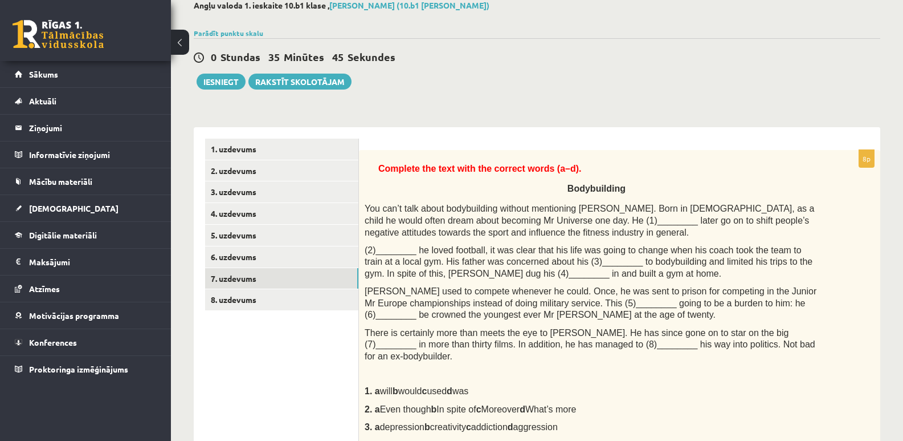
scroll to position [171, 0]
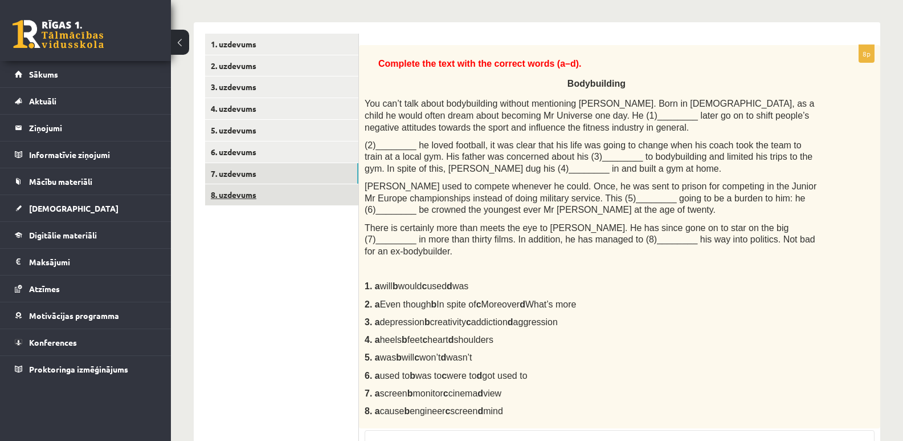
click at [238, 194] on link "8. uzdevums" at bounding box center [281, 194] width 153 height 21
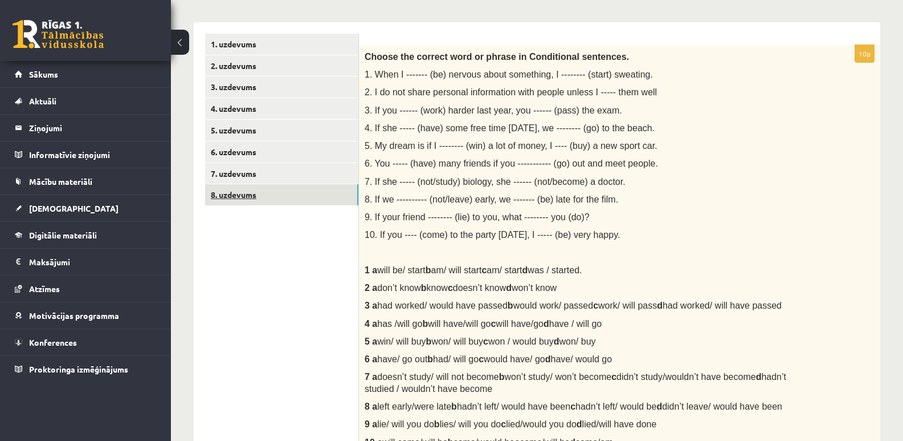
click at [231, 195] on link "8. uzdevums" at bounding box center [281, 194] width 153 height 21
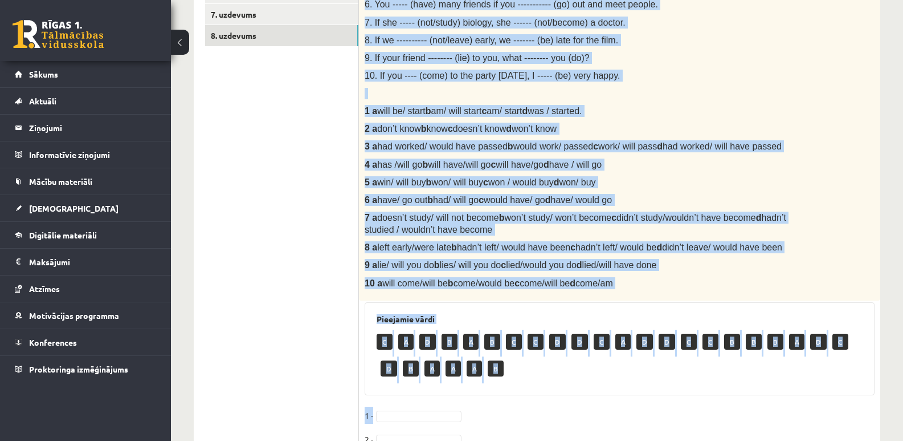
scroll to position [341, 0]
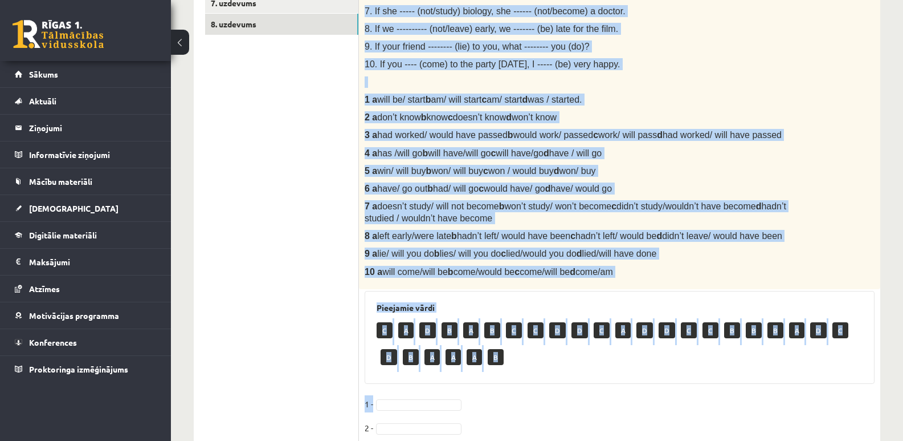
drag, startPoint x: 392, startPoint y: 80, endPoint x: 647, endPoint y: 270, distance: 318.5
click at [647, 270] on div "Choose the correct word or phrase in Conditional sentences. 1. When I ------- (…" at bounding box center [619, 82] width 521 height 414
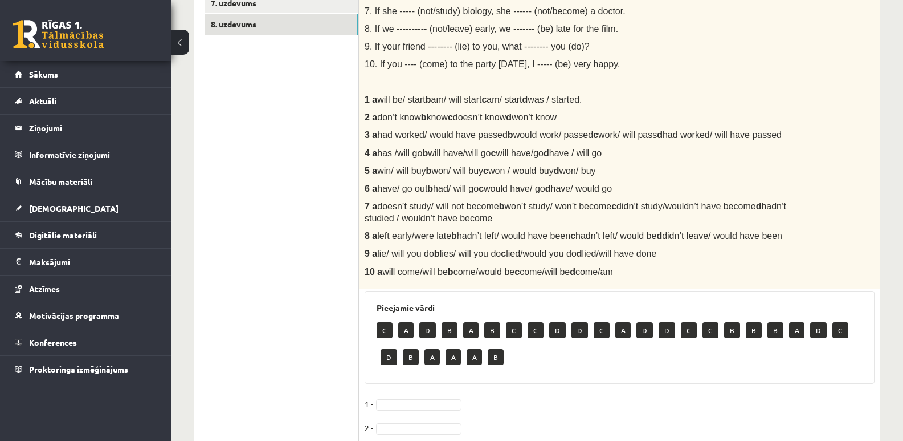
click at [708, 367] on div "C A D B A B C C D D C A D D C C B B B A D C D B A A A B" at bounding box center [620, 345] width 486 height 54
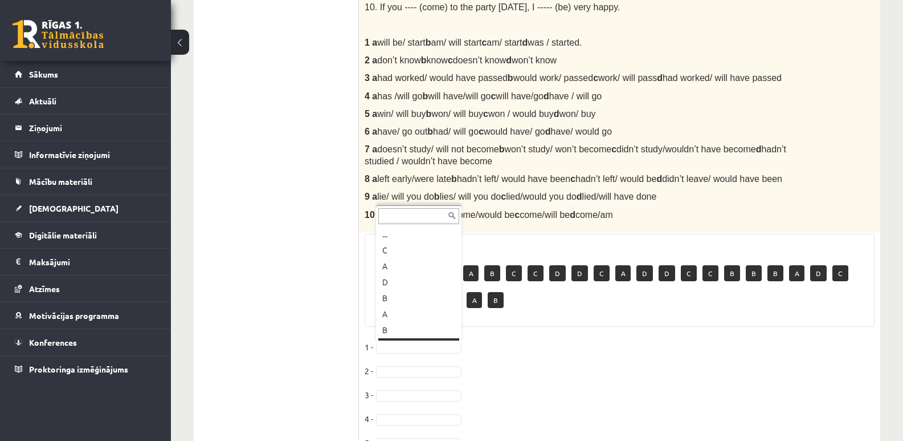
scroll to position [14, 0]
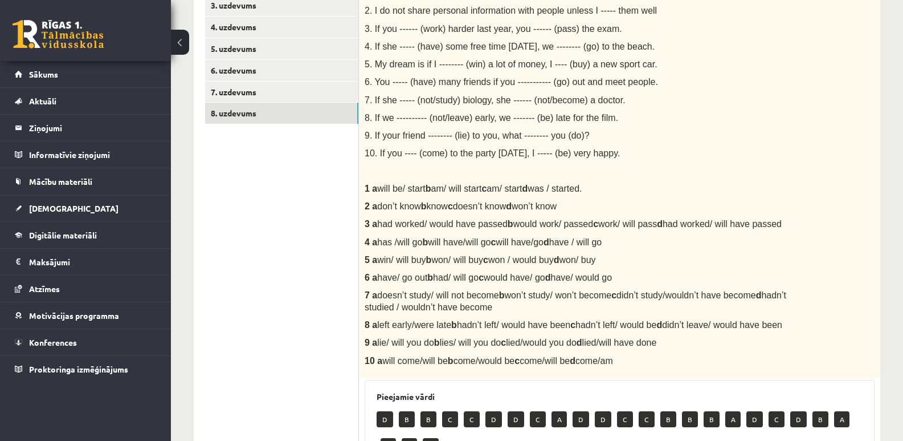
scroll to position [234, 0]
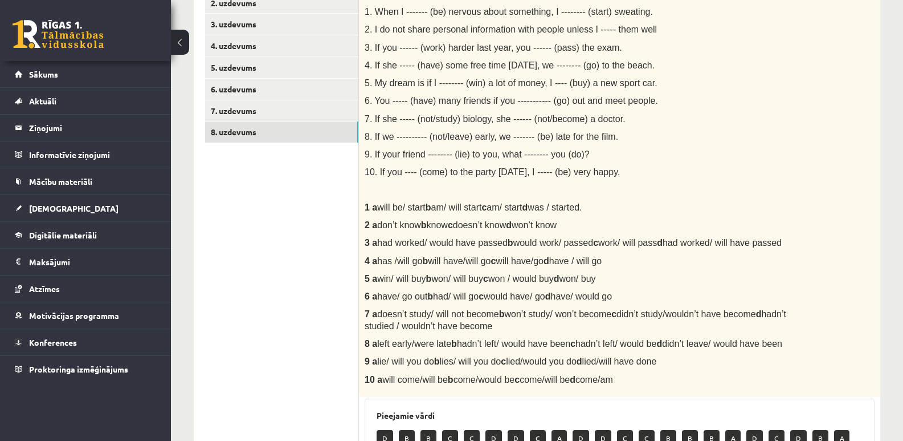
drag, startPoint x: 366, startPoint y: 261, endPoint x: 626, endPoint y: 262, distance: 260.5
click at [626, 262] on p "4 a has /will go b will have/will go c will have/go d have / will go" at bounding box center [591, 261] width 453 height 12
drag, startPoint x: 380, startPoint y: 296, endPoint x: 637, endPoint y: 296, distance: 256.5
click at [637, 296] on p "6 a have/ go out b had/ will go c would have/ go d have/ would go" at bounding box center [591, 296] width 453 height 12
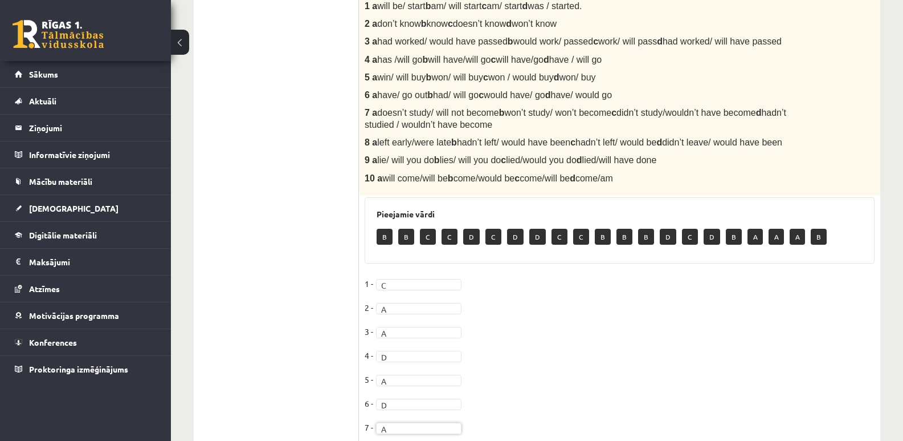
scroll to position [321, 0]
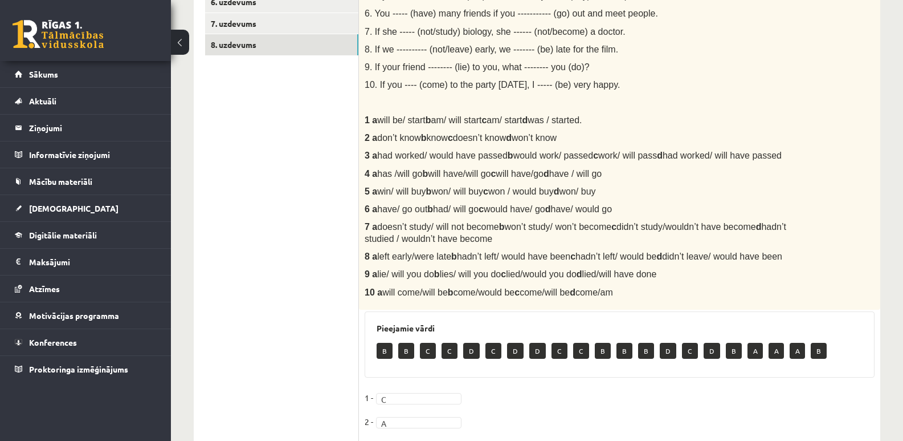
drag, startPoint x: 371, startPoint y: 259, endPoint x: 792, endPoint y: 254, distance: 421.2
click at [792, 254] on p "8 a left early/were late b hadn’t left/ would have been c hadn’t left/ would be…" at bounding box center [591, 256] width 453 height 12
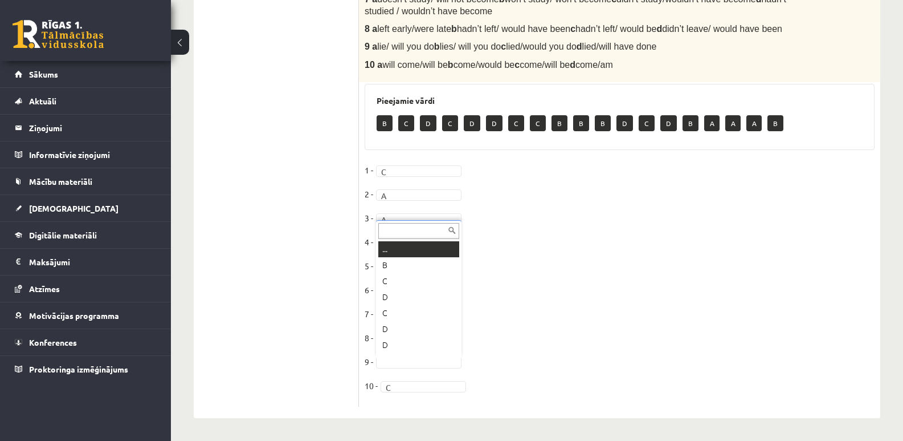
scroll to position [14, 0]
click at [586, 307] on fieldset "1 - C * 2 - A * 3 - A * 4 - D * 5 - A * 6 - D * 7 - A * 8 - B * 9 - C * 10 - C *" at bounding box center [620, 280] width 510 height 239
click at [611, 314] on fieldset "1 - C * 2 - A * 3 - A * 4 - D * 5 - A * 6 - D * 7 - A * 8 - B * 9 - C * 10 - C *" at bounding box center [620, 280] width 510 height 239
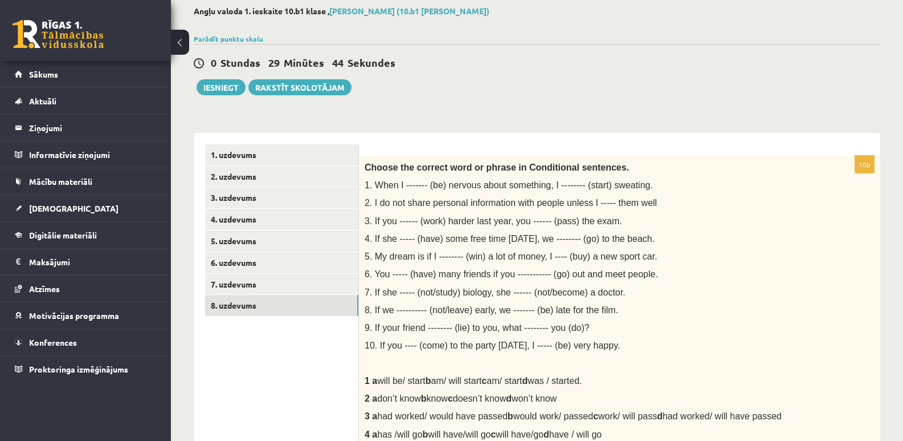
scroll to position [0, 0]
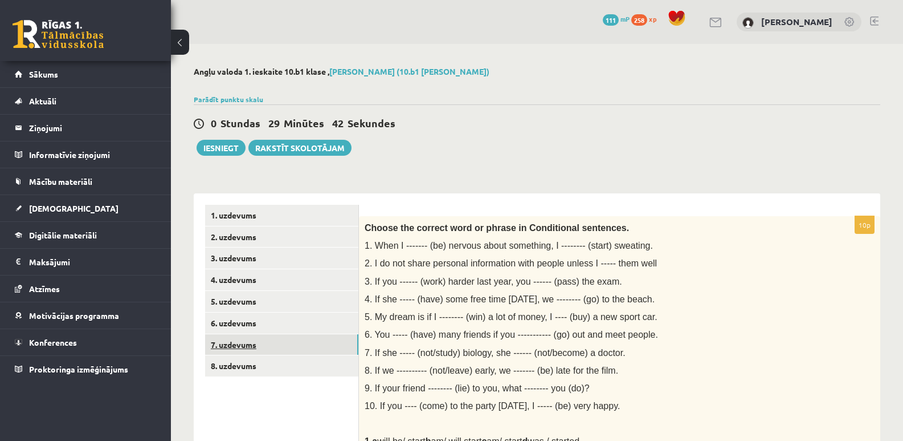
click at [241, 343] on link "7. uzdevums" at bounding box center [281, 344] width 153 height 21
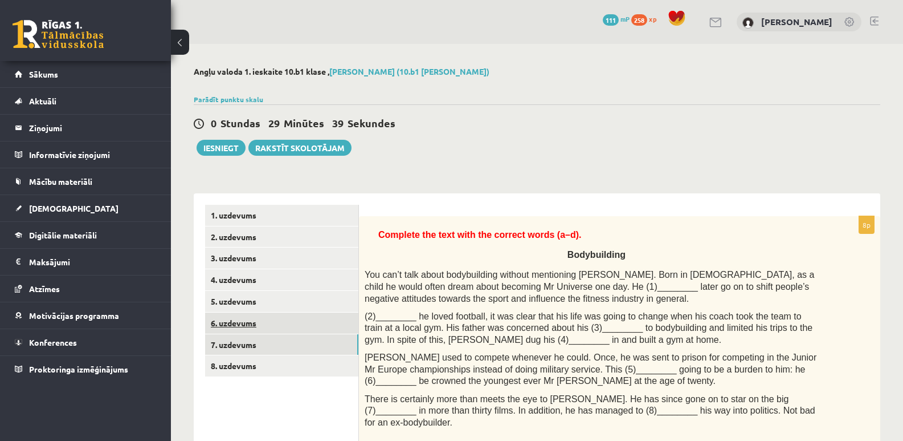
click at [238, 325] on link "6. uzdevums" at bounding box center [281, 322] width 153 height 21
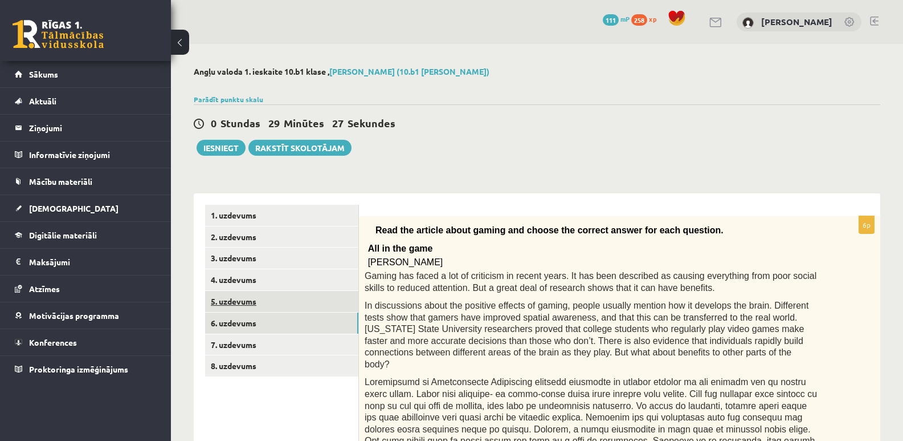
click at [245, 300] on link "5. uzdevums" at bounding box center [281, 301] width 153 height 21
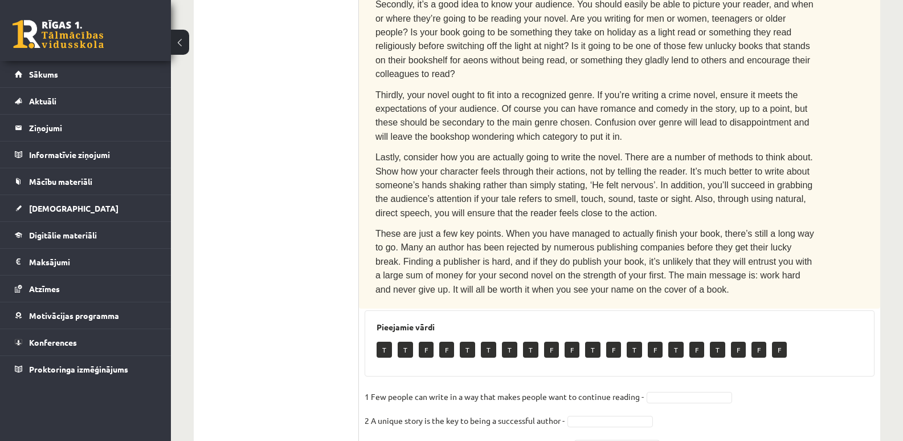
scroll to position [171, 0]
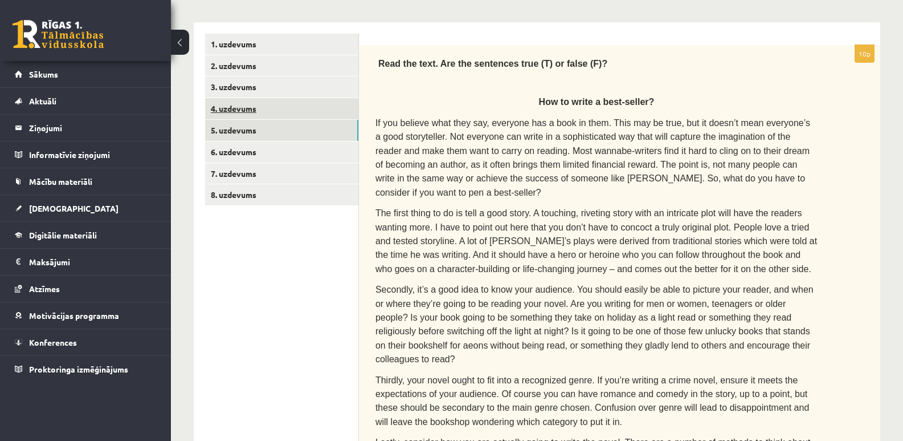
click at [245, 110] on link "4. uzdevums" at bounding box center [281, 108] width 153 height 21
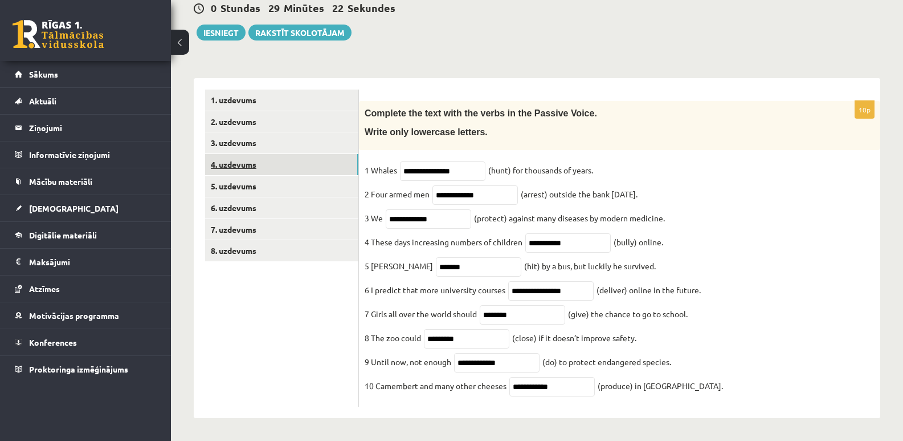
scroll to position [127, 0]
click at [236, 176] on link "5. uzdevums" at bounding box center [281, 186] width 153 height 21
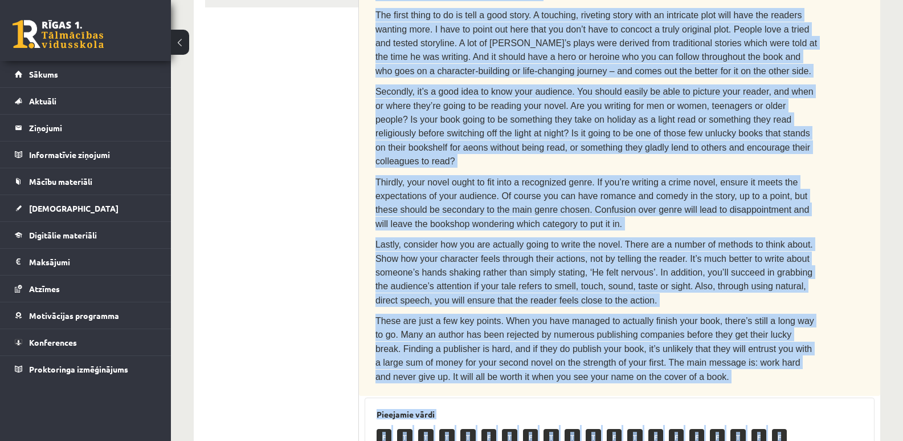
scroll to position [377, 0]
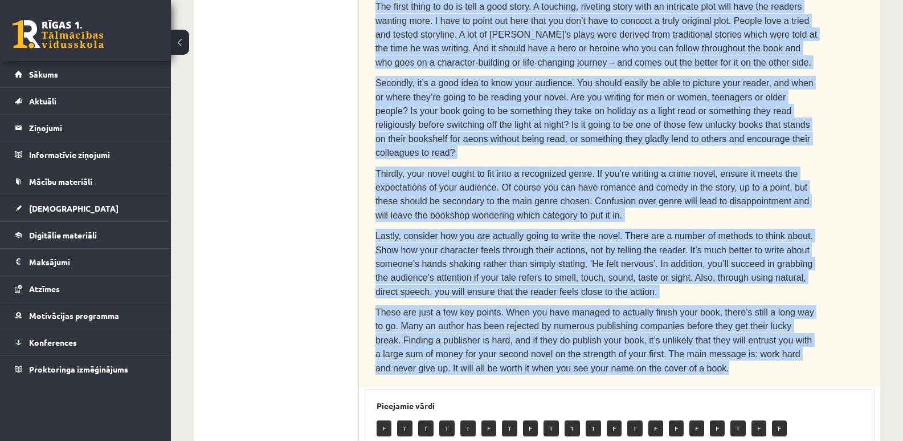
drag, startPoint x: 541, startPoint y: 144, endPoint x: 587, endPoint y: 320, distance: 181.9
click at [587, 320] on div "Read the text. Are the sentences true (T) or false (F)? How to write a best-sel…" at bounding box center [619, 113] width 521 height 548
click at [589, 239] on span "Lastly, consider how you are actually going to write the novel. There are a num…" at bounding box center [595, 264] width 438 height 66
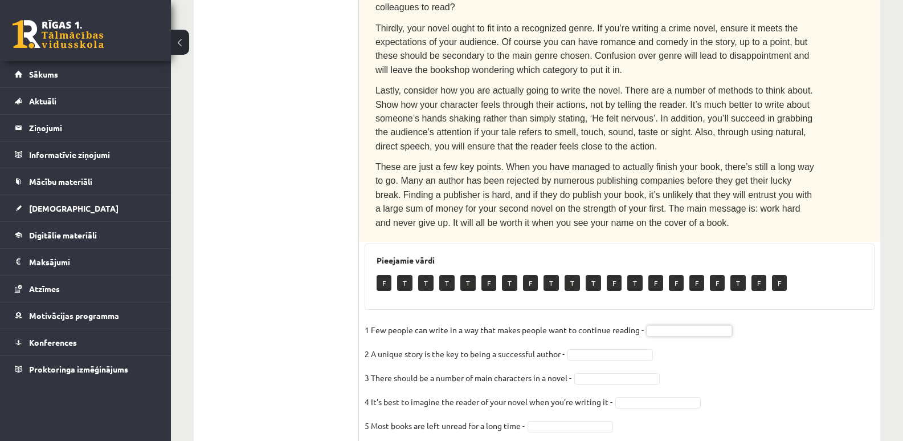
scroll to position [523, 0]
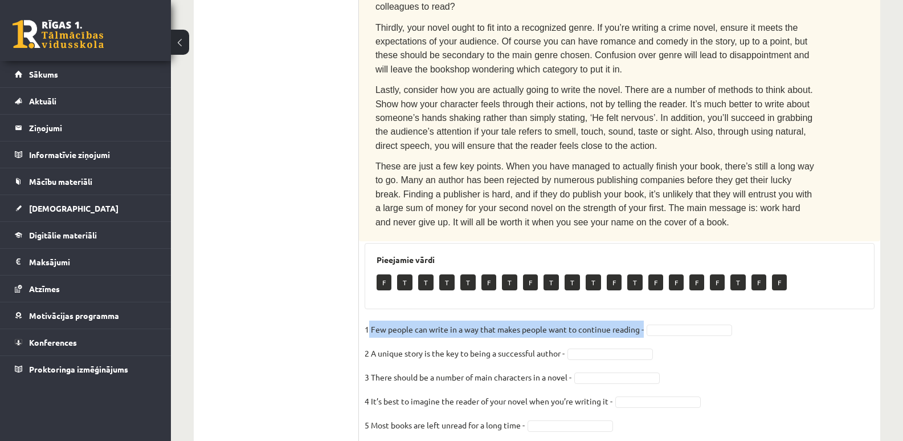
drag, startPoint x: 370, startPoint y: 284, endPoint x: 645, endPoint y: 281, distance: 274.7
click at [645, 320] on fieldset "1 Few people can write in a way that makes people want to continue reading - 2 …" at bounding box center [620, 439] width 510 height 239
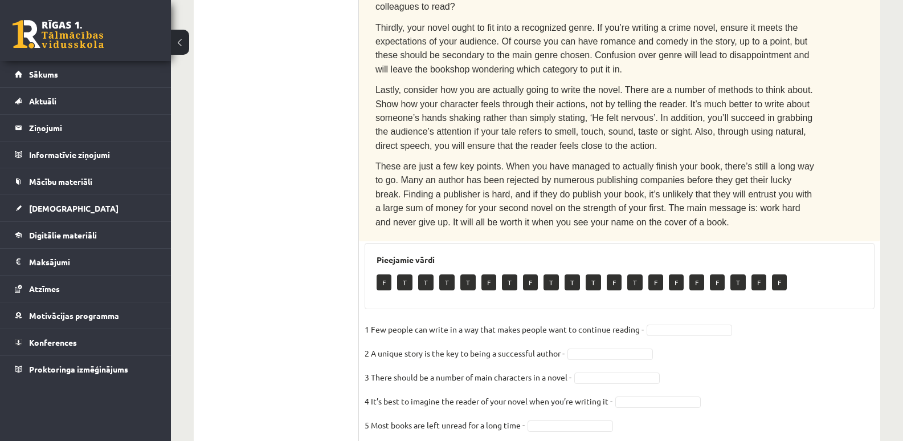
click at [743, 324] on fieldset "1 Few people can write in a way that makes people want to continue reading - 2 …" at bounding box center [620, 439] width 510 height 239
click at [748, 347] on fieldset "1 Few people can write in a way that makes people want to continue reading - T …" at bounding box center [620, 439] width 510 height 239
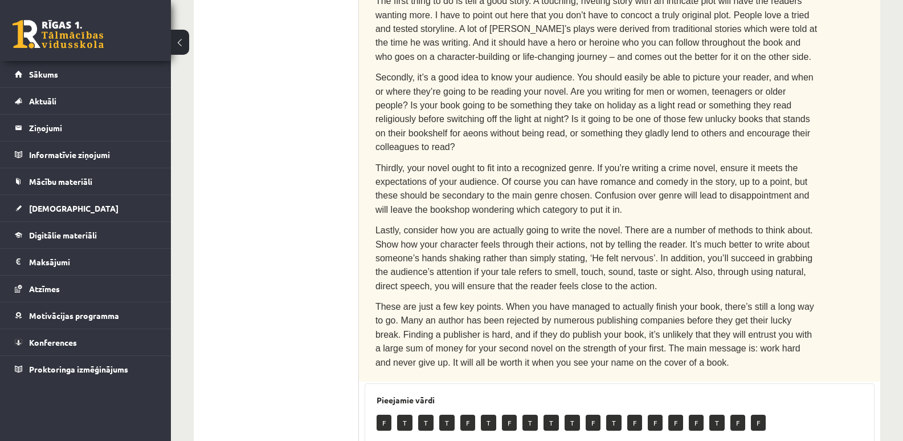
scroll to position [525, 0]
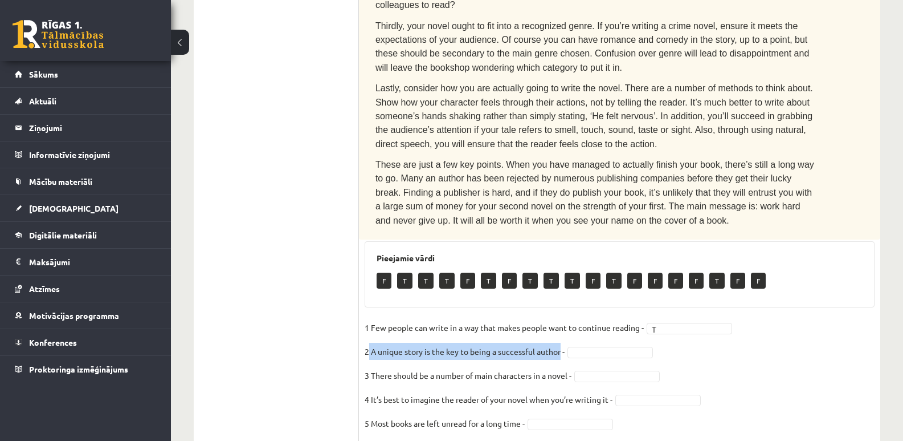
drag, startPoint x: 370, startPoint y: 305, endPoint x: 563, endPoint y: 305, distance: 192.6
click at [563, 343] on p "2 A unique story is the key to being a successful author -" at bounding box center [465, 351] width 200 height 17
click at [767, 330] on fieldset "1 Few people can write in a way that makes people want to continue reading - T …" at bounding box center [620, 438] width 510 height 239
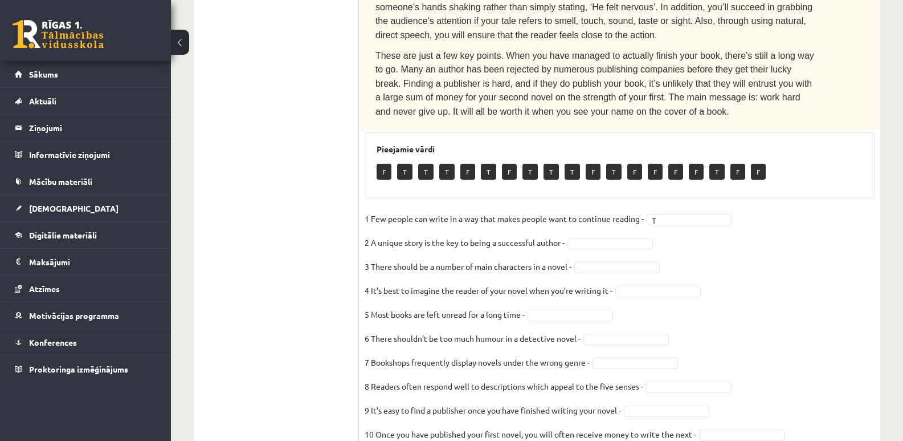
scroll to position [637, 0]
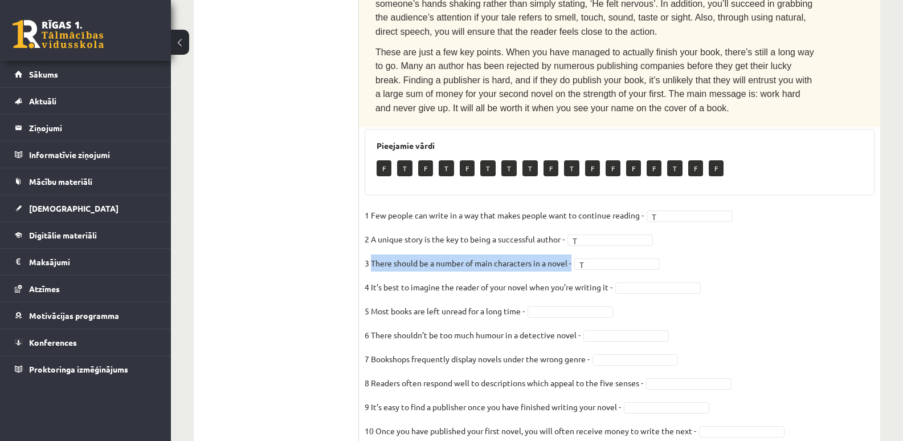
drag, startPoint x: 372, startPoint y: 217, endPoint x: 574, endPoint y: 213, distance: 202.4
click at [572, 254] on p "3 There should be a number of main characters in a novel -" at bounding box center [468, 262] width 207 height 17
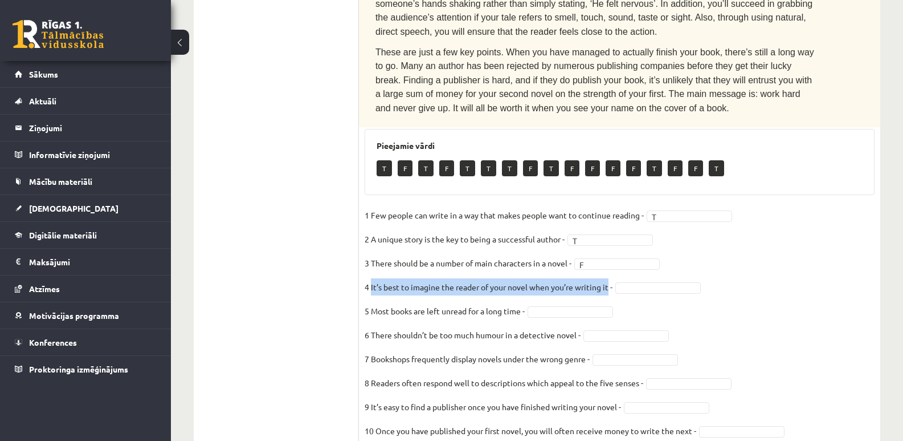
drag, startPoint x: 371, startPoint y: 242, endPoint x: 610, endPoint y: 236, distance: 238.9
click at [610, 278] on p "4 It’s best to imagine the reader of your novel when you’re writing it -" at bounding box center [489, 286] width 248 height 17
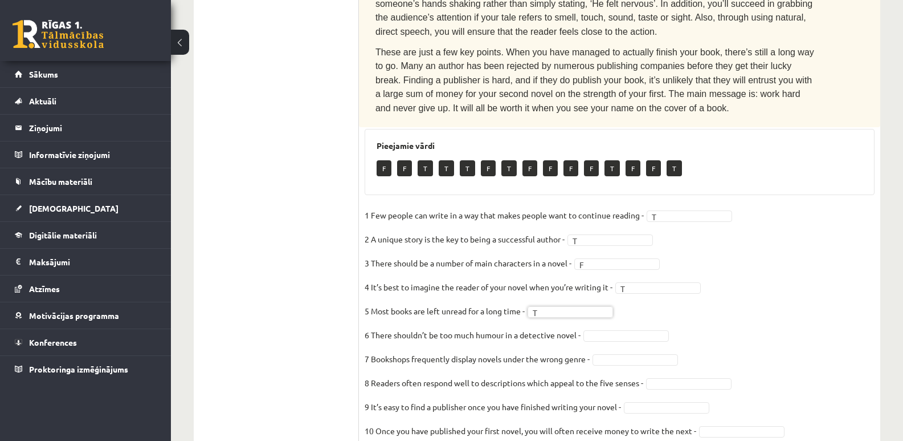
click at [743, 292] on fieldset "1 Few people can write in a way that makes people want to continue reading - T …" at bounding box center [620, 325] width 510 height 239
click at [643, 298] on fieldset "1 Few people can write in a way that makes people want to continue reading - T …" at bounding box center [620, 325] width 510 height 239
click at [761, 307] on fieldset "1 Few people can write in a way that makes people want to continue reading - T …" at bounding box center [620, 325] width 510 height 239
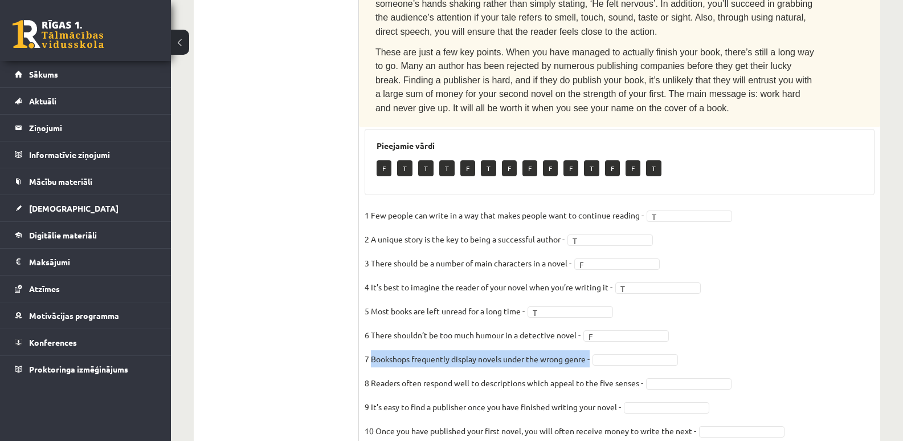
drag, startPoint x: 371, startPoint y: 313, endPoint x: 592, endPoint y: 311, distance: 221.1
click at [590, 350] on p "7 Bookshops frequently display novels under the wrong genre -" at bounding box center [477, 358] width 225 height 17
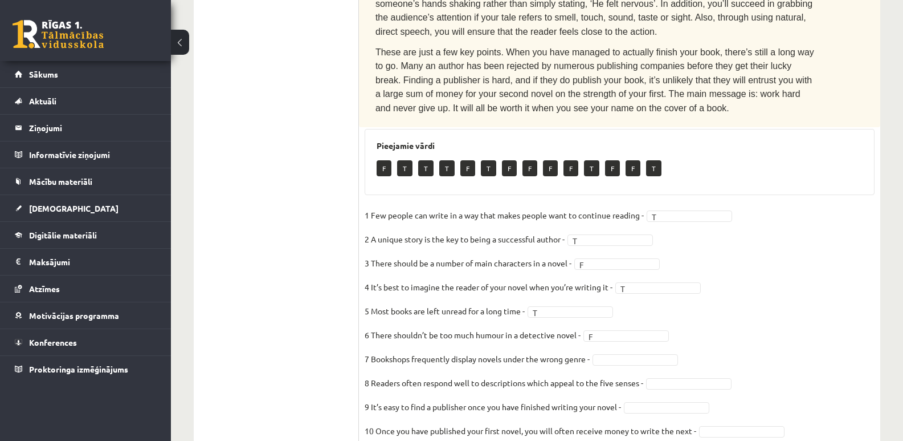
click at [797, 320] on fieldset "1 Few people can write in a way that makes people want to continue reading - T …" at bounding box center [620, 325] width 510 height 239
click at [794, 286] on fieldset "1 Few people can write in a way that makes people want to continue reading - T …" at bounding box center [620, 325] width 510 height 239
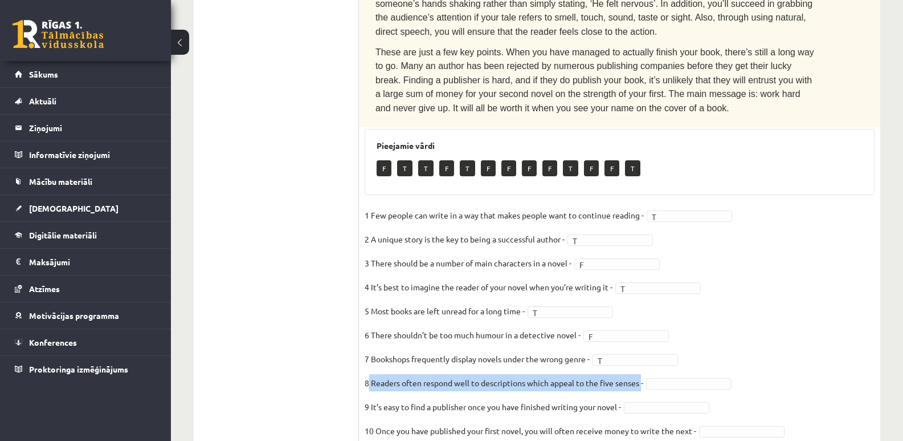
drag, startPoint x: 370, startPoint y: 338, endPoint x: 643, endPoint y: 333, distance: 273.0
click at [643, 374] on p "8 Readers often respond well to descriptions which appeal to the five senses -" at bounding box center [504, 382] width 279 height 17
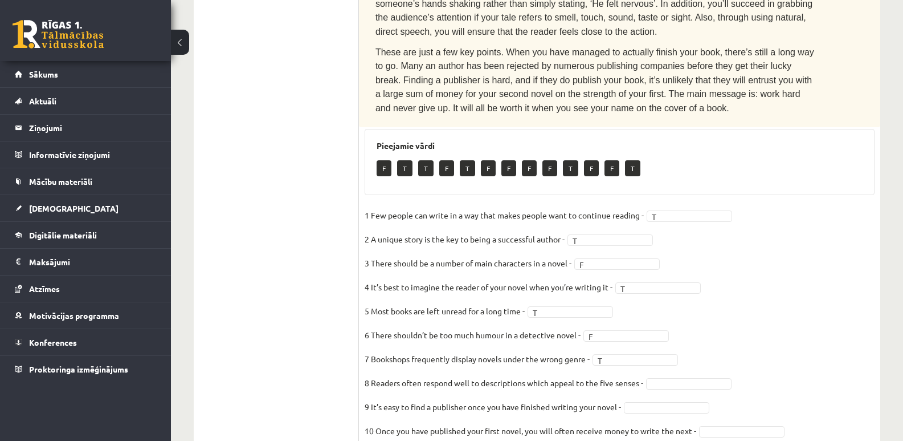
click at [802, 306] on fieldset "1 Few people can write in a way that makes people want to continue reading - T …" at bounding box center [620, 325] width 510 height 239
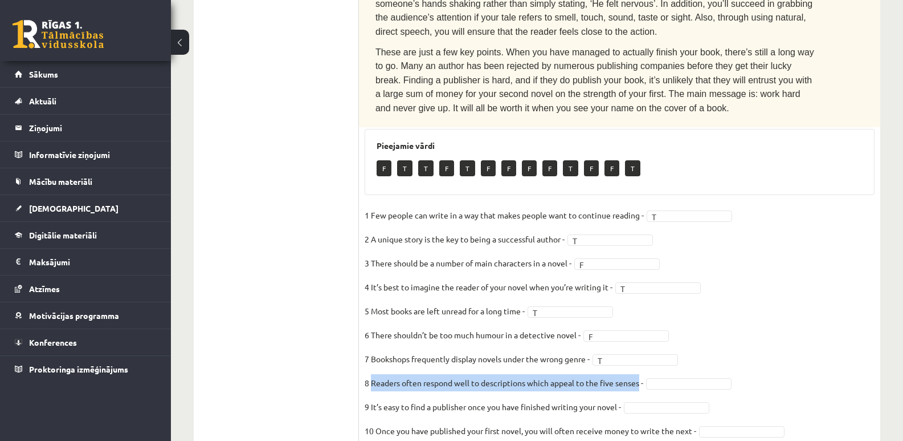
drag, startPoint x: 372, startPoint y: 336, endPoint x: 639, endPoint y: 338, distance: 267.9
click at [639, 374] on p "8 Readers often respond well to descriptions which appeal to the five senses -" at bounding box center [504, 382] width 279 height 17
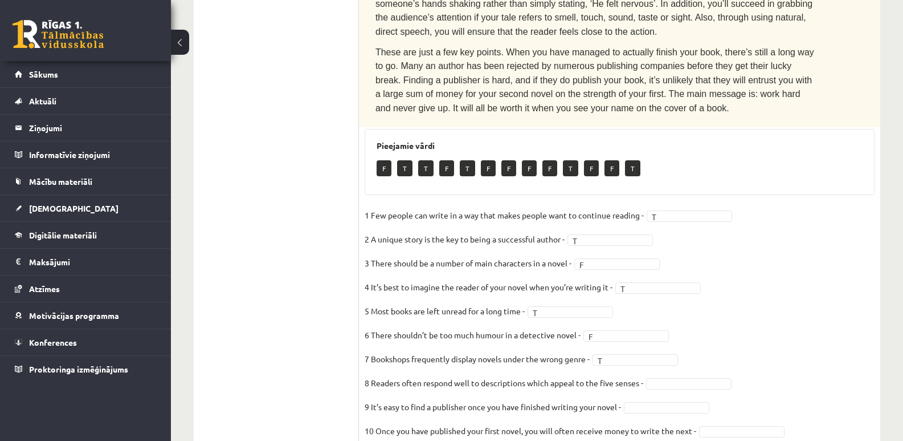
click at [768, 296] on fieldset "1 Few people can write in a way that makes people want to continue reading - T …" at bounding box center [620, 325] width 510 height 239
click at [807, 304] on fieldset "1 Few people can write in a way that makes people want to continue reading - T …" at bounding box center [620, 325] width 510 height 239
drag, startPoint x: 419, startPoint y: 365, endPoint x: 486, endPoint y: 362, distance: 66.7
click at [486, 398] on p "9 It’s easy to find a publisher once you have finished writing your novel -" at bounding box center [493, 406] width 256 height 17
click at [825, 309] on fieldset "1 Few people can write in a way that makes people want to continue reading - T …" at bounding box center [620, 325] width 510 height 239
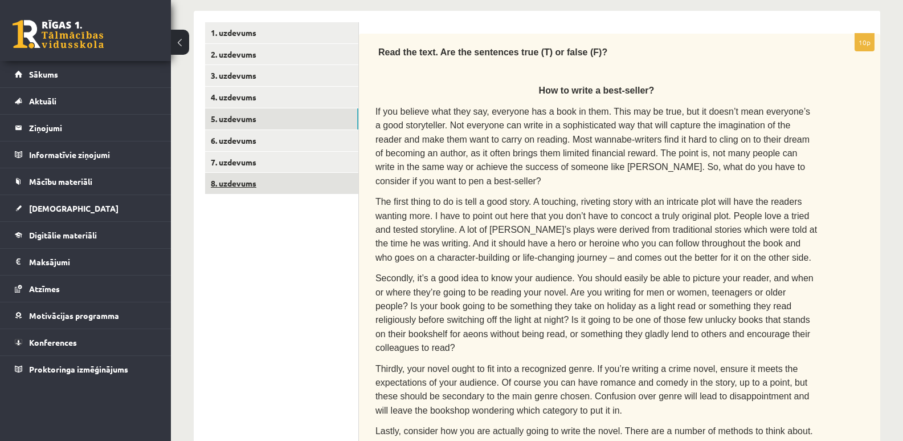
scroll to position [181, 0]
click at [242, 137] on link "6. uzdevums" at bounding box center [281, 141] width 153 height 21
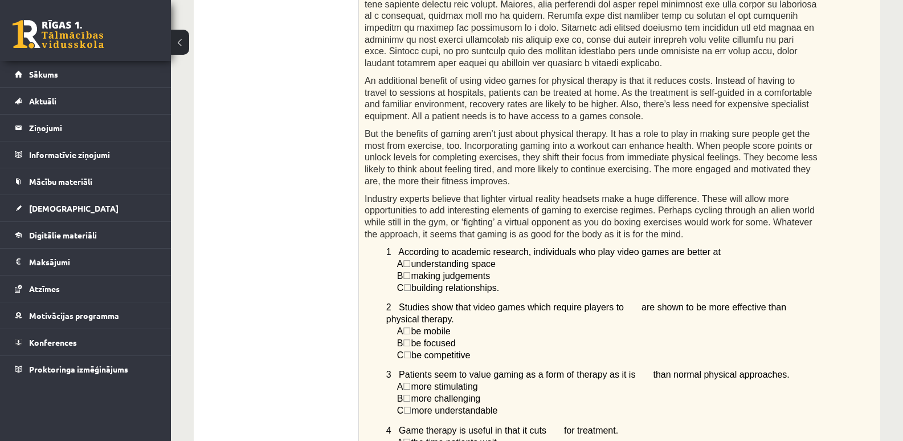
scroll to position [436, 0]
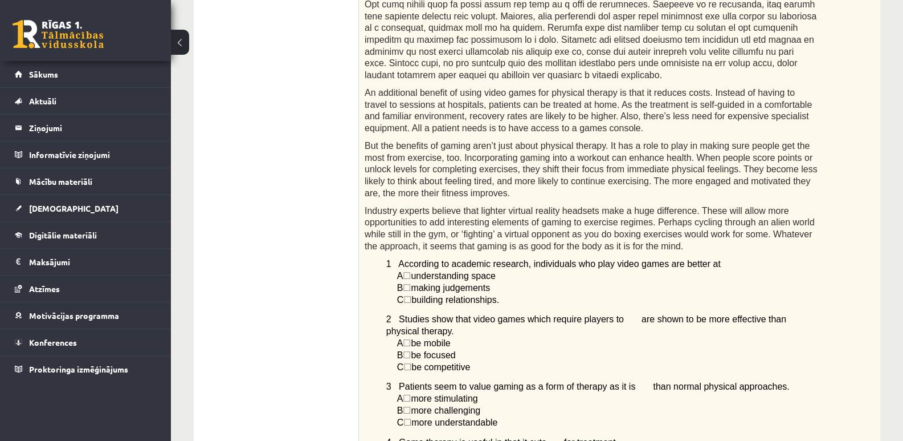
drag, startPoint x: 402, startPoint y: 240, endPoint x: 713, endPoint y: 247, distance: 311.3
click at [713, 247] on div "Read the article about gaming and choose the correct answer for each question. …" at bounding box center [619, 194] width 521 height 828
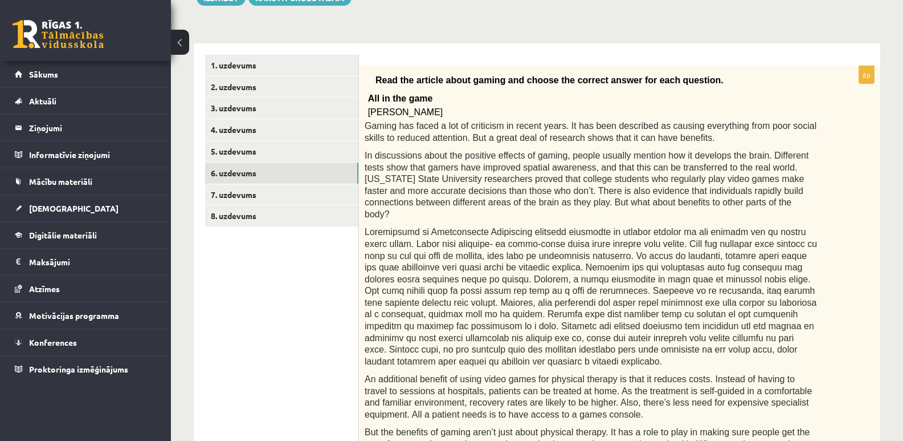
scroll to position [151, 0]
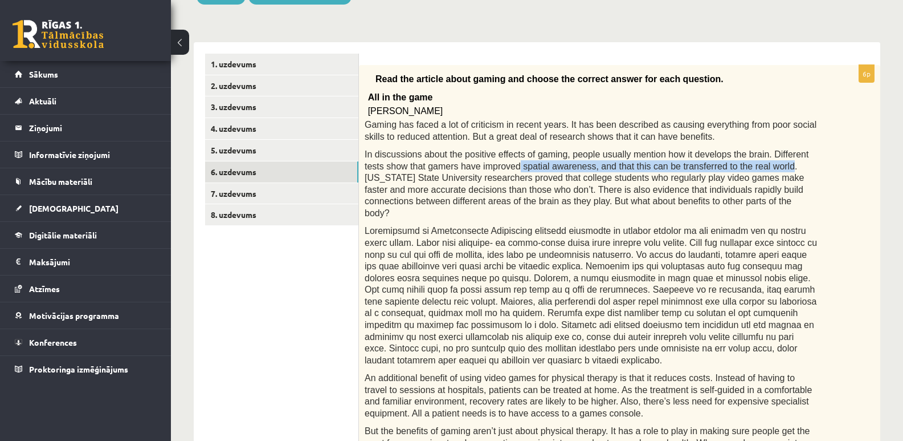
drag, startPoint x: 464, startPoint y: 168, endPoint x: 717, endPoint y: 164, distance: 253.1
click at [717, 164] on span "In discussions about the positive effects of gaming, people usually mention how…" at bounding box center [587, 183] width 444 height 68
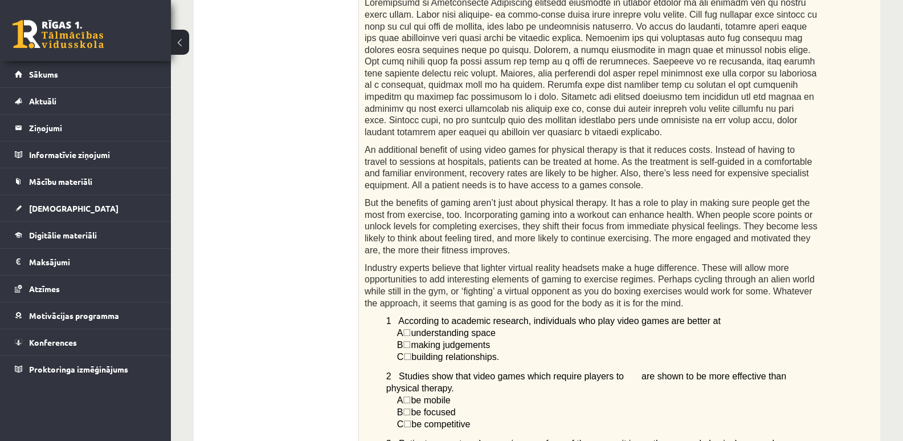
scroll to position [436, 0]
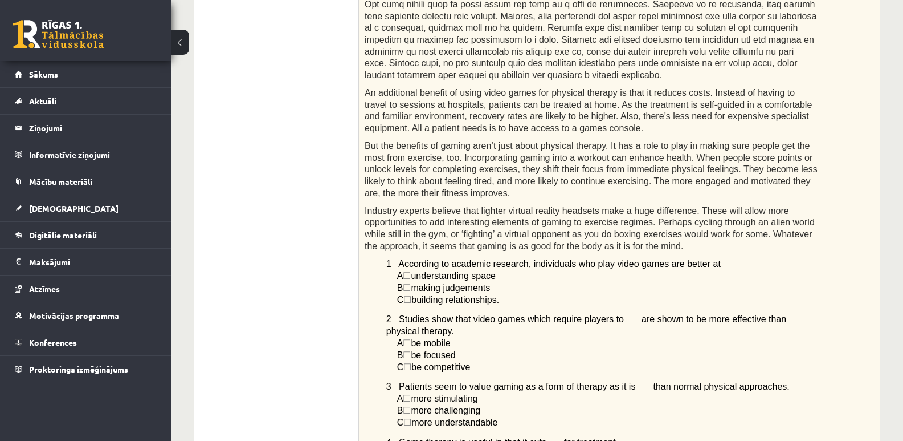
click at [411, 295] on span "☐" at bounding box center [408, 300] width 8 height 10
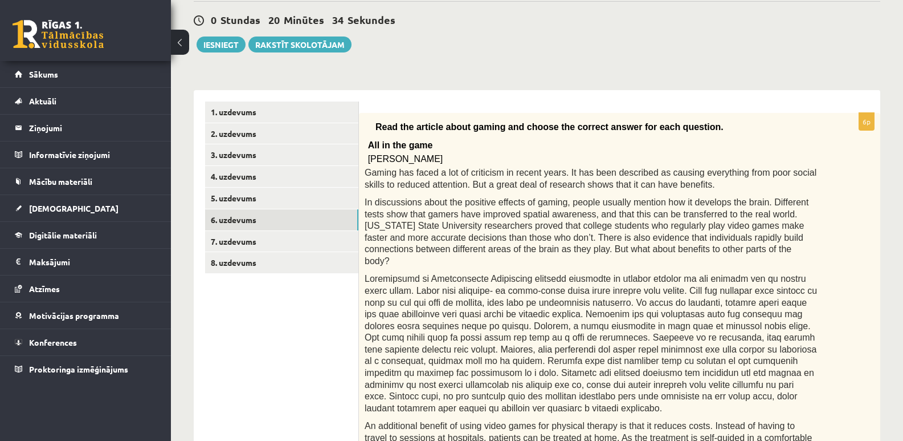
scroll to position [94, 0]
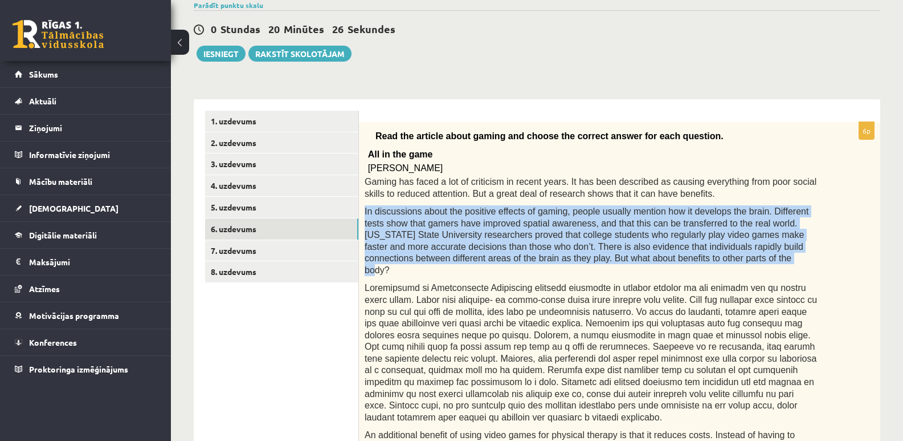
drag, startPoint x: 365, startPoint y: 211, endPoint x: 617, endPoint y: 256, distance: 255.9
click at [617, 256] on p "In discussions about the positive effects of gaming, people usually mention how…" at bounding box center [591, 240] width 453 height 71
click at [659, 243] on span "In discussions about the positive effects of gaming, people usually mention how…" at bounding box center [587, 240] width 444 height 68
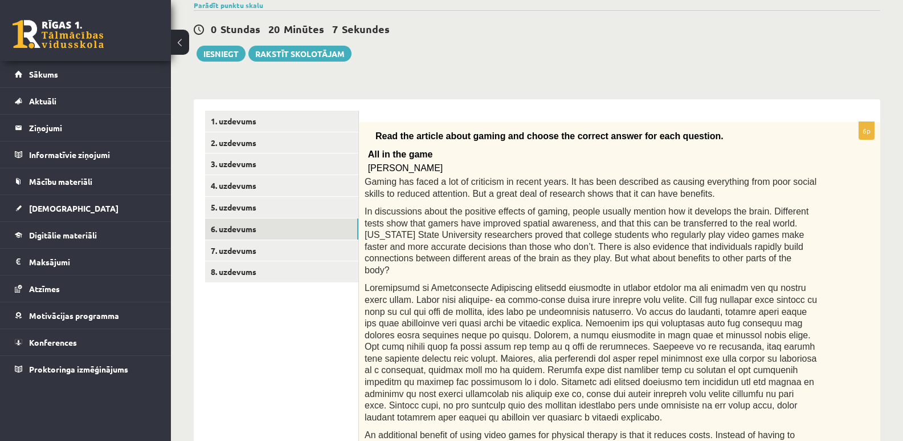
scroll to position [151, 0]
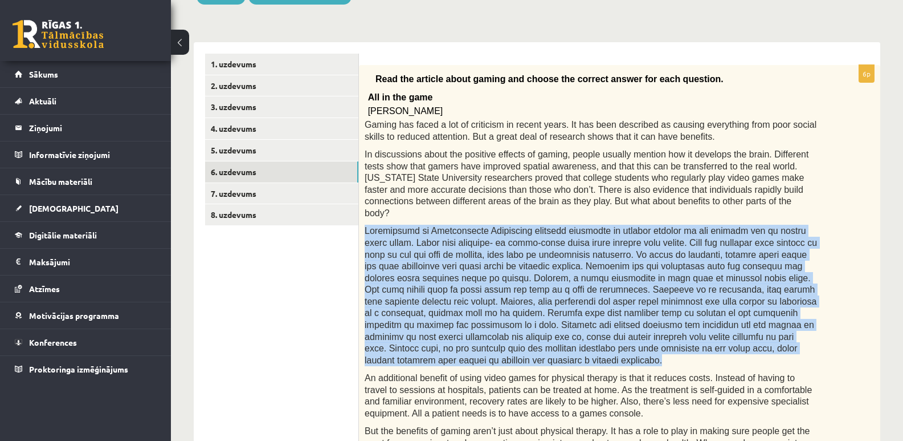
drag, startPoint x: 364, startPoint y: 217, endPoint x: 706, endPoint y: 336, distance: 361.8
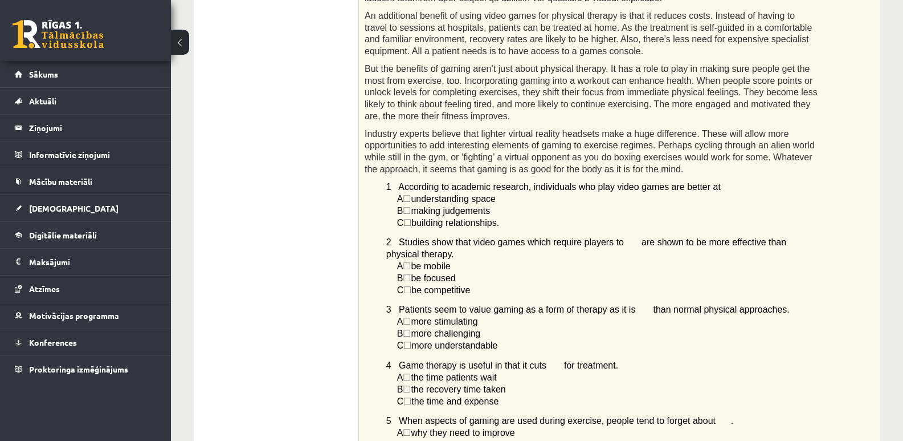
scroll to position [493, 0]
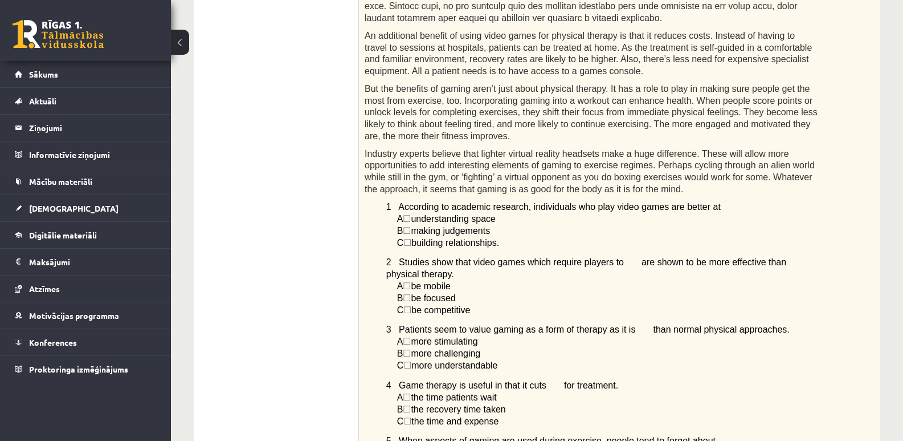
drag, startPoint x: 396, startPoint y: 183, endPoint x: 514, endPoint y: 219, distance: 123.3
click at [514, 219] on div "Read the article about gaming and choose the correct answer for each question. …" at bounding box center [619, 137] width 521 height 828
click at [629, 225] on p "B ☐  making judgements" at bounding box center [607, 231] width 421 height 12
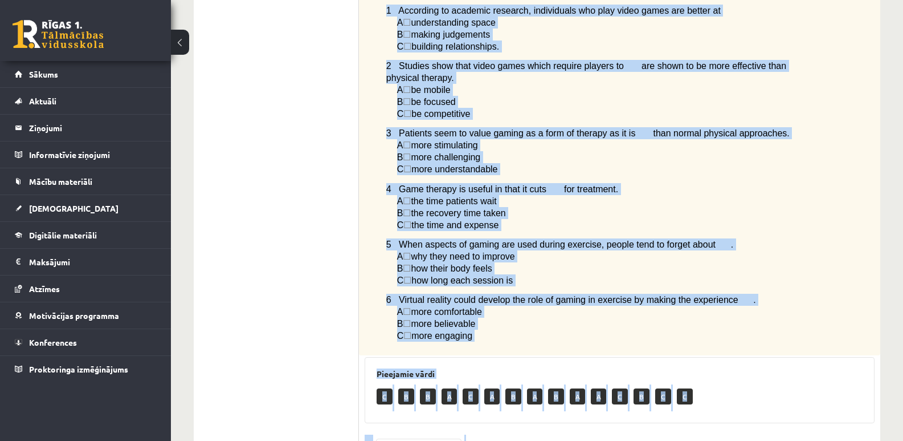
scroll to position [835, 0]
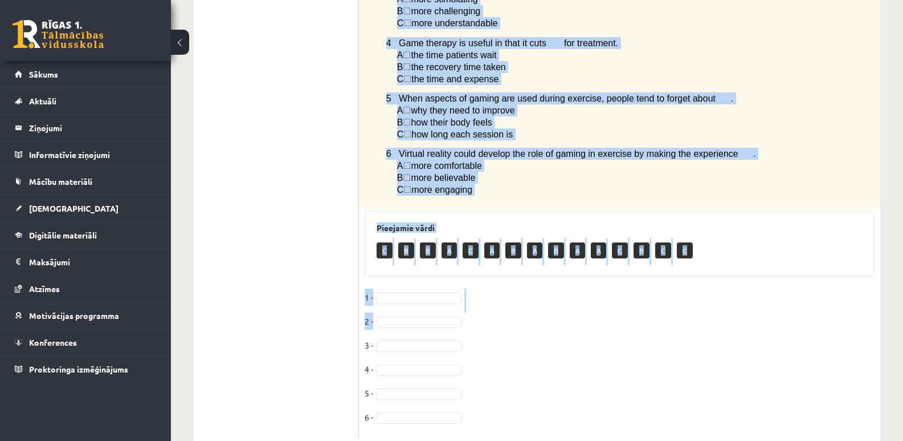
drag, startPoint x: 370, startPoint y: 38, endPoint x: 510, endPoint y: 158, distance: 184.7
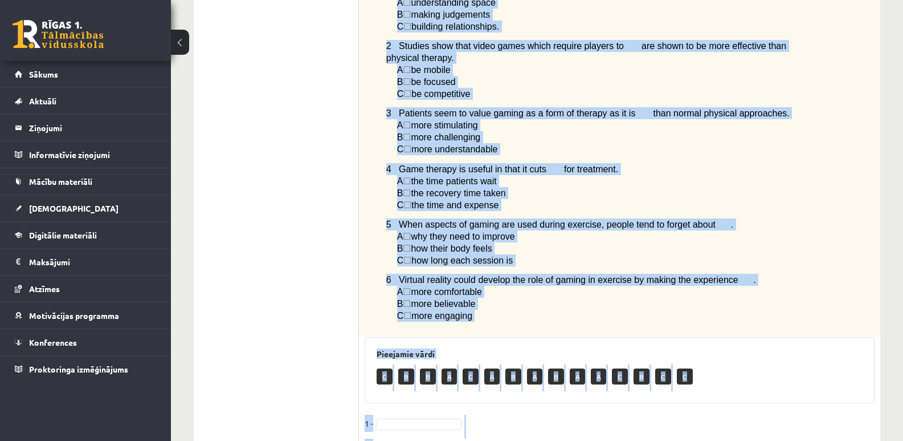
scroll to position [607, 0]
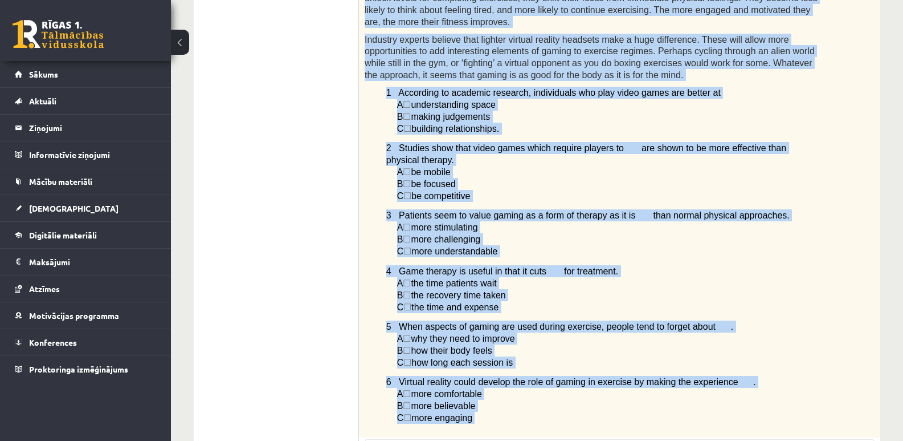
click at [711, 190] on p "C ☐  be competitive" at bounding box center [607, 196] width 421 height 12
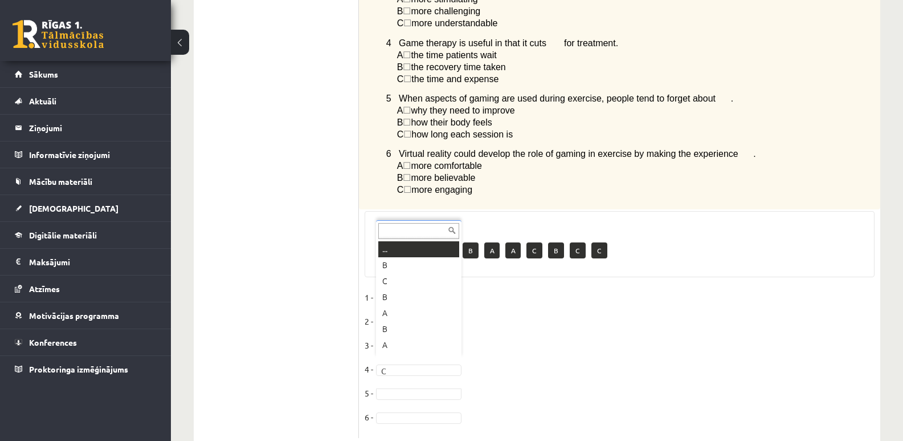
scroll to position [14, 0]
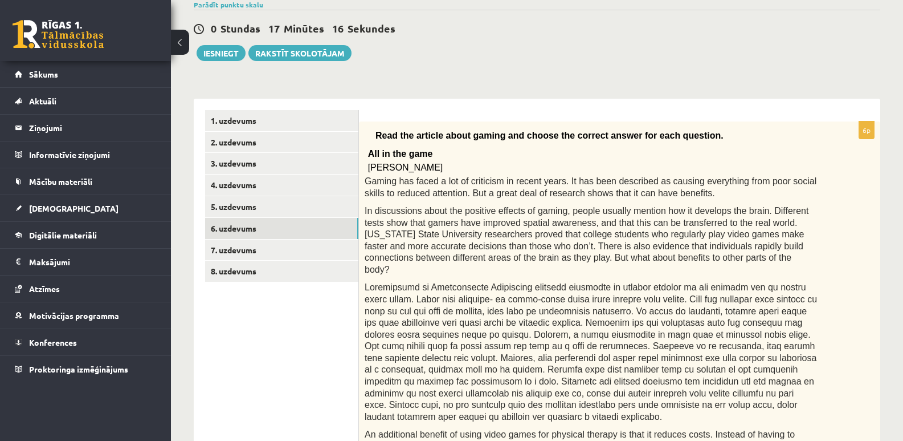
scroll to position [94, 0]
click at [238, 274] on link "8. uzdevums" at bounding box center [281, 271] width 153 height 21
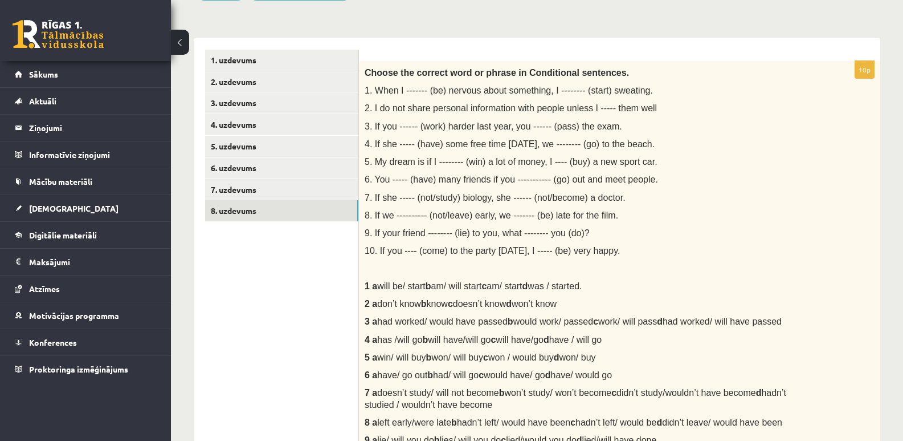
scroll to position [150, 0]
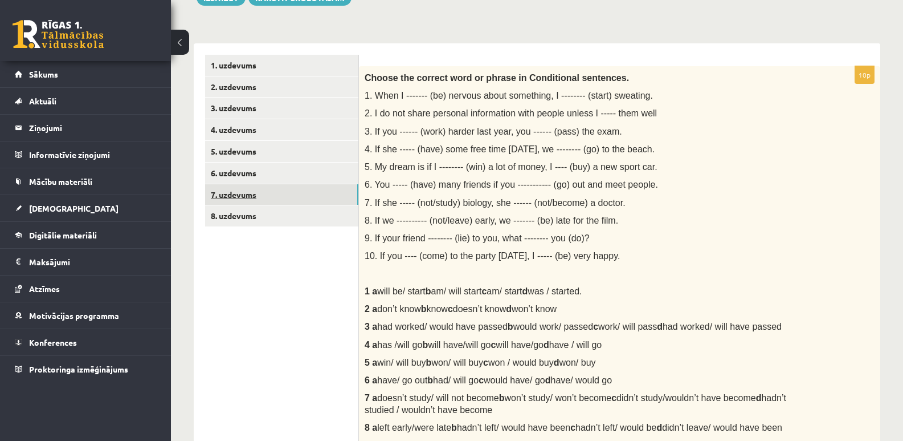
click at [243, 195] on link "7. uzdevums" at bounding box center [281, 194] width 153 height 21
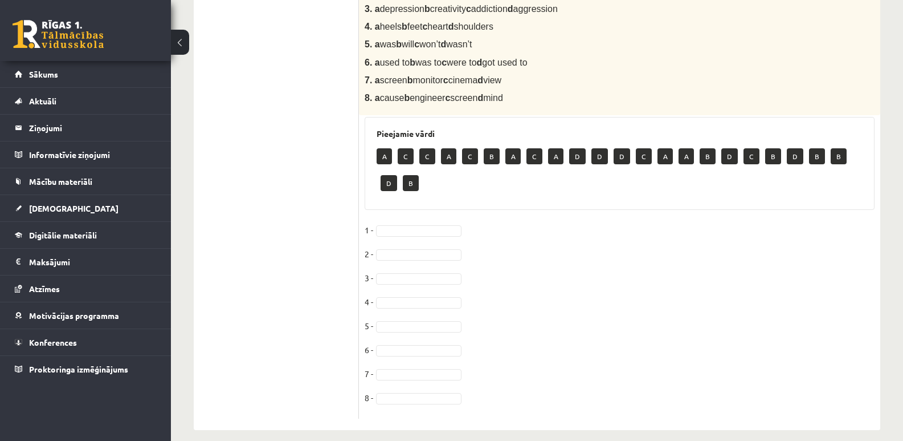
scroll to position [199, 0]
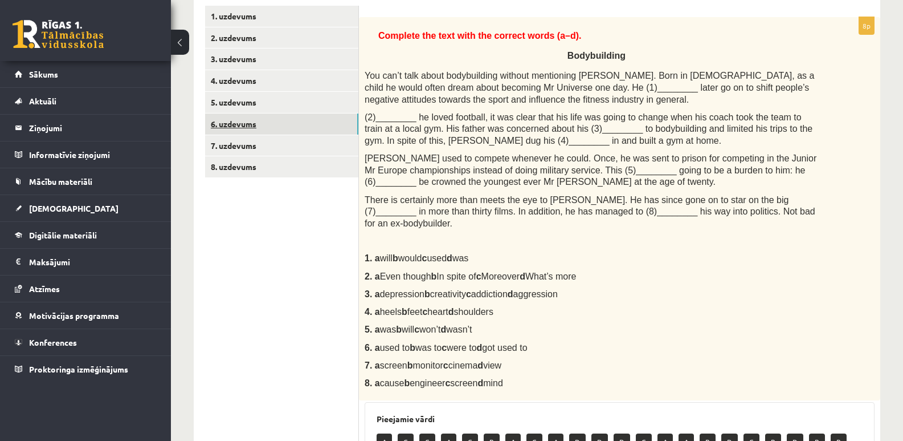
click at [241, 123] on link "6. uzdevums" at bounding box center [281, 123] width 153 height 21
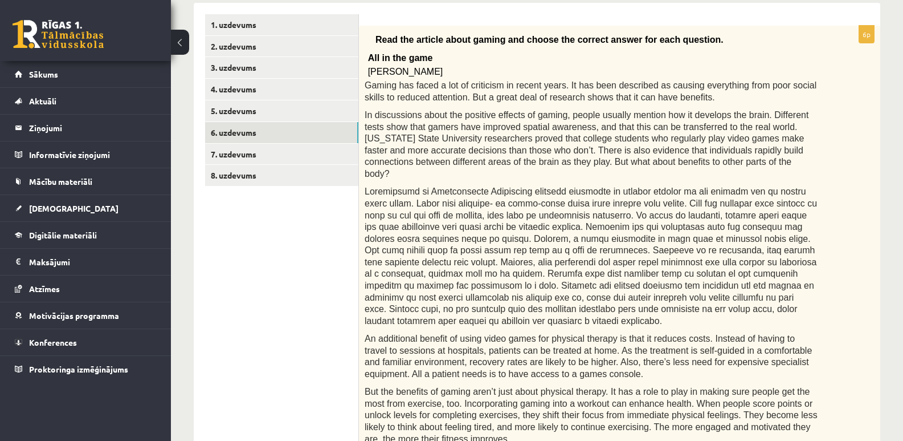
scroll to position [37, 0]
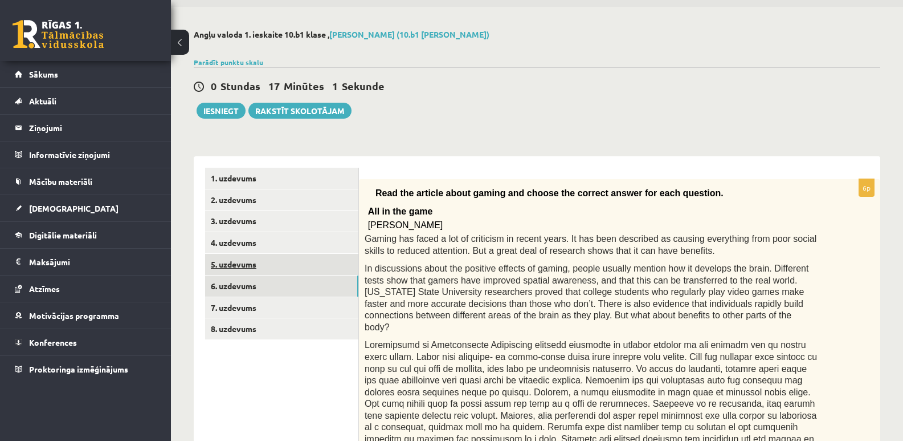
click at [235, 264] on link "5. uzdevums" at bounding box center [281, 264] width 153 height 21
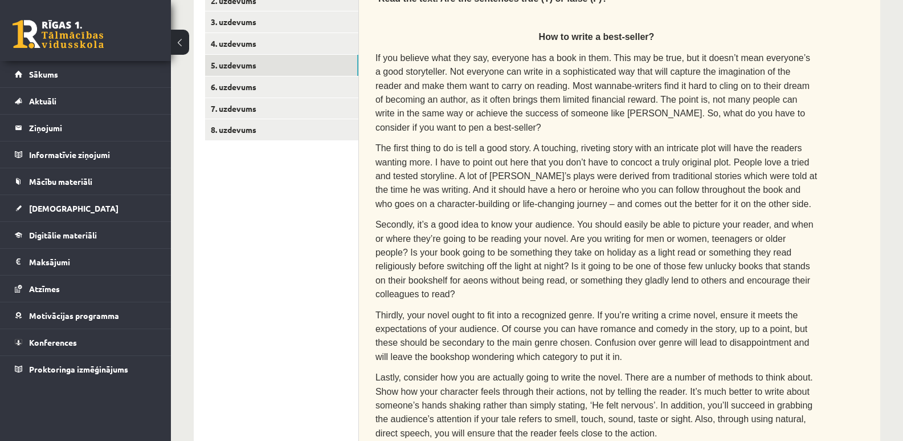
scroll to position [67, 0]
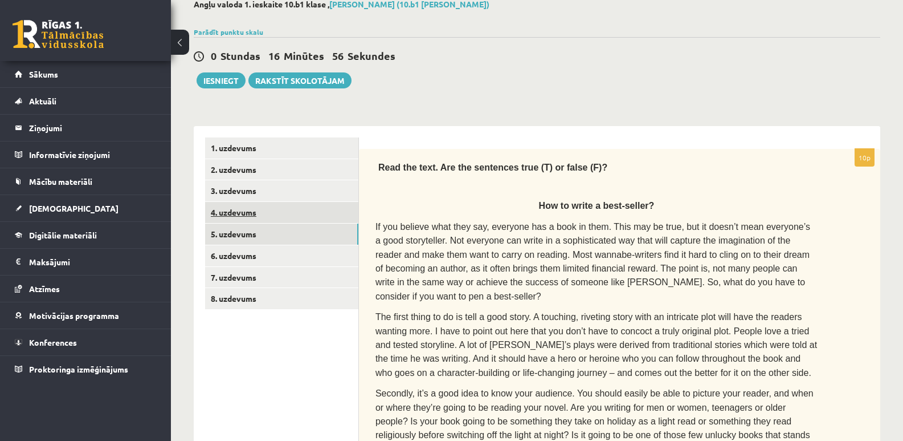
click at [241, 210] on link "4. uzdevums" at bounding box center [281, 212] width 153 height 21
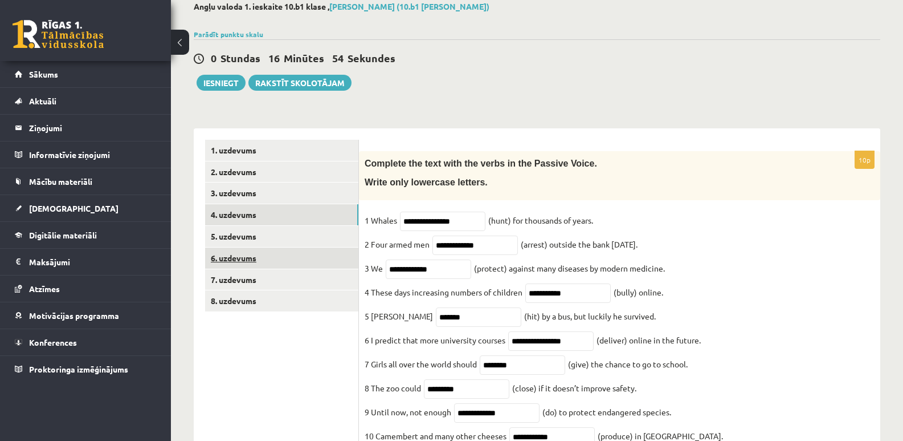
scroll to position [0, 0]
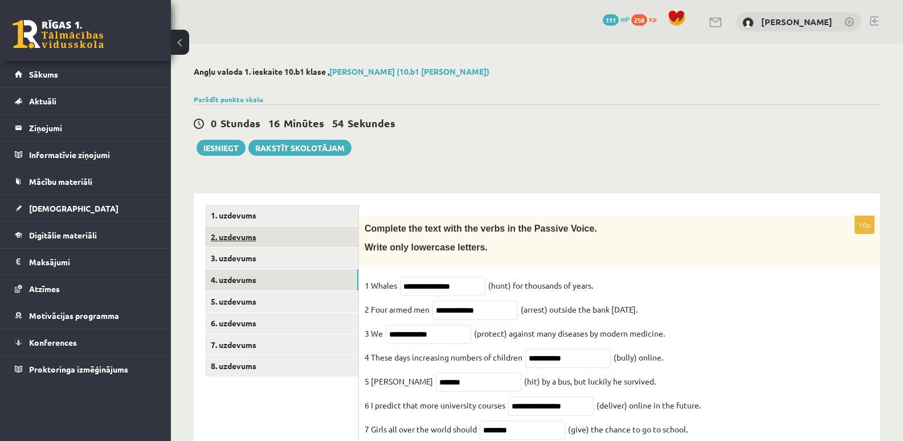
click at [224, 237] on link "2. uzdevums" at bounding box center [281, 236] width 153 height 21
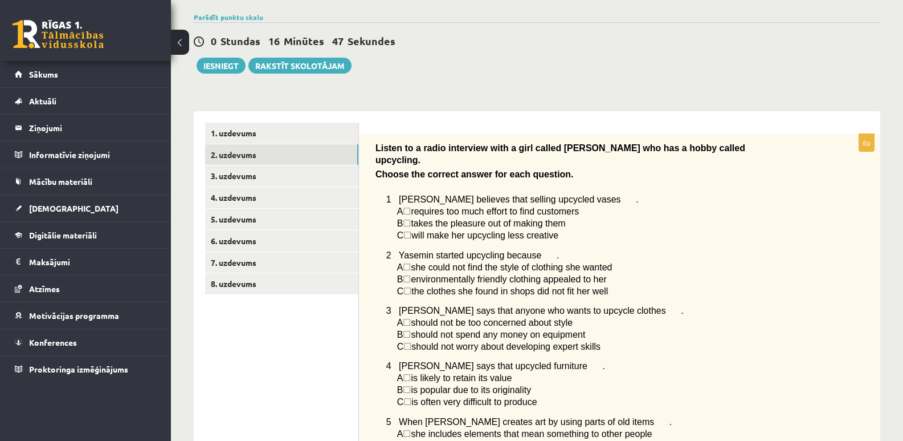
scroll to position [171, 0]
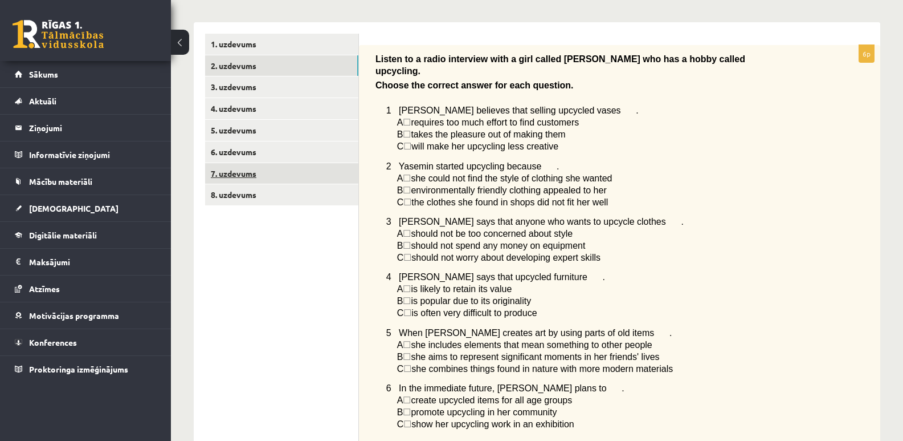
click at [239, 175] on link "7. uzdevums" at bounding box center [281, 173] width 153 height 21
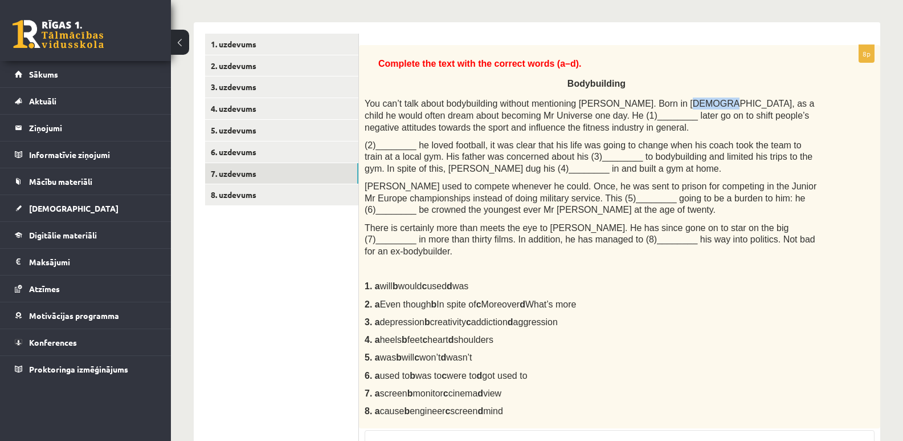
drag, startPoint x: 662, startPoint y: 105, endPoint x: 688, endPoint y: 99, distance: 26.4
click at [688, 99] on span "You can’t talk about bodybuilding without mentioning Arnold Schwarzenegger. Bor…" at bounding box center [590, 115] width 450 height 33
click at [532, 116] on span "You can’t talk about bodybuilding without mentioning Arnold Schwarzenegger. Bor…" at bounding box center [590, 115] width 450 height 33
drag, startPoint x: 380, startPoint y: 272, endPoint x: 501, endPoint y: 267, distance: 120.9
click at [501, 280] on p "1. a will b would c used d was" at bounding box center [591, 286] width 453 height 12
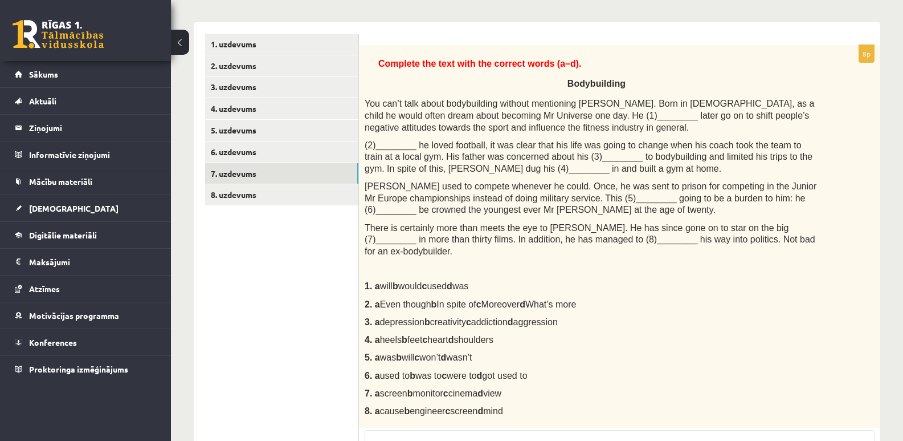
click at [623, 267] on div "Complete the text with the correct words (a–d). Bodybuilding You can’t talk abo…" at bounding box center [619, 237] width 521 height 384
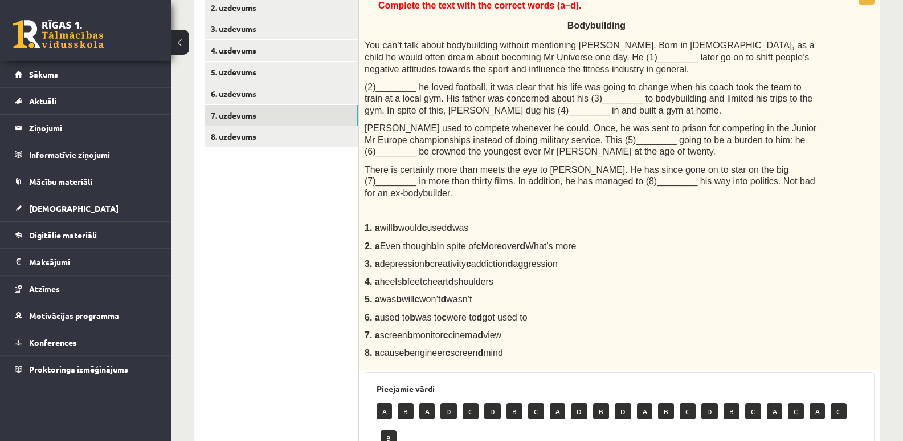
scroll to position [228, 0]
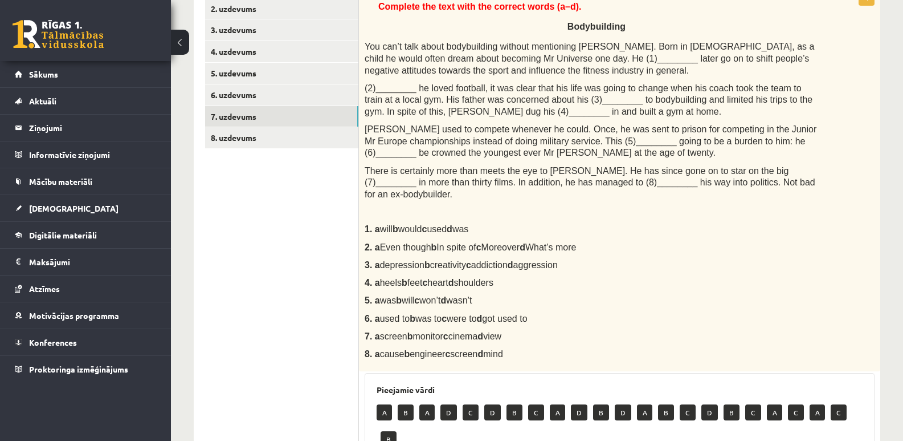
drag, startPoint x: 376, startPoint y: 237, endPoint x: 590, endPoint y: 233, distance: 213.8
click at [590, 241] on p "2. a Even though b In spite of c Moreover d What’s more" at bounding box center [591, 247] width 453 height 12
click at [658, 244] on div "Complete the text with the correct words (a–d). Bodybuilding You can’t talk abo…" at bounding box center [619, 180] width 521 height 384
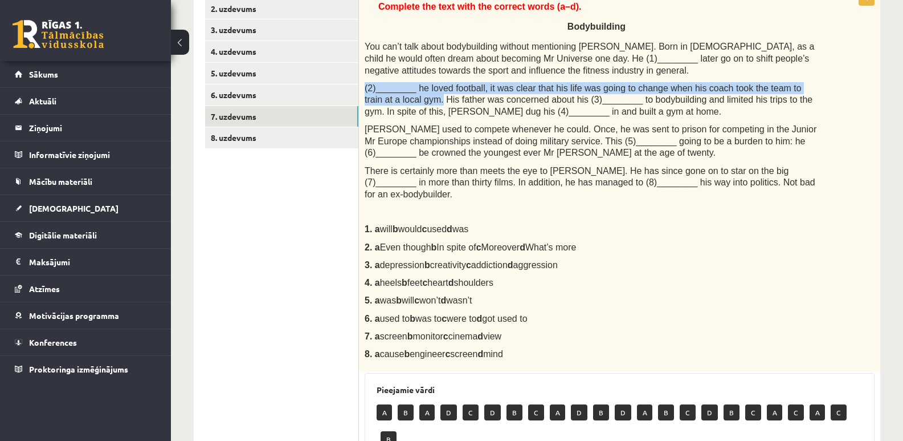
drag, startPoint x: 402, startPoint y: 99, endPoint x: 364, endPoint y: 87, distance: 39.5
click at [364, 87] on div "Complete the text with the correct words (a–d). Bodybuilding You can’t talk abo…" at bounding box center [619, 180] width 521 height 384
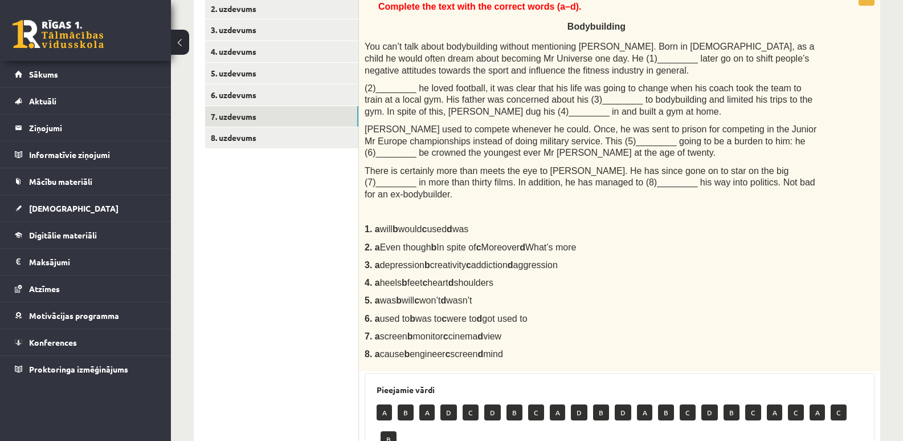
click at [647, 259] on p "3. a depression b creativity c addiction d aggression" at bounding box center [591, 265] width 453 height 12
drag, startPoint x: 430, startPoint y: 237, endPoint x: 381, endPoint y: 238, distance: 48.5
click at [381, 242] on span "Even though b In spite of c Moreover d What’s more" at bounding box center [478, 247] width 197 height 10
drag, startPoint x: 375, startPoint y: 252, endPoint x: 587, endPoint y: 256, distance: 212.1
click at [587, 259] on p "3. a depression b creativity c addiction d aggression" at bounding box center [591, 265] width 453 height 12
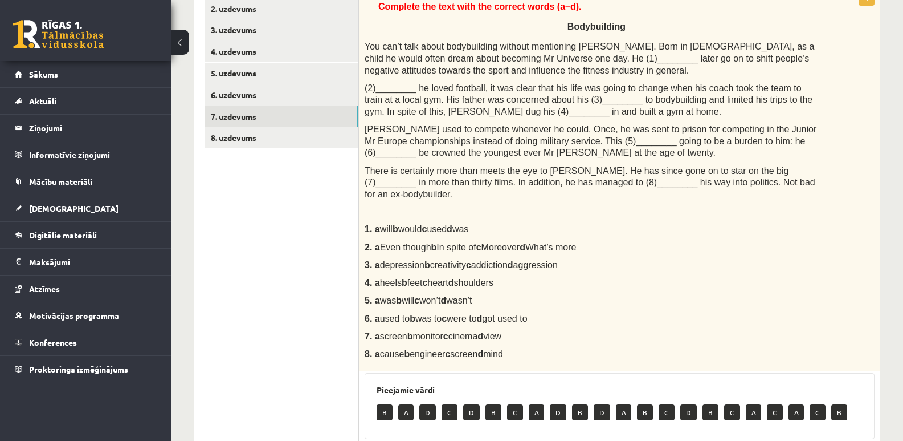
click at [679, 276] on p "4. a heels b feet c heart d shoulders" at bounding box center [591, 282] width 453 height 12
drag, startPoint x: 582, startPoint y: 97, endPoint x: 764, endPoint y: 96, distance: 181.8
click at [764, 96] on span "(2)________ he loved football, it was clear that his life was going to change w…" at bounding box center [589, 99] width 448 height 33
drag, startPoint x: 573, startPoint y: 250, endPoint x: 397, endPoint y: 255, distance: 176.2
click at [400, 259] on p "3. a depression b creativity c addiction d aggression" at bounding box center [591, 265] width 453 height 12
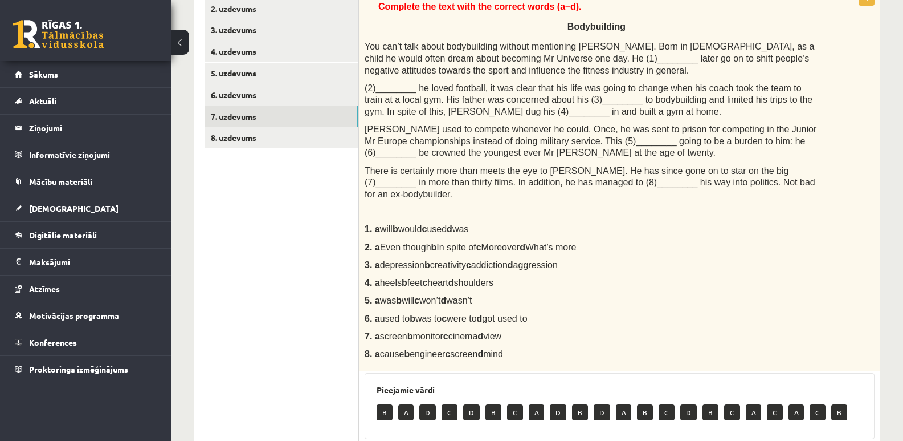
click at [517, 276] on p "4. a heels b feet c heart d shoulders" at bounding box center [591, 282] width 453 height 12
drag, startPoint x: 577, startPoint y: 255, endPoint x: 382, endPoint y: 252, distance: 194.4
click at [382, 259] on p "3. a depression b creativity c addiction d aggression" at bounding box center [591, 265] width 453 height 12
click at [736, 259] on div "Complete the text with the correct words (a–d). Bodybuilding You can’t talk abo…" at bounding box center [619, 180] width 521 height 384
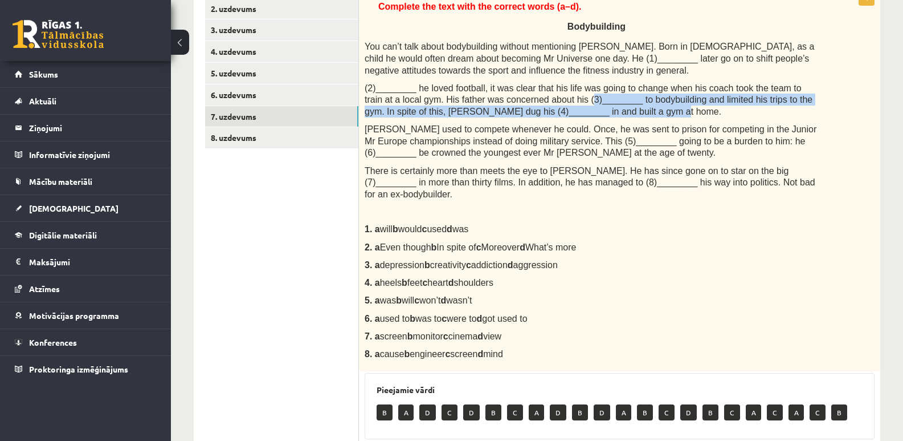
drag, startPoint x: 594, startPoint y: 113, endPoint x: 541, endPoint y: 97, distance: 55.7
click at [541, 97] on p "(2)________ he loved football, it was clear that his life was going to change w…" at bounding box center [591, 99] width 453 height 35
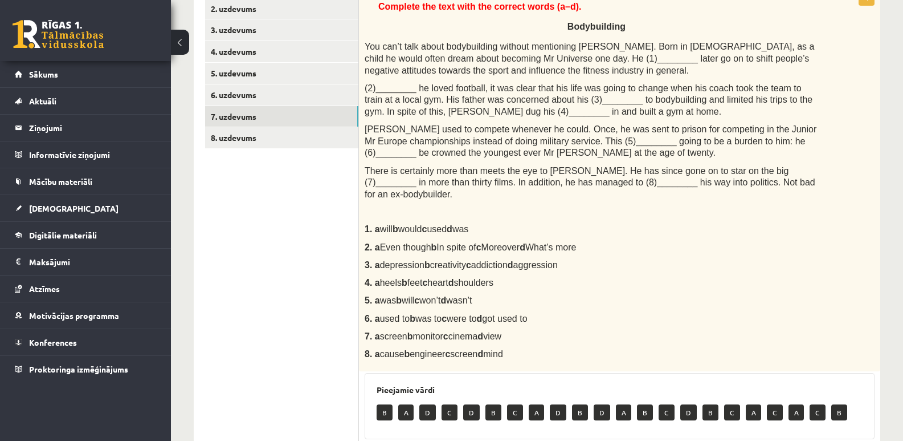
click at [670, 278] on div "Complete the text with the correct words (a–d). Bodybuilding You can’t talk abo…" at bounding box center [619, 180] width 521 height 384
drag, startPoint x: 404, startPoint y: 269, endPoint x: 377, endPoint y: 271, distance: 26.8
click at [377, 278] on span "4. a heels b feet c heart d shoulders" at bounding box center [429, 282] width 129 height 9
click at [676, 348] on p "8. a cause b engineer c screen d mind" at bounding box center [591, 354] width 453 height 12
drag, startPoint x: 364, startPoint y: 44, endPoint x: 665, endPoint y: 335, distance: 417.6
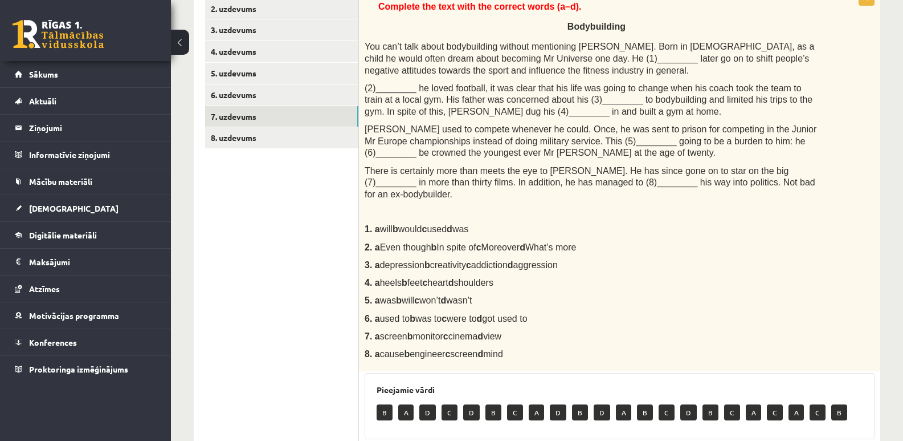
click at [665, 335] on div "Complete the text with the correct words (a–d). Bodybuilding You can’t talk abo…" at bounding box center [619, 180] width 521 height 384
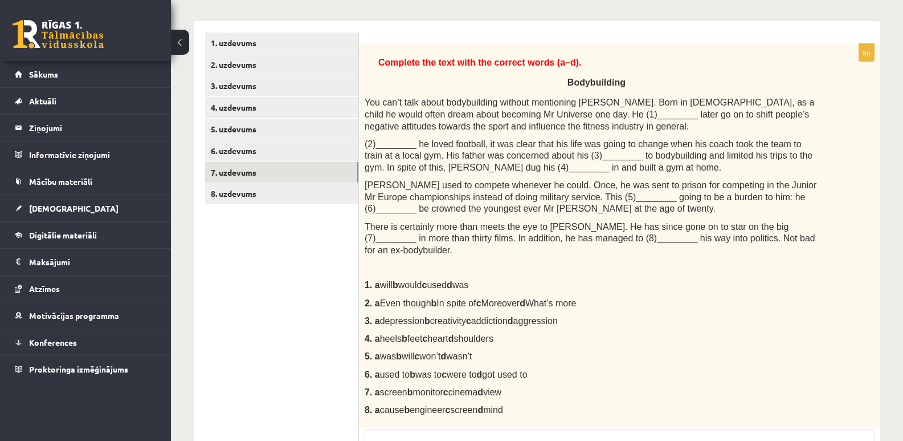
scroll to position [171, 0]
click at [692, 333] on div "Complete the text with the correct words (a–d). Bodybuilding You can’t talk abo…" at bounding box center [619, 237] width 521 height 384
drag, startPoint x: 536, startPoint y: 199, endPoint x: 661, endPoint y: 200, distance: 124.2
click at [661, 200] on span "Arnold used to compete whenever he could. Once, he was sent to prison for compe…" at bounding box center [591, 197] width 452 height 33
drag, startPoint x: 378, startPoint y: 345, endPoint x: 511, endPoint y: 344, distance: 132.8
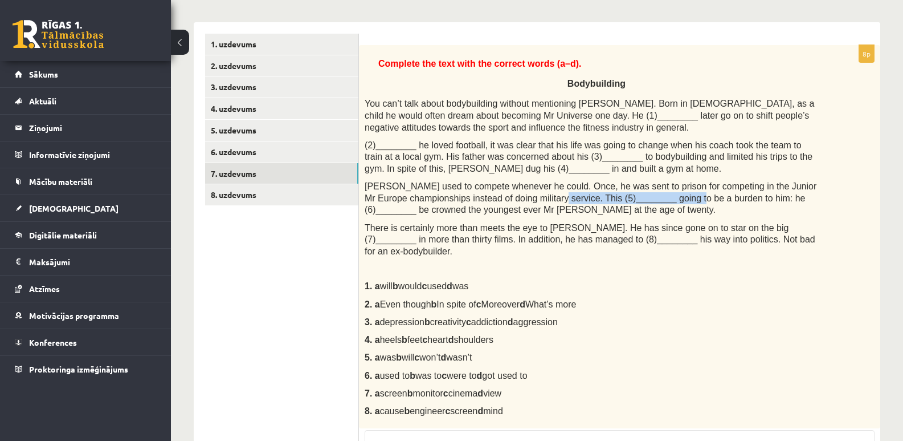
click at [511, 351] on p "5. a was b will c won’t d wasn’t" at bounding box center [591, 357] width 453 height 12
drag, startPoint x: 544, startPoint y: 199, endPoint x: 729, endPoint y: 203, distance: 184.7
click at [729, 203] on p "Arnold used to compete whenever he could. Once, he was sent to prison for compe…" at bounding box center [591, 197] width 453 height 35
click at [760, 217] on div "Complete the text with the correct words (a–d). Bodybuilding You can’t talk abo…" at bounding box center [619, 237] width 521 height 384
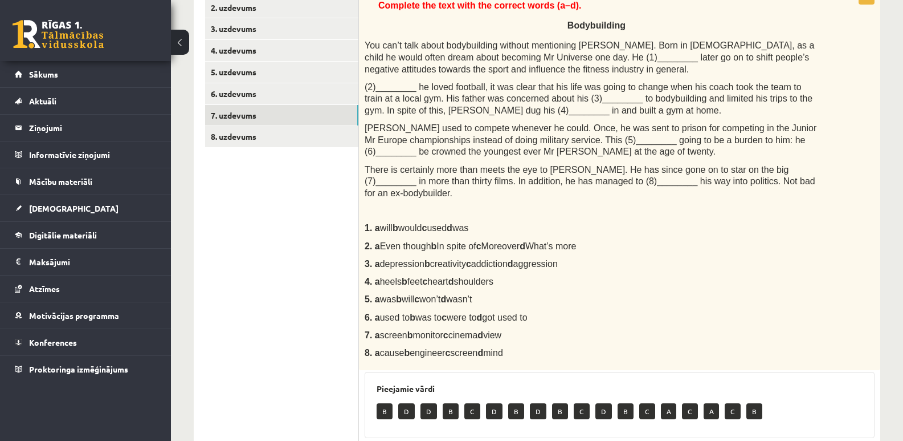
scroll to position [286, 0]
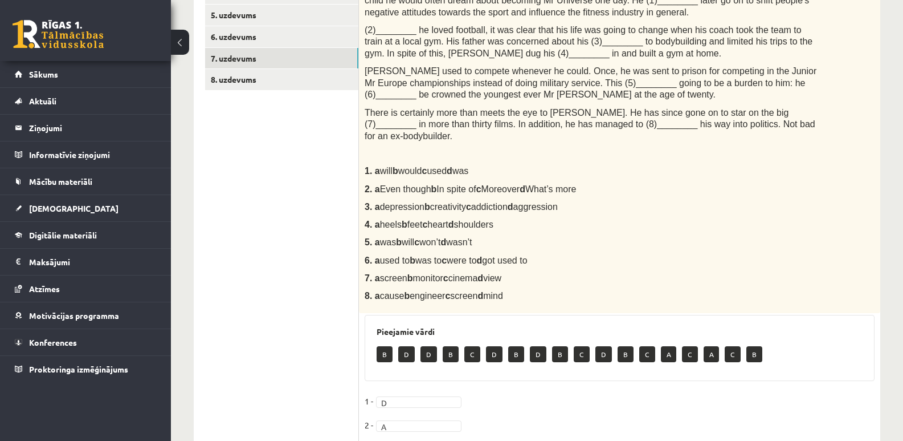
drag, startPoint x: 380, startPoint y: 282, endPoint x: 402, endPoint y: 278, distance: 22.5
click at [402, 291] on span "cause b engineer c screen d mind" at bounding box center [441, 296] width 123 height 10
click at [450, 291] on span "cause b engineer c screen d mind" at bounding box center [441, 296] width 123 height 10
drag, startPoint x: 463, startPoint y: 280, endPoint x: 498, endPoint y: 282, distance: 34.8
click at [498, 291] on span "cause b engineer c screen d mind" at bounding box center [441, 296] width 123 height 10
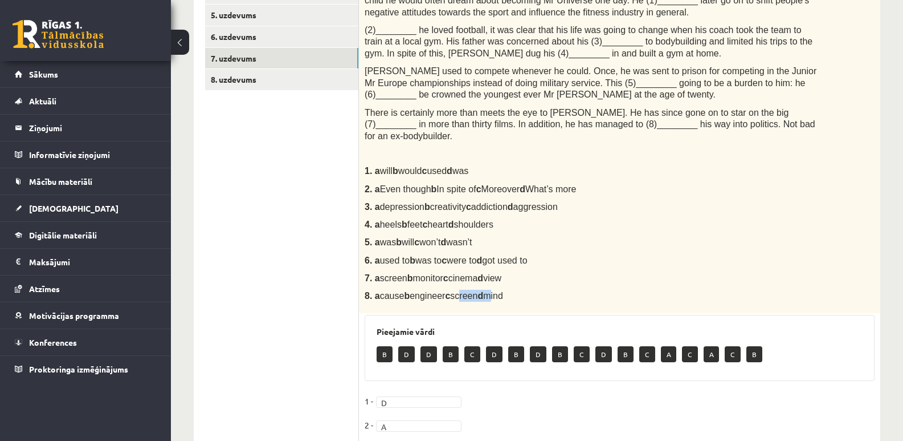
drag, startPoint x: 505, startPoint y: 285, endPoint x: 524, endPoint y: 285, distance: 18.8
click at [524, 290] on p "8. a cause b engineer c screen d mind" at bounding box center [591, 296] width 453 height 12
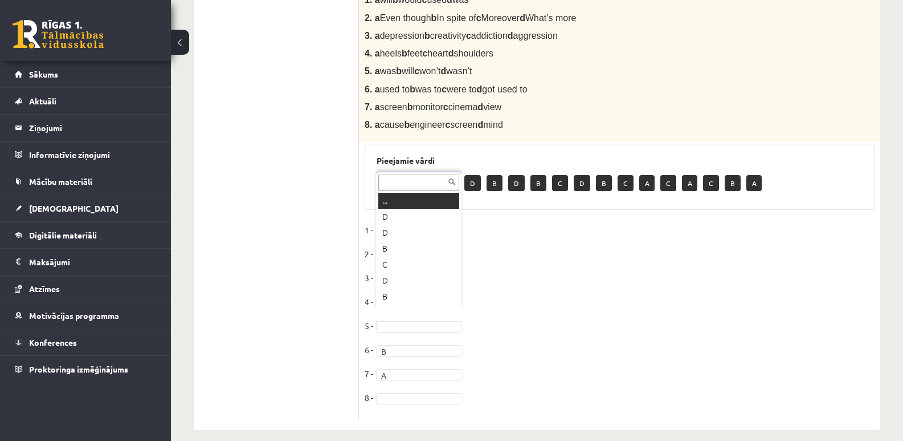
scroll to position [14, 0]
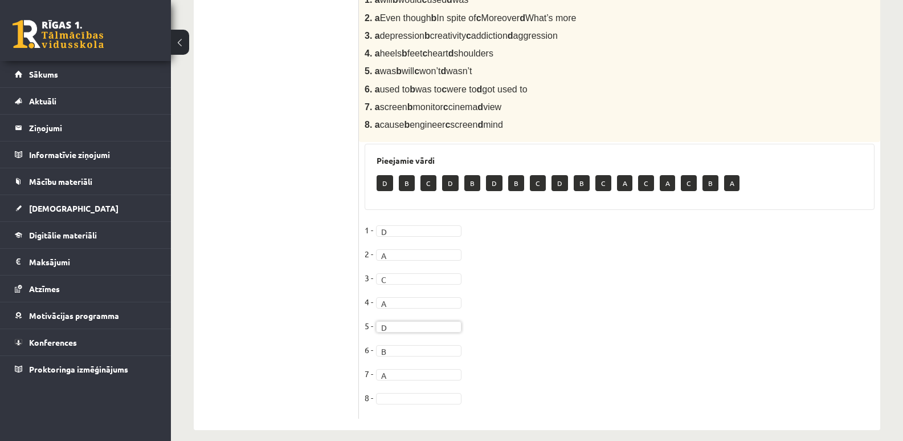
click at [585, 309] on fieldset "1 - D * 2 - A * 3 - C * 4 - A * 5 - D * 6 - B * 7 - A * 8 -" at bounding box center [620, 316] width 510 height 191
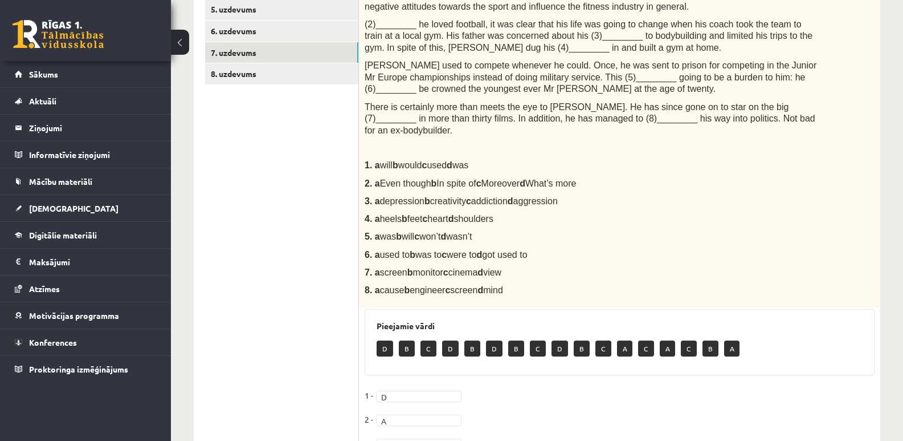
scroll to position [286, 0]
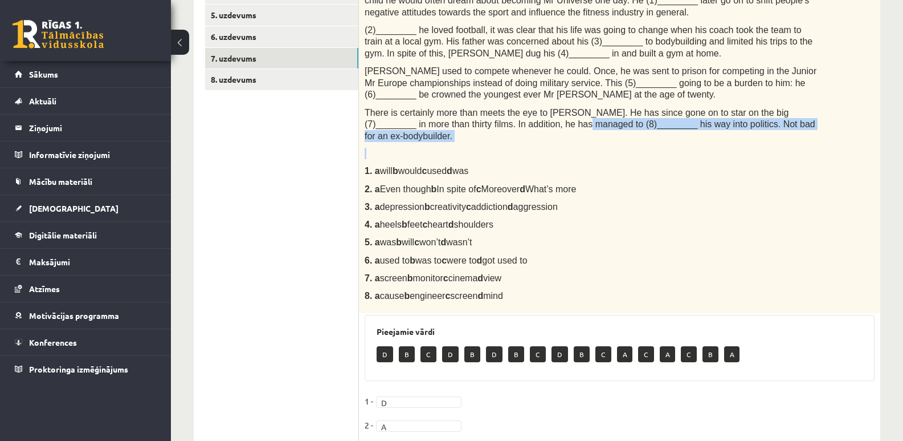
drag, startPoint x: 499, startPoint y: 124, endPoint x: 754, endPoint y: 135, distance: 255.6
click at [754, 135] on div "Complete the text with the correct words (a–d). Bodybuilding You can’t talk abo…" at bounding box center [619, 122] width 521 height 384
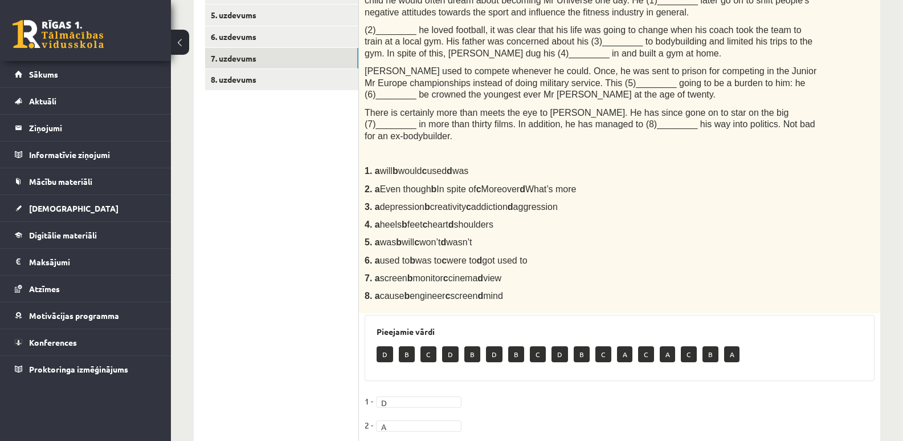
click at [708, 238] on div "Complete the text with the correct words (a–d). Bodybuilding You can’t talk abo…" at bounding box center [619, 122] width 521 height 384
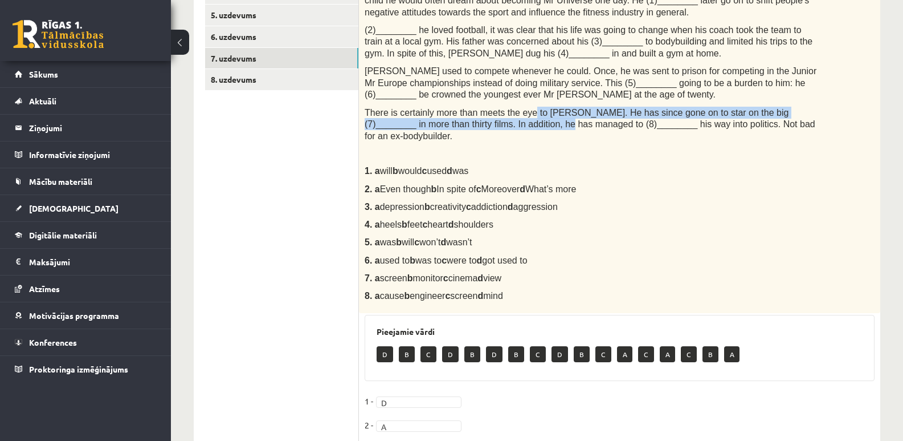
drag, startPoint x: 484, startPoint y: 119, endPoint x: 523, endPoint y: 109, distance: 39.8
click at [523, 109] on span "There is certainly more than meets the eye to Arnold Schwarzenegger. He has sin…" at bounding box center [590, 124] width 451 height 33
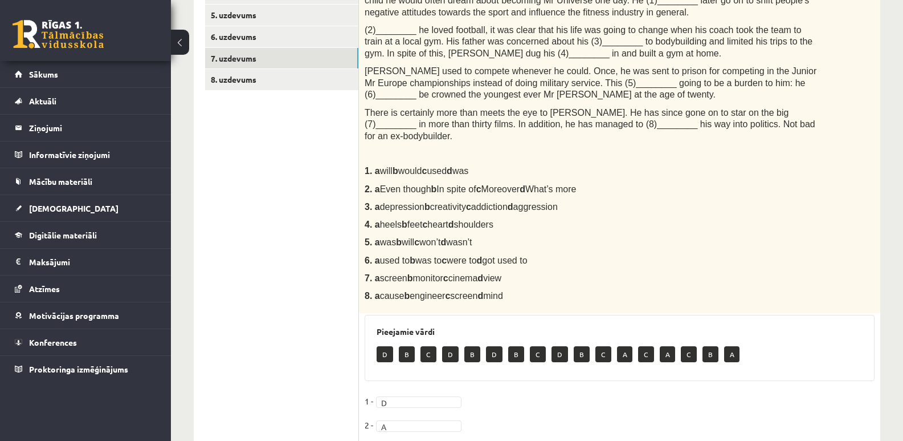
click at [672, 169] on div "Complete the text with the correct words (a–d). Bodybuilding You can’t talk abo…" at bounding box center [619, 122] width 521 height 384
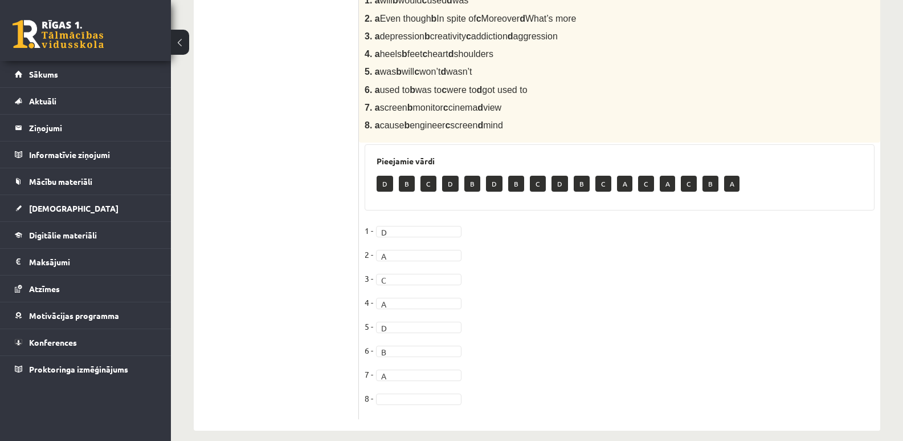
scroll to position [457, 0]
click at [658, 353] on fieldset "1 - D * 2 - A * 3 - C * 4 - A * 5 - D * 6 - B * 7 - A * 8 - B *" at bounding box center [620, 316] width 510 height 191
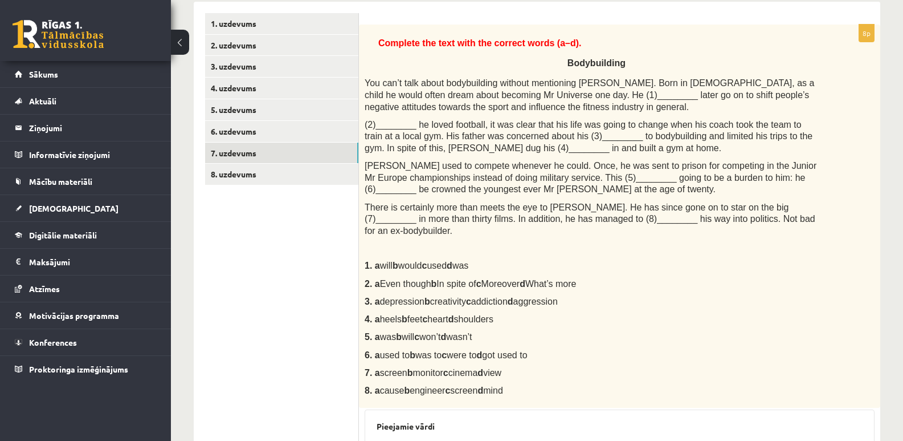
scroll to position [172, 0]
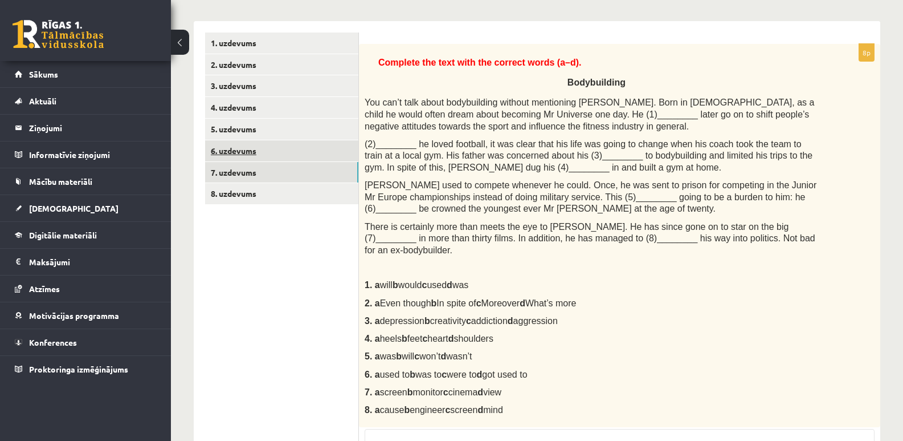
click at [244, 148] on link "6. uzdevums" at bounding box center [281, 150] width 153 height 21
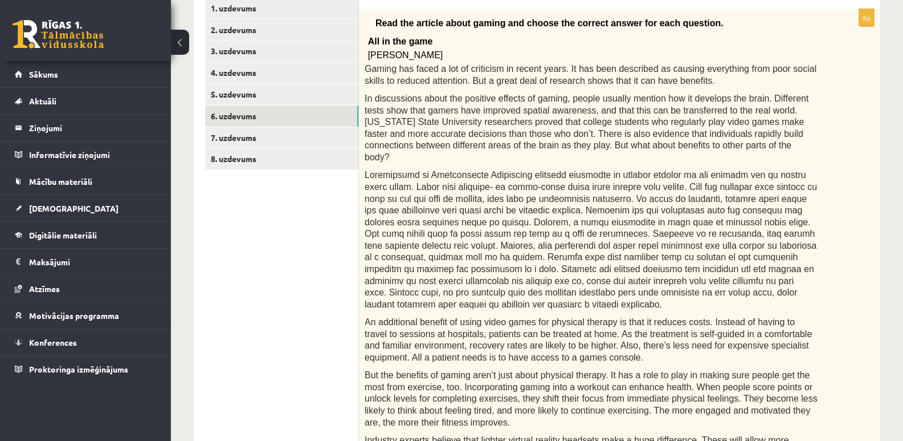
scroll to position [37, 0]
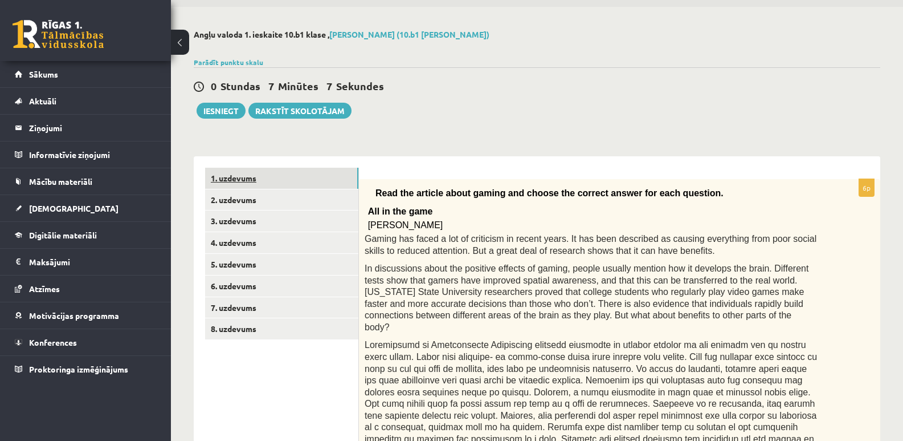
click at [243, 181] on link "1. uzdevums" at bounding box center [281, 178] width 153 height 21
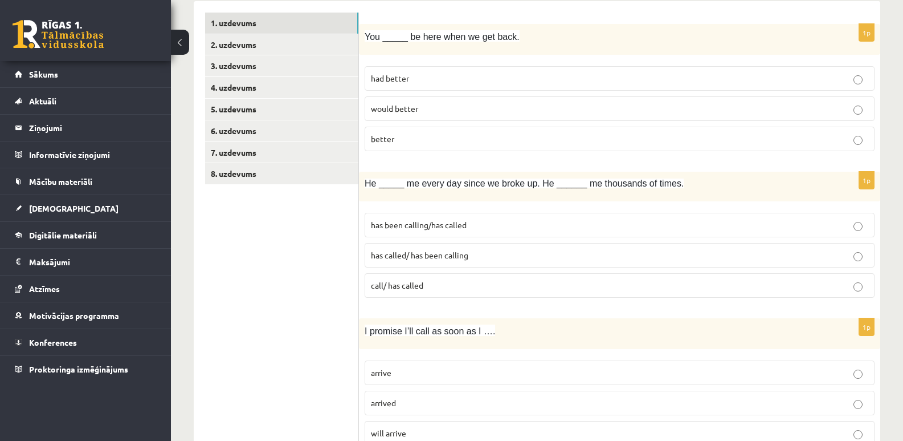
scroll to position [94, 0]
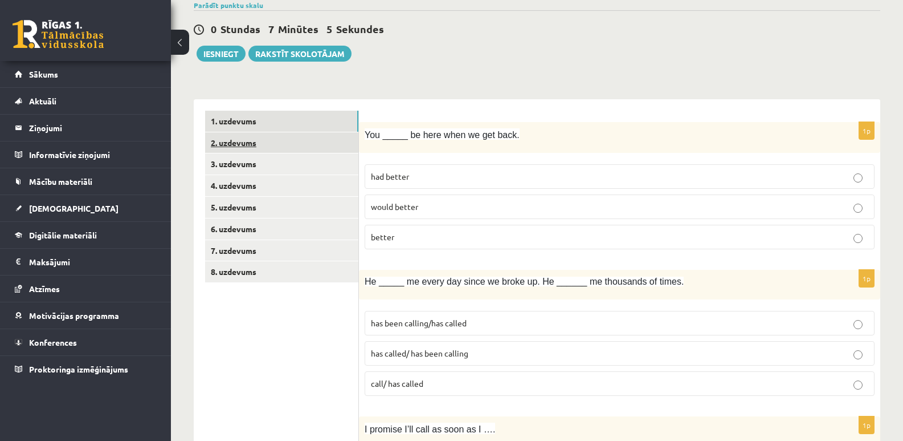
click at [239, 144] on link "2. uzdevums" at bounding box center [281, 142] width 153 height 21
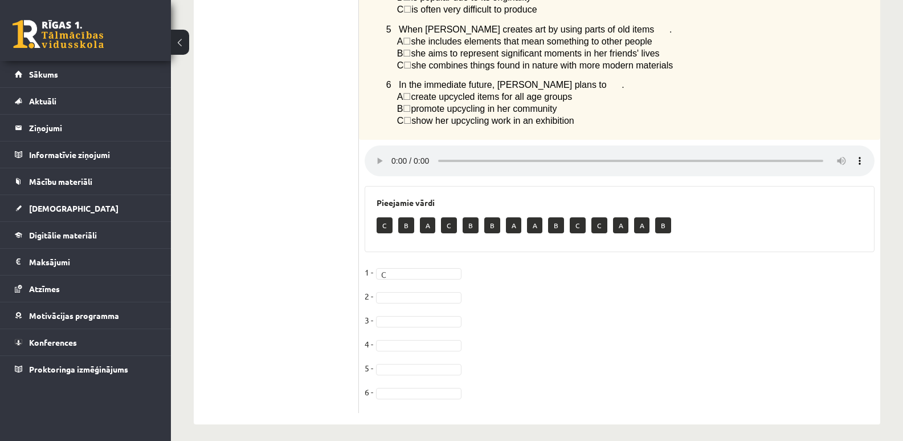
scroll to position [189, 0]
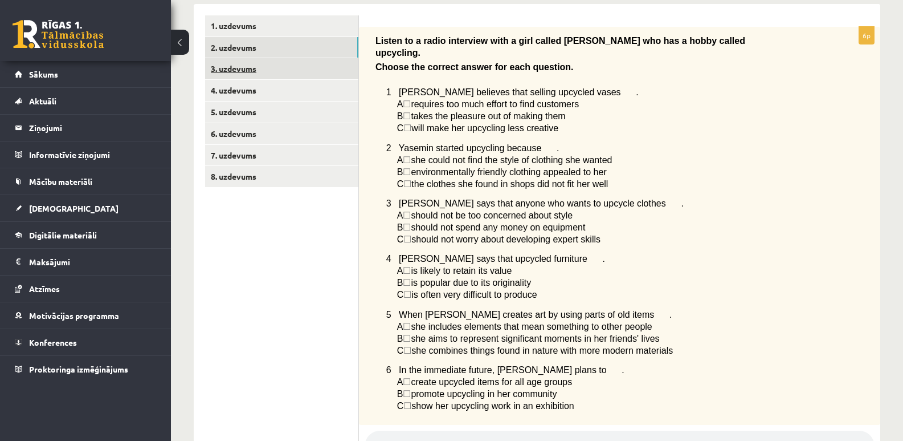
click at [248, 69] on link "3. uzdevums" at bounding box center [281, 68] width 153 height 21
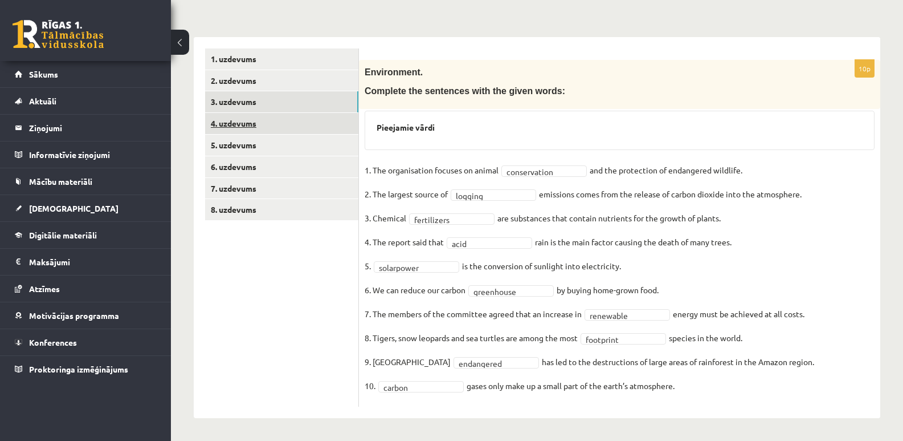
click at [229, 119] on link "4. uzdevums" at bounding box center [281, 123] width 153 height 21
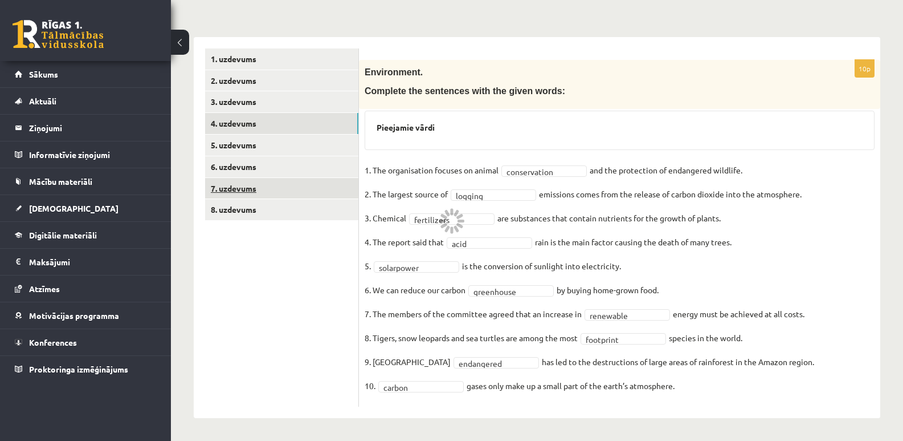
scroll to position [127, 0]
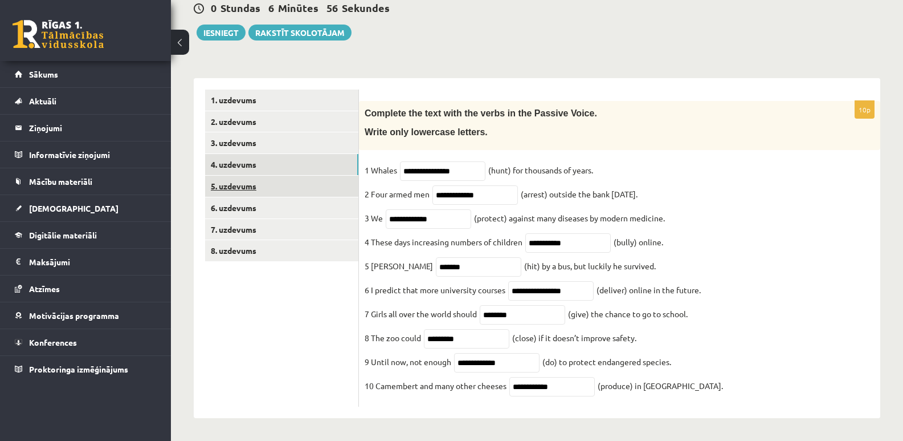
click at [242, 178] on link "5. uzdevums" at bounding box center [281, 186] width 153 height 21
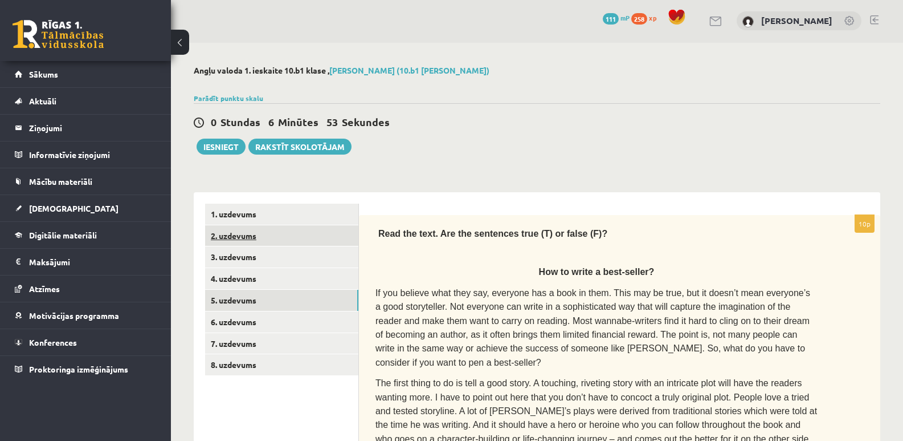
scroll to position [0, 0]
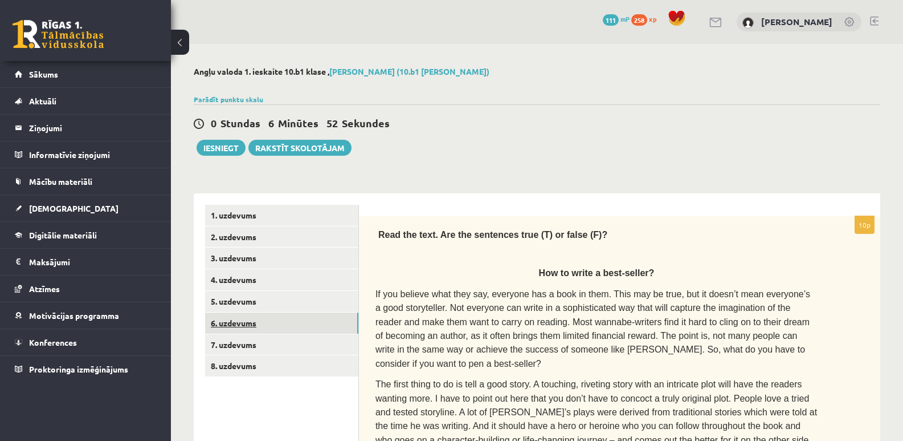
click at [241, 325] on link "6. uzdevums" at bounding box center [281, 322] width 153 height 21
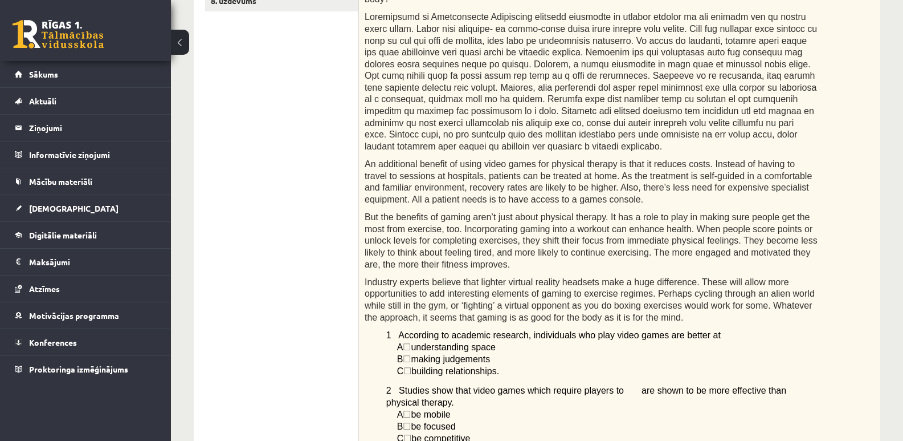
scroll to position [208, 0]
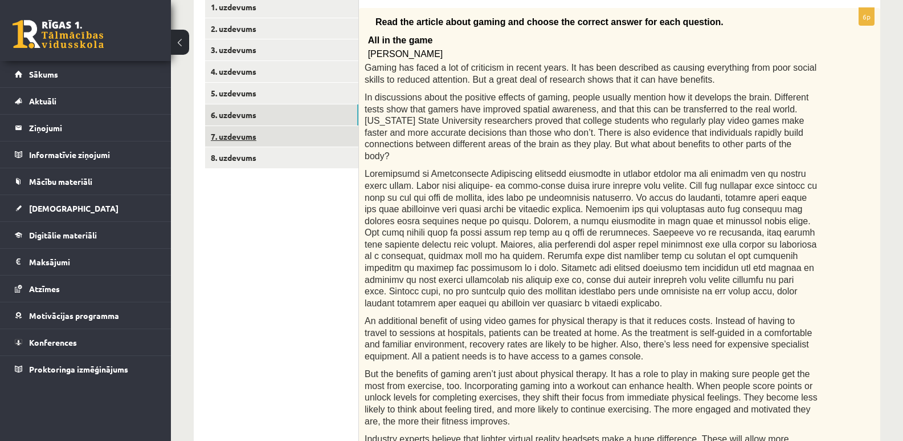
click at [251, 139] on link "7. uzdevums" at bounding box center [281, 136] width 153 height 21
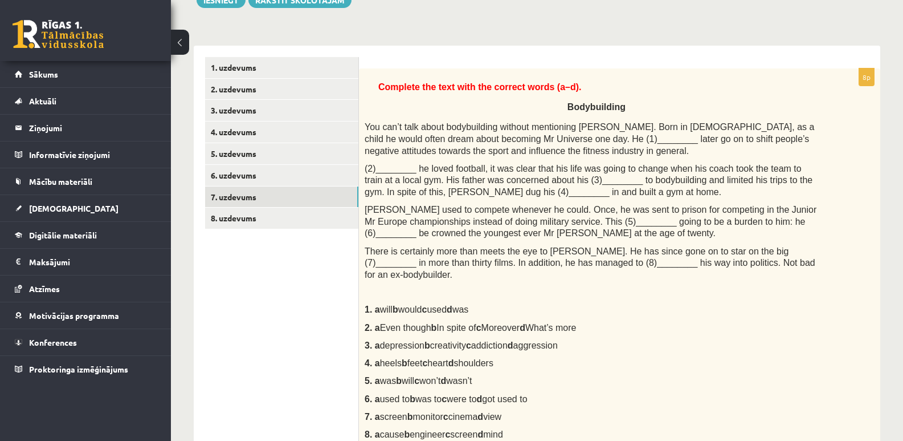
scroll to position [115, 0]
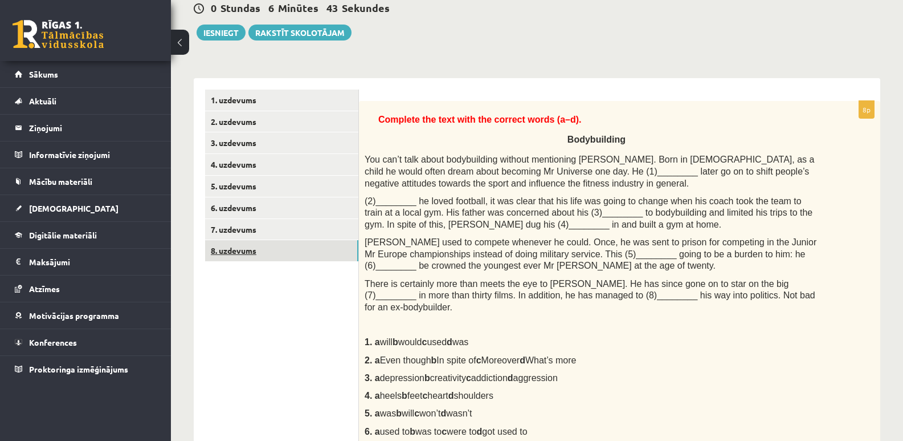
click at [241, 254] on link "8. uzdevums" at bounding box center [281, 250] width 153 height 21
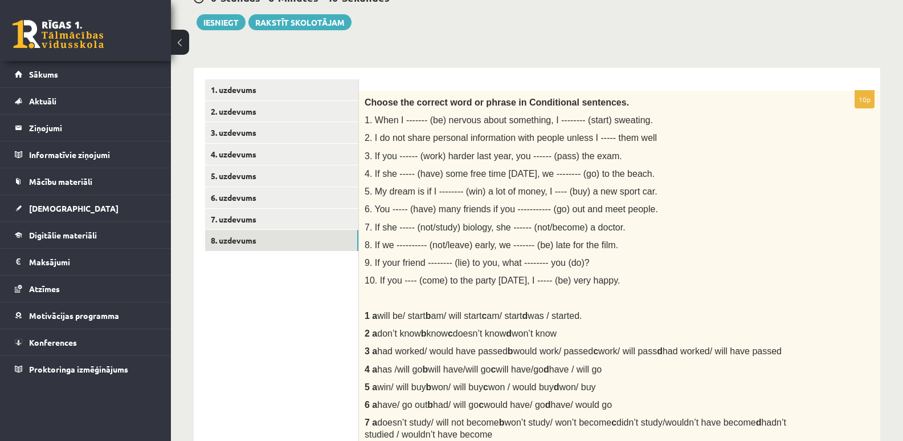
scroll to position [0, 0]
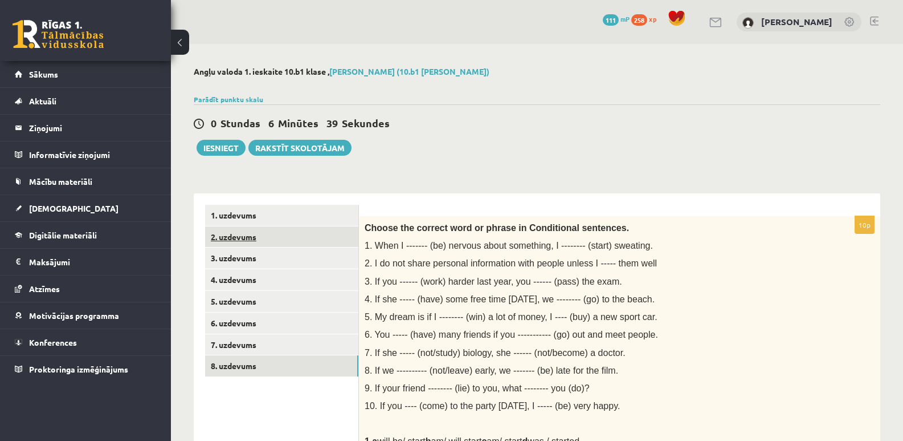
click at [238, 239] on link "2. uzdevums" at bounding box center [281, 236] width 153 height 21
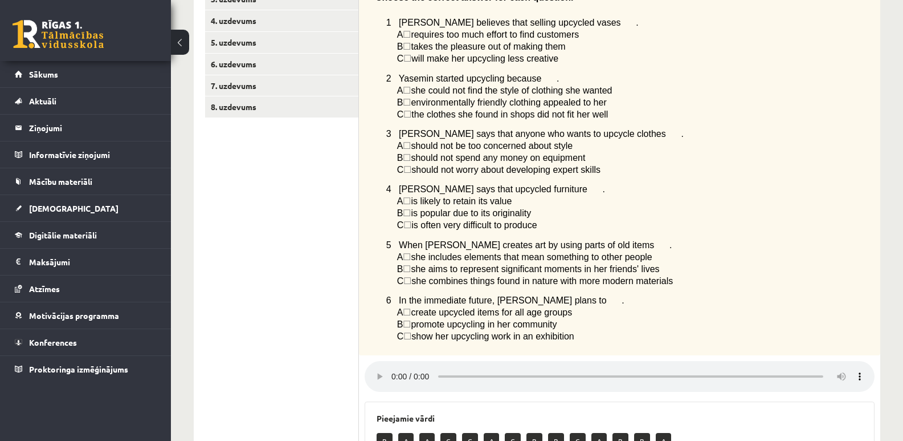
scroll to position [189, 0]
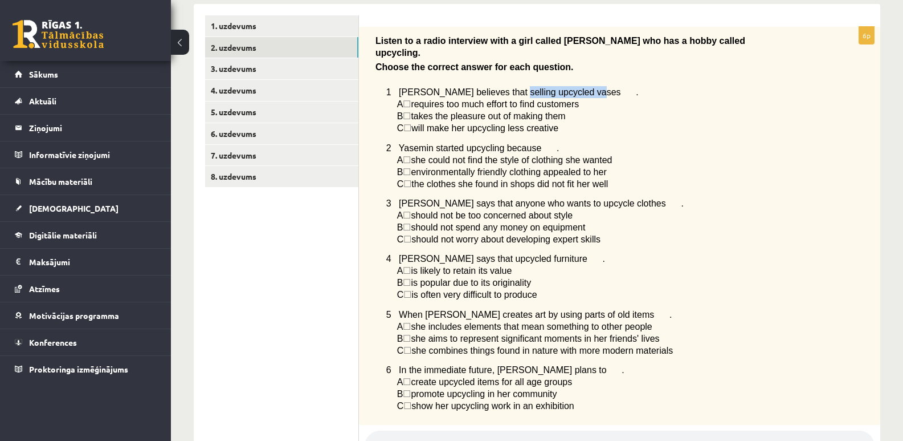
drag, startPoint x: 567, startPoint y: 84, endPoint x: 498, endPoint y: 85, distance: 69.0
click at [498, 86] on p "1 Yasemin believes that selling upcycled vases ." at bounding box center [601, 92] width 431 height 12
click at [655, 122] on p "C ☐  will make her upcycling less creative" at bounding box center [607, 128] width 421 height 12
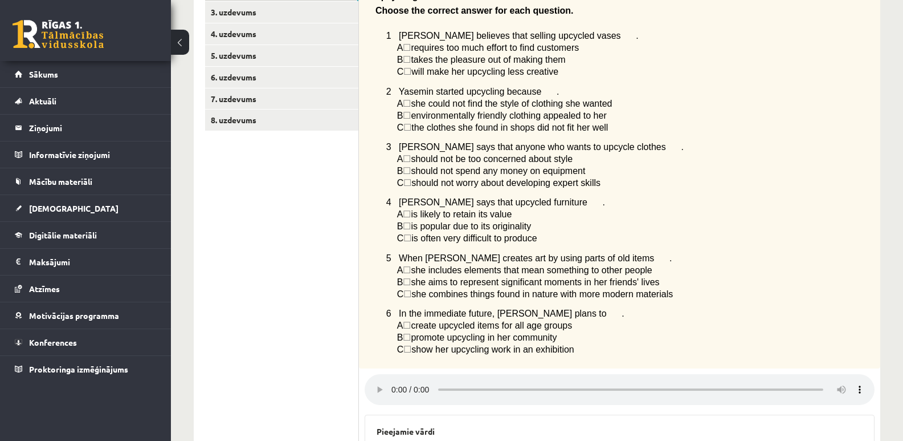
scroll to position [246, 0]
drag, startPoint x: 395, startPoint y: 79, endPoint x: 602, endPoint y: 171, distance: 226.8
click at [602, 171] on div "Listen to a radio interview with a girl called Yasemin who has a hobby called u…" at bounding box center [619, 169] width 521 height 398
click at [719, 232] on p "C ☐  is often very difficult to produce" at bounding box center [607, 237] width 421 height 12
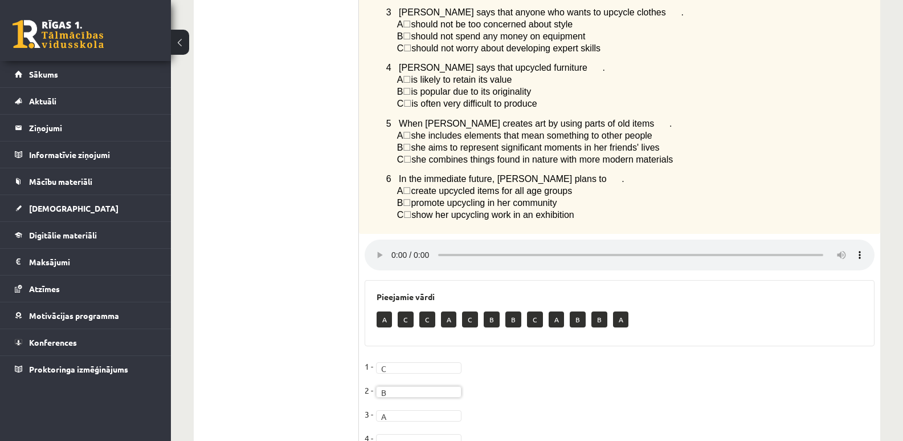
scroll to position [360, 0]
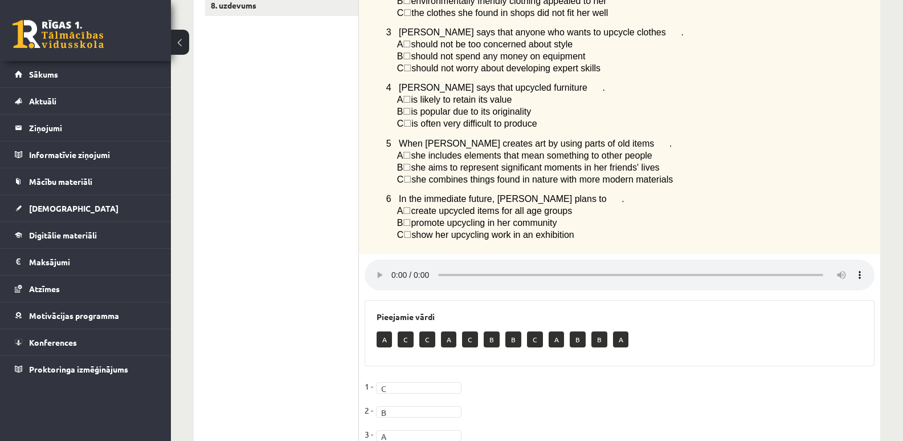
drag, startPoint x: 394, startPoint y: 78, endPoint x: 615, endPoint y: 233, distance: 269.9
click at [615, 233] on div "Listen to a radio interview with a girl called Yasemin who has a hobby called u…" at bounding box center [619, 55] width 521 height 398
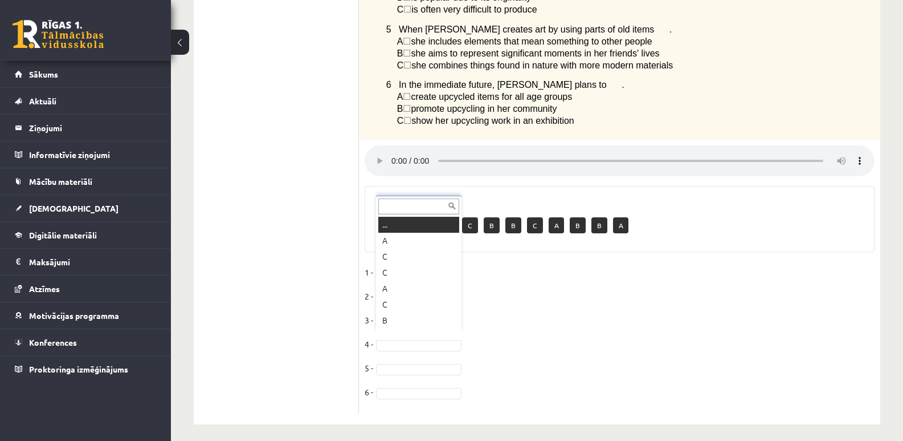
scroll to position [14, 0]
drag, startPoint x: 406, startPoint y: 306, endPoint x: 410, endPoint y: 294, distance: 12.4
click at [678, 340] on fieldset "1 - C * 2 - B * 3 - A * 4 - C * 5 - C * 6 -" at bounding box center [620, 335] width 510 height 144
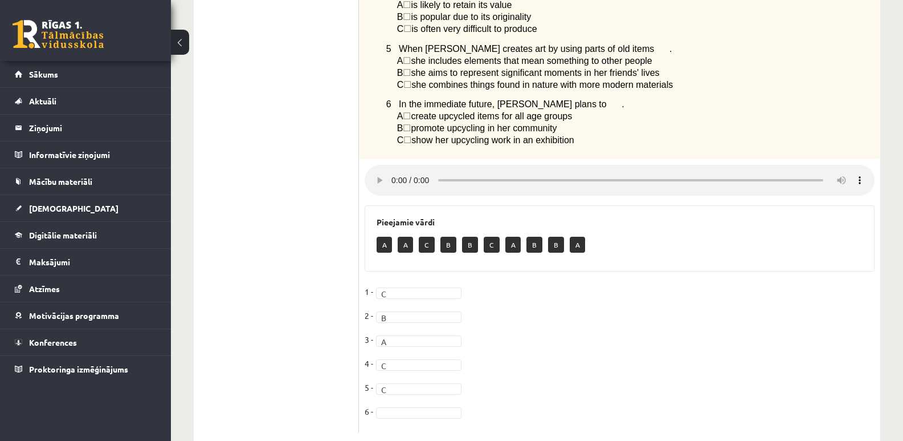
scroll to position [474, 0]
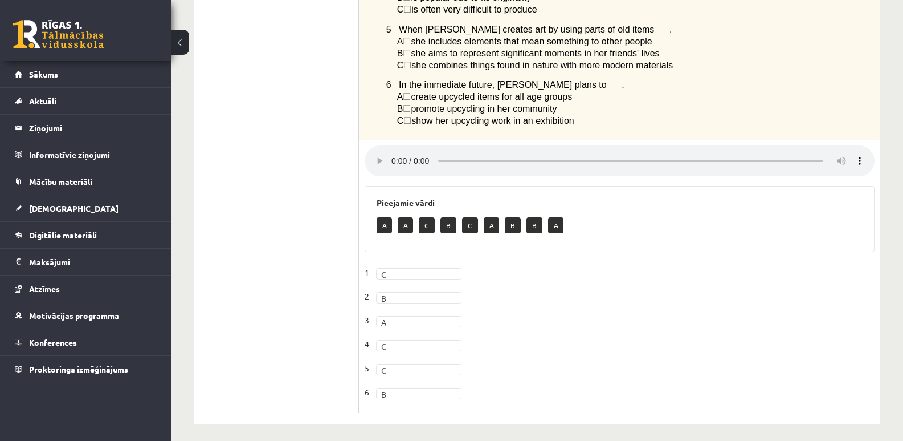
click at [274, 303] on ul "1. uzdevums 2. uzdevums 3. uzdevums 4. uzdevums 5. uzdevums 6. uzdevums 7. uzde…" at bounding box center [282, 71] width 154 height 682
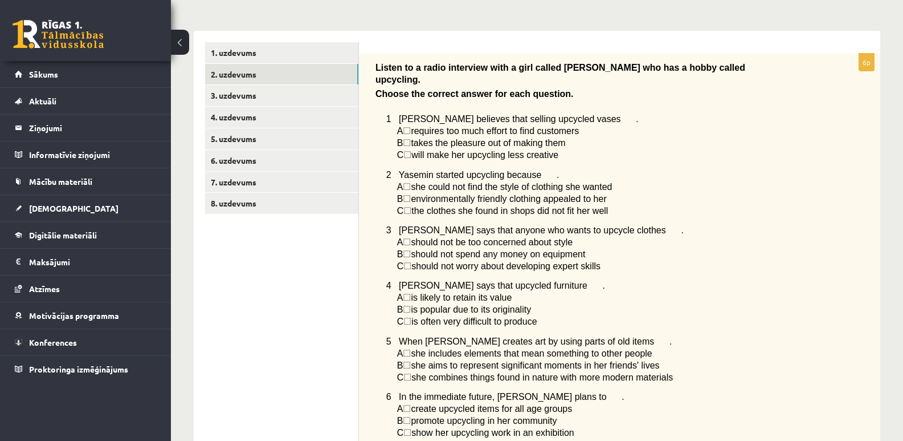
scroll to position [75, 0]
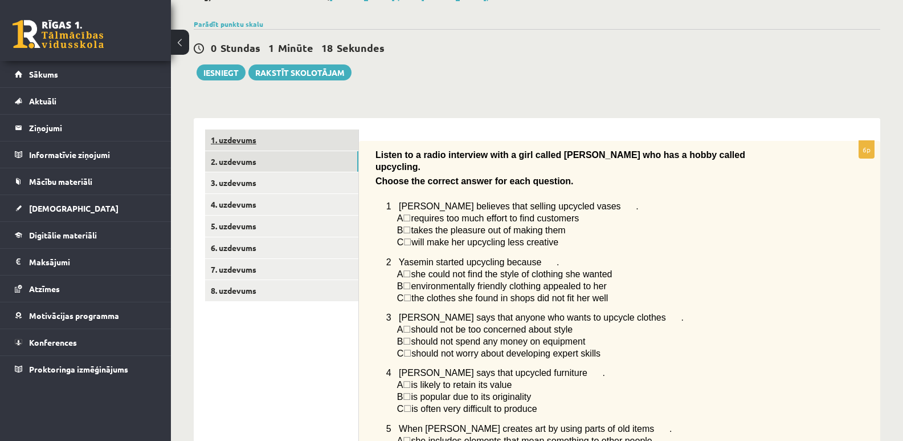
click at [251, 143] on link "1. uzdevums" at bounding box center [281, 139] width 153 height 21
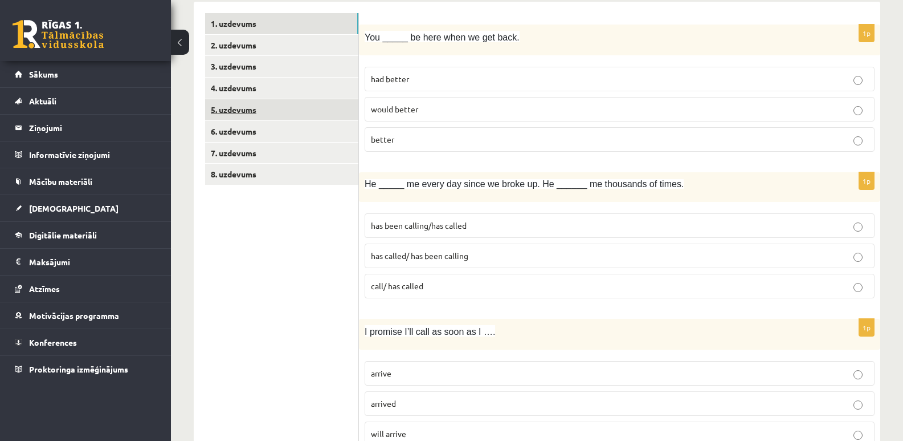
scroll to position [189, 0]
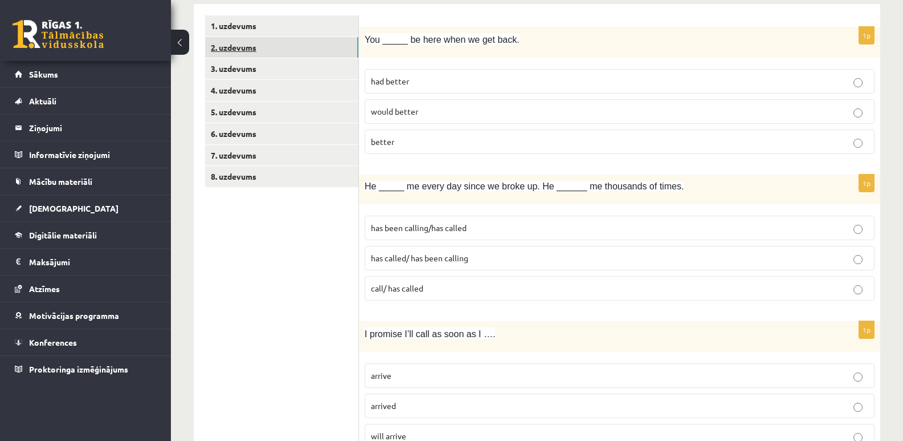
click at [244, 48] on link "2. uzdevums" at bounding box center [281, 47] width 153 height 21
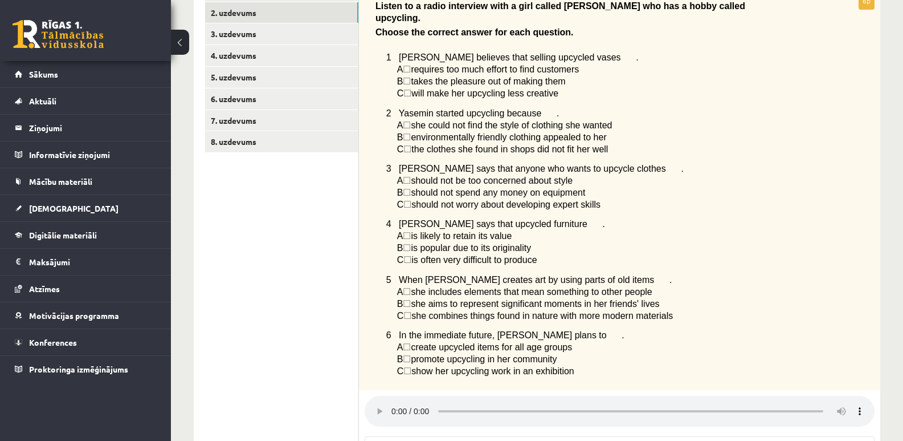
scroll to position [75, 0]
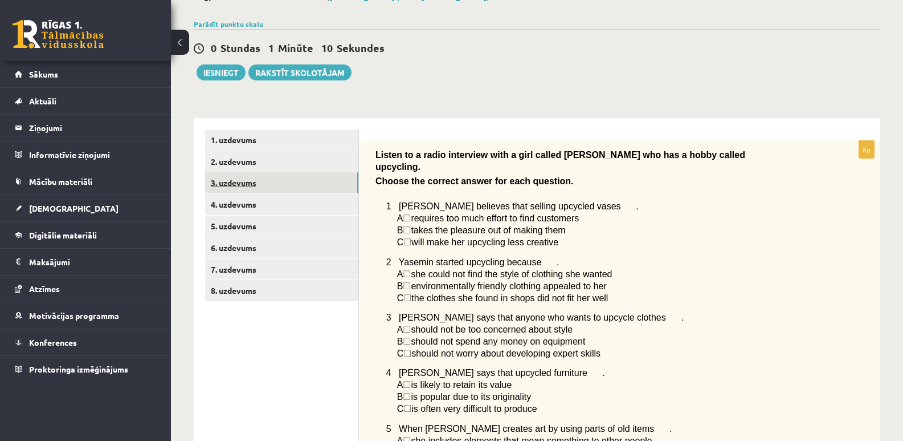
click at [247, 181] on link "3. uzdevums" at bounding box center [281, 182] width 153 height 21
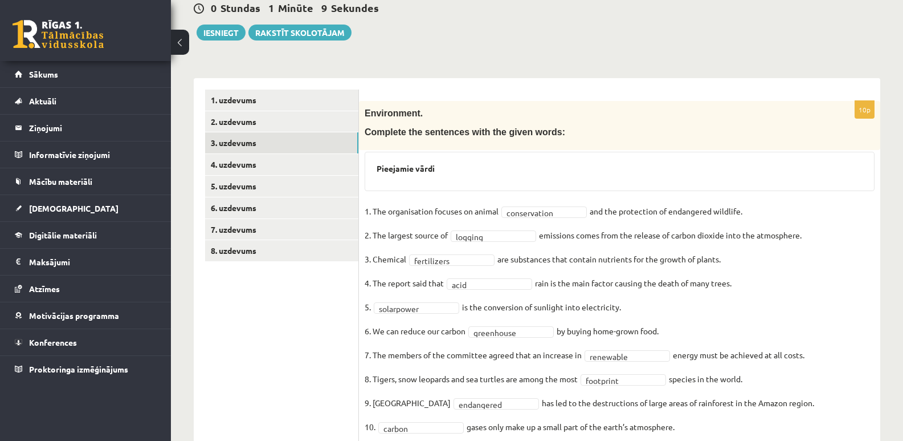
scroll to position [157, 0]
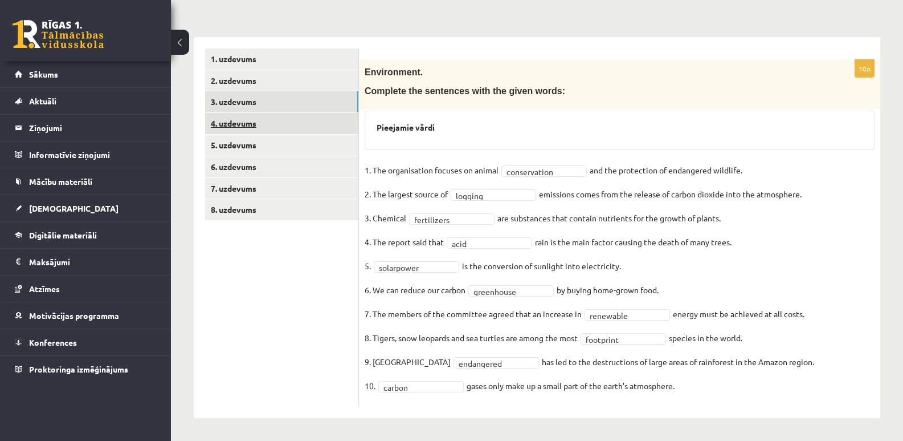
click at [231, 125] on link "4. uzdevums" at bounding box center [281, 123] width 153 height 21
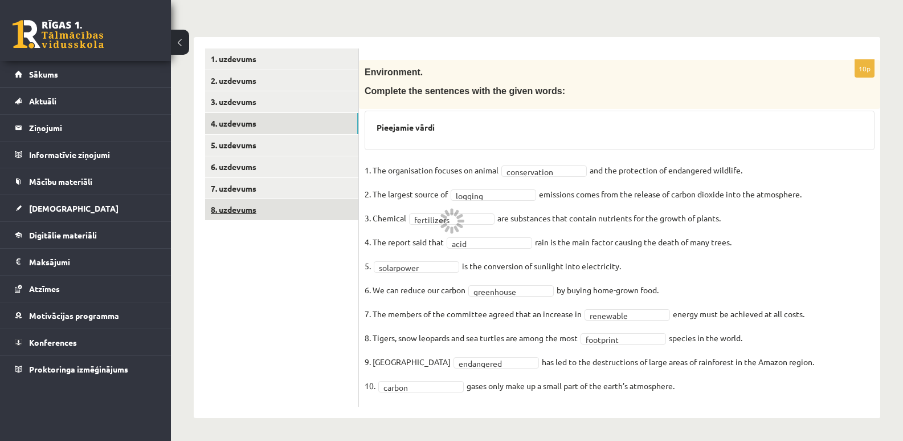
scroll to position [127, 0]
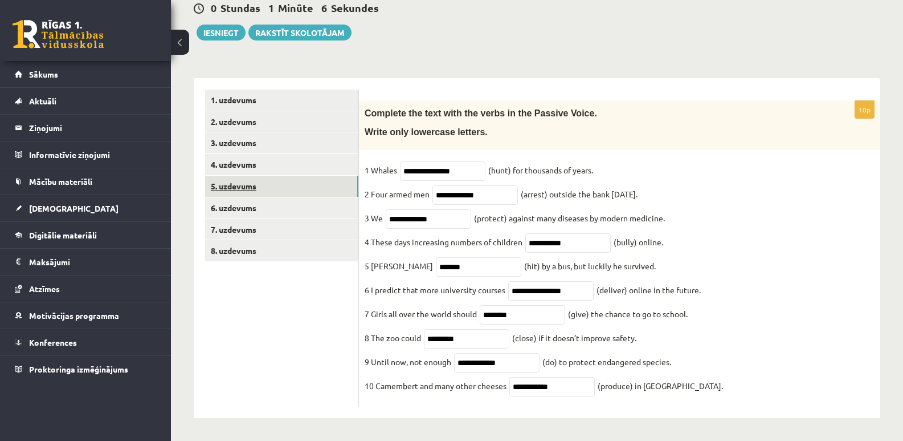
click at [237, 176] on link "5. uzdevums" at bounding box center [281, 186] width 153 height 21
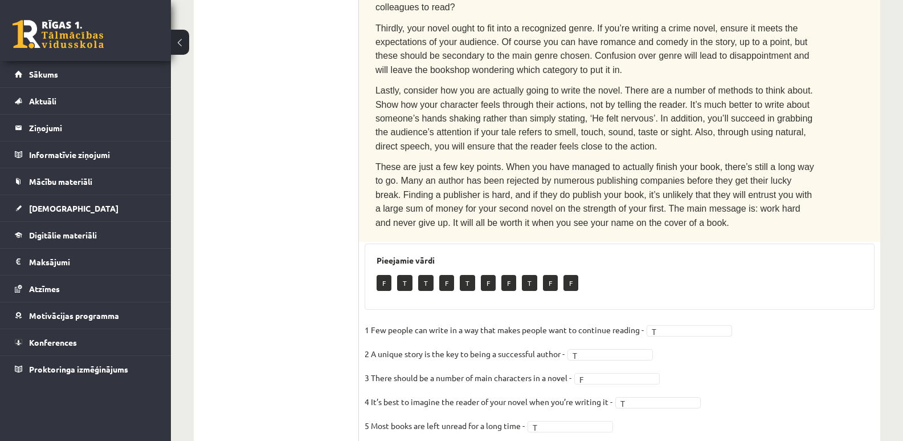
scroll to position [181, 0]
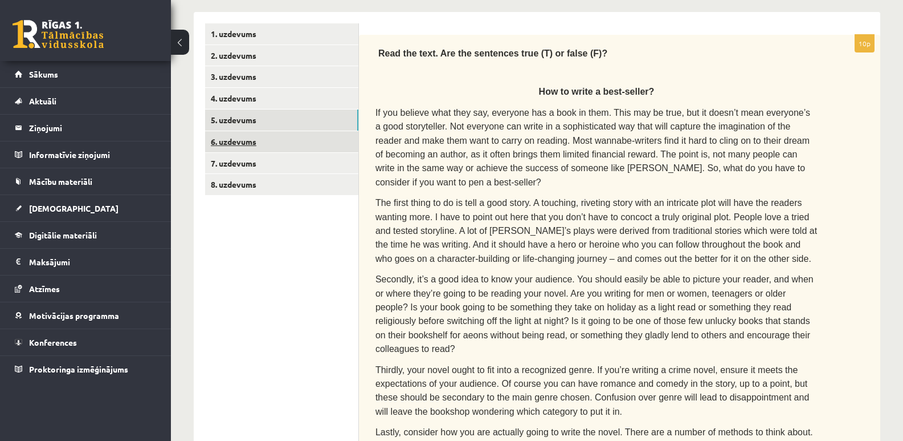
click at [252, 142] on link "6. uzdevums" at bounding box center [281, 141] width 153 height 21
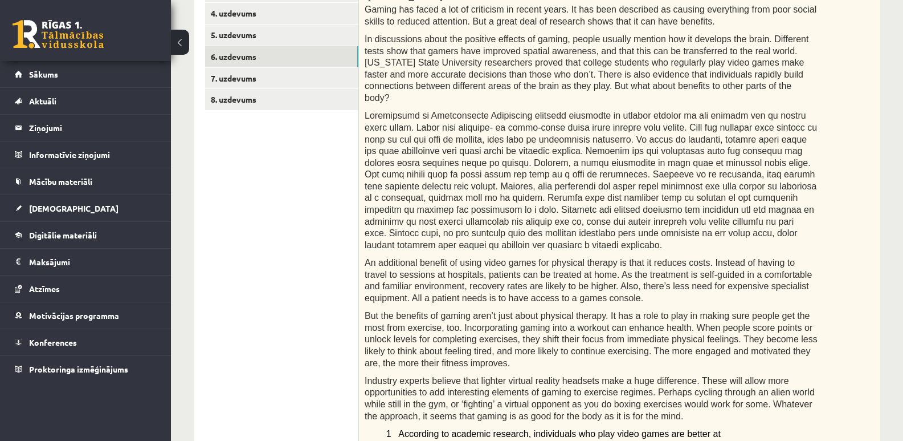
scroll to position [151, 0]
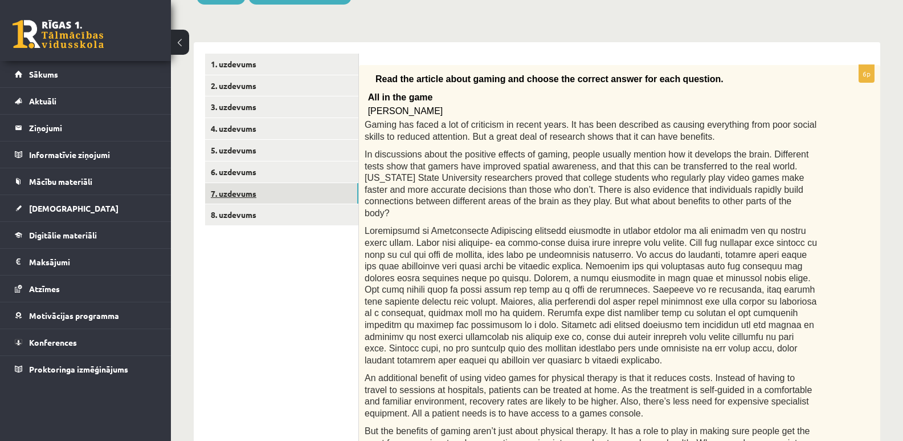
click at [251, 193] on link "7. uzdevums" at bounding box center [281, 193] width 153 height 21
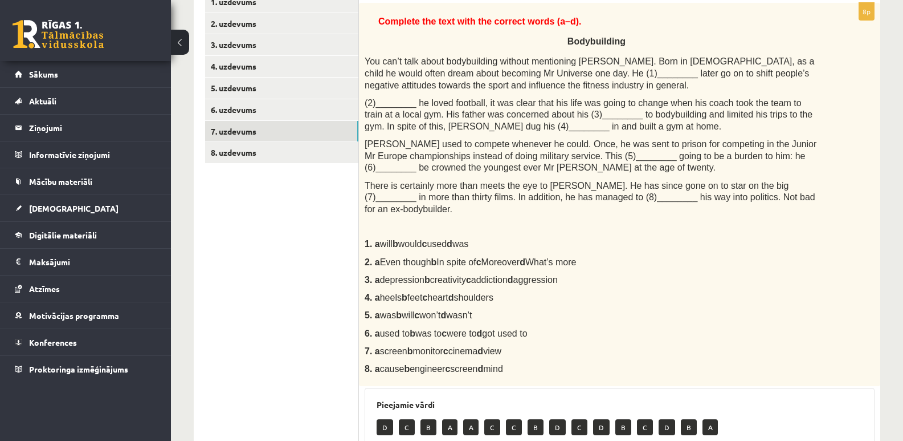
scroll to position [58, 0]
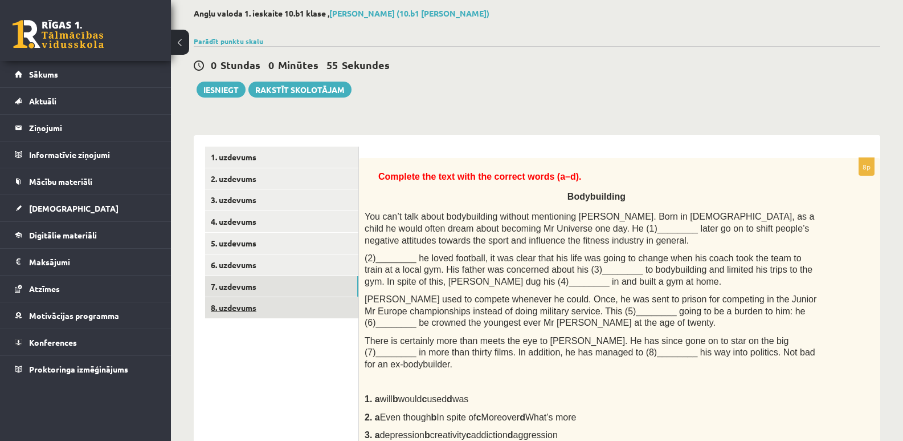
click at [235, 308] on link "8. uzdevums" at bounding box center [281, 307] width 153 height 21
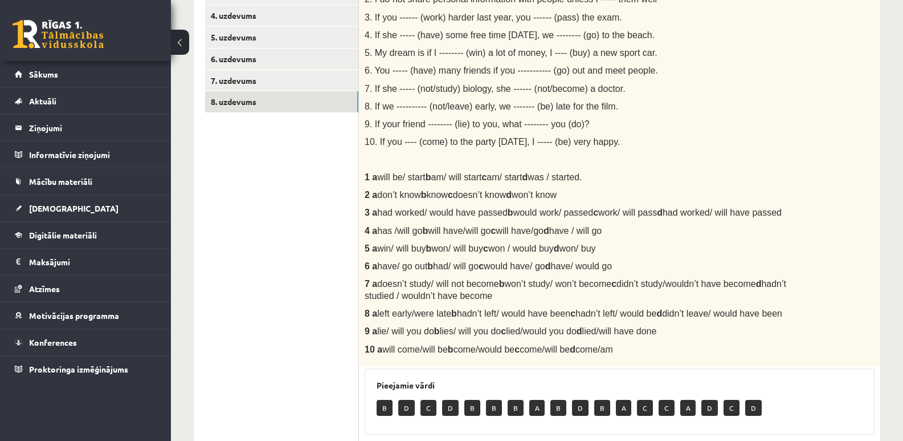
scroll to position [0, 0]
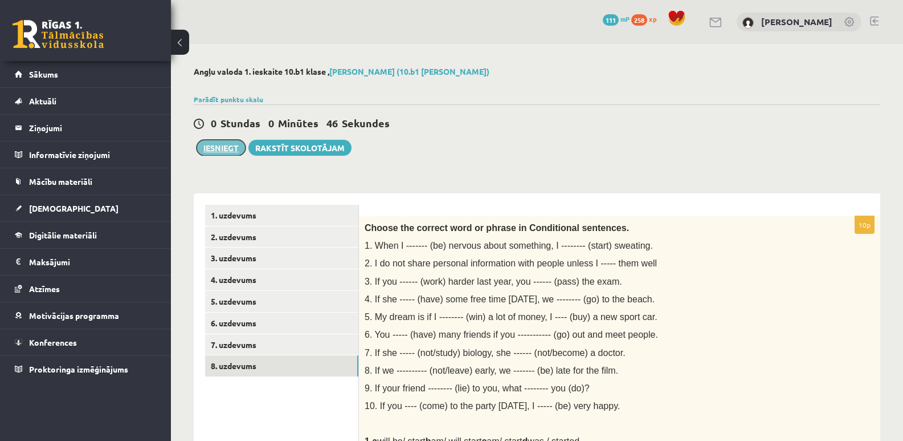
click at [223, 145] on button "Iesniegt" at bounding box center [221, 148] width 49 height 16
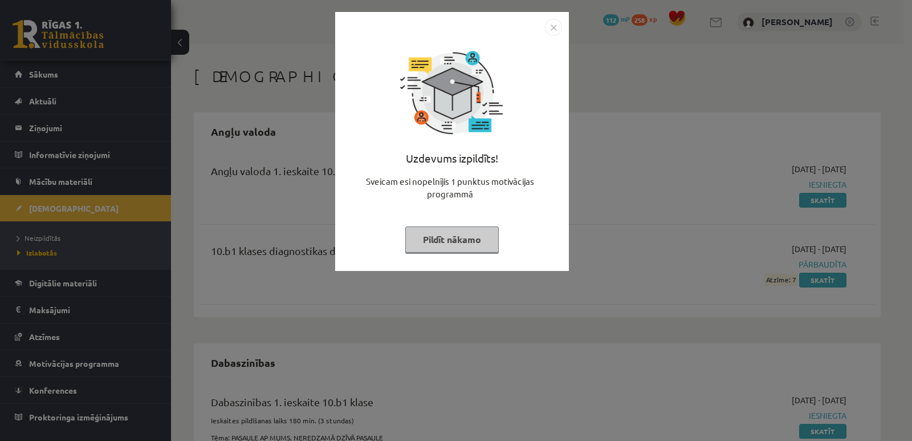
click at [465, 238] on button "Pildīt nākamo" at bounding box center [451, 239] width 93 height 26
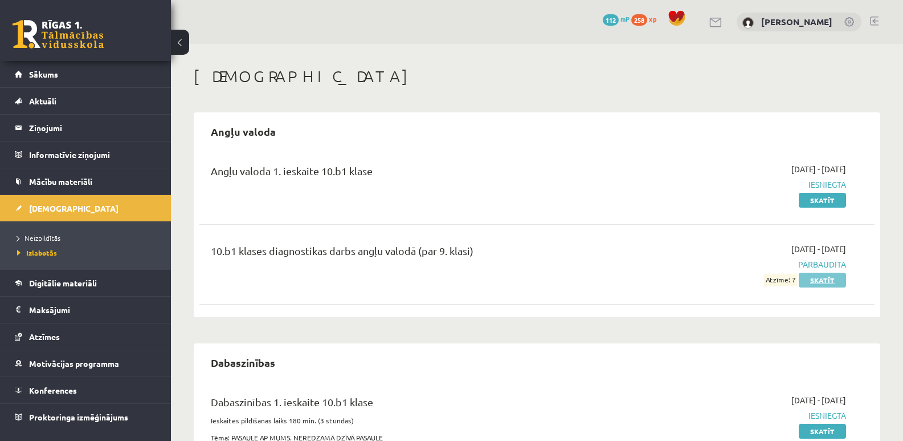
click at [830, 286] on link "Skatīt" at bounding box center [822, 279] width 47 height 15
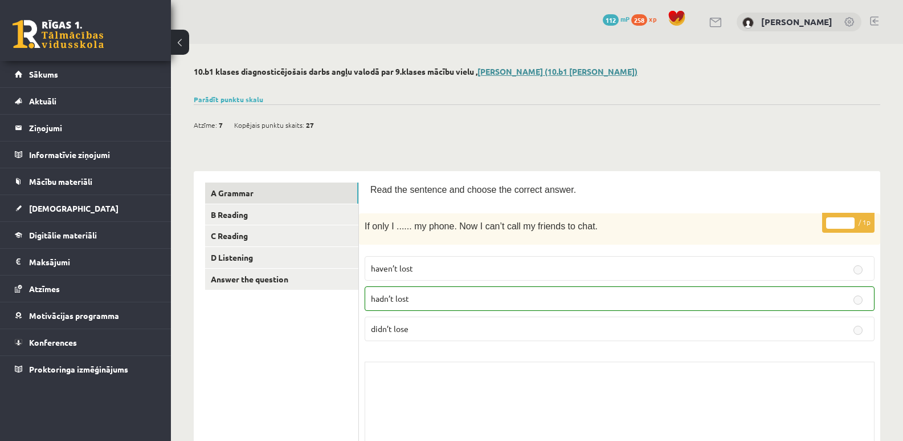
click at [556, 74] on link "[PERSON_NAME] (10.b1 [PERSON_NAME])" at bounding box center [558, 71] width 160 height 10
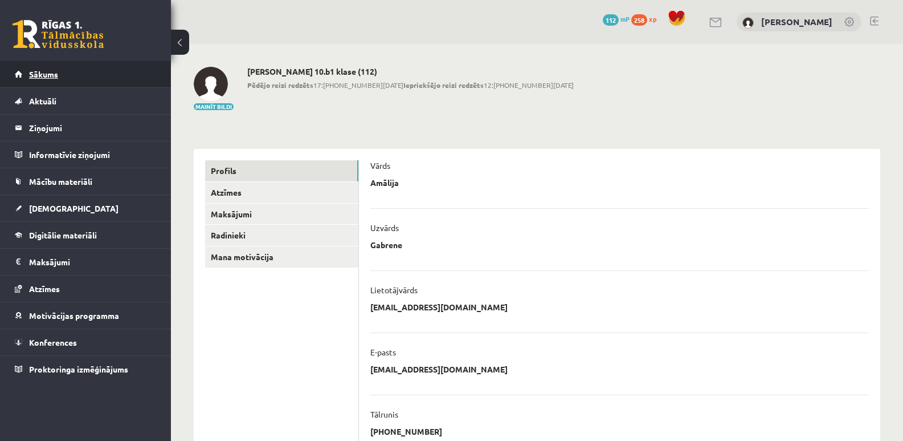
click at [49, 78] on span "Sākums" at bounding box center [43, 74] width 29 height 10
